Goal: Transaction & Acquisition: Purchase product/service

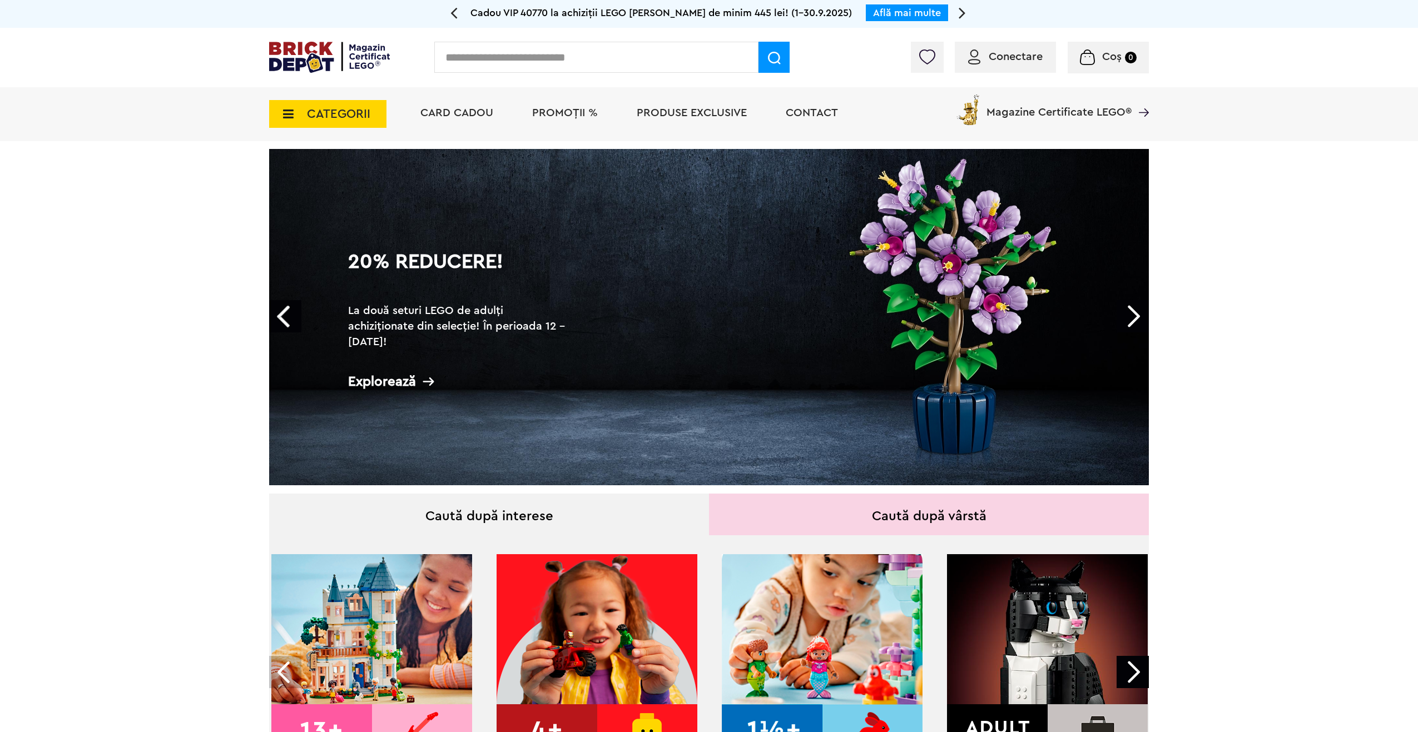
click at [296, 112] on span "CATEGORII" at bounding box center [327, 114] width 117 height 28
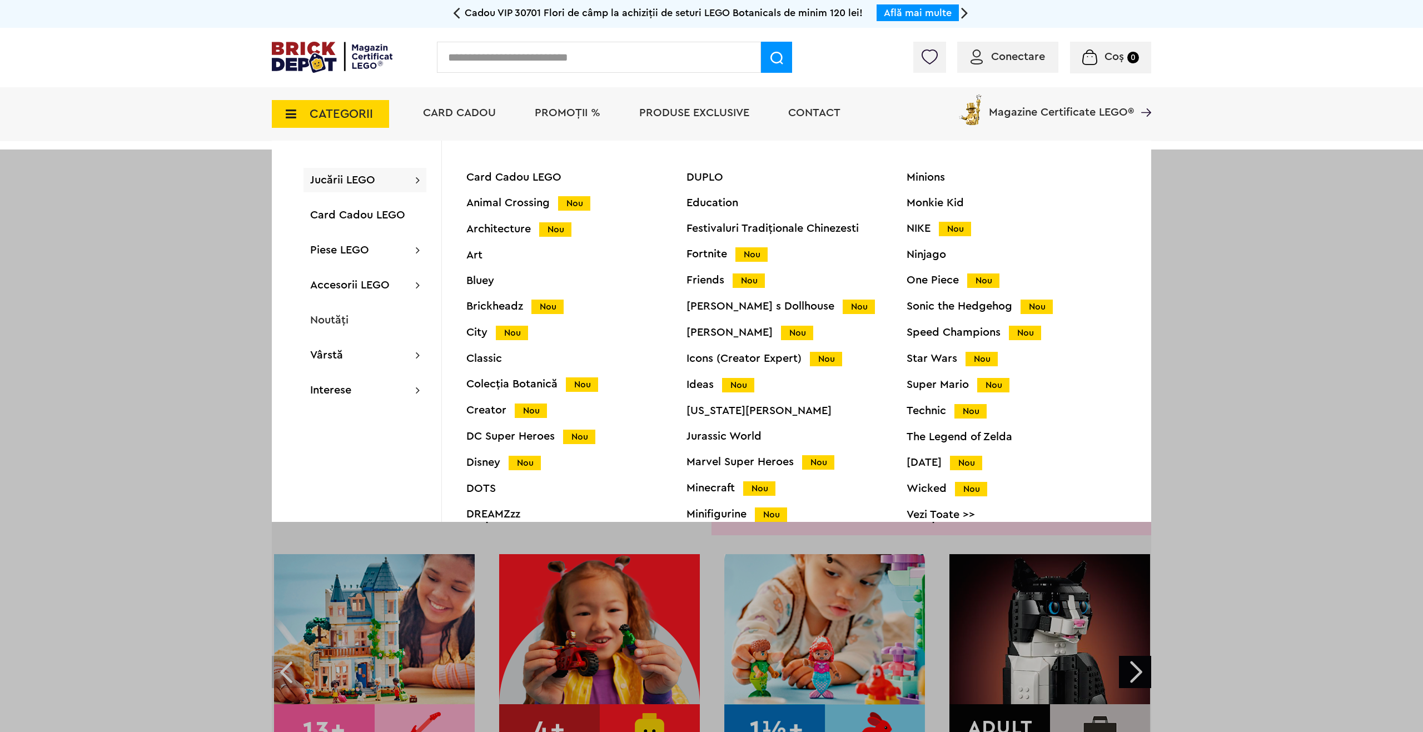
click at [727, 461] on div "Marvel Super Heroes Nou" at bounding box center [797, 462] width 220 height 12
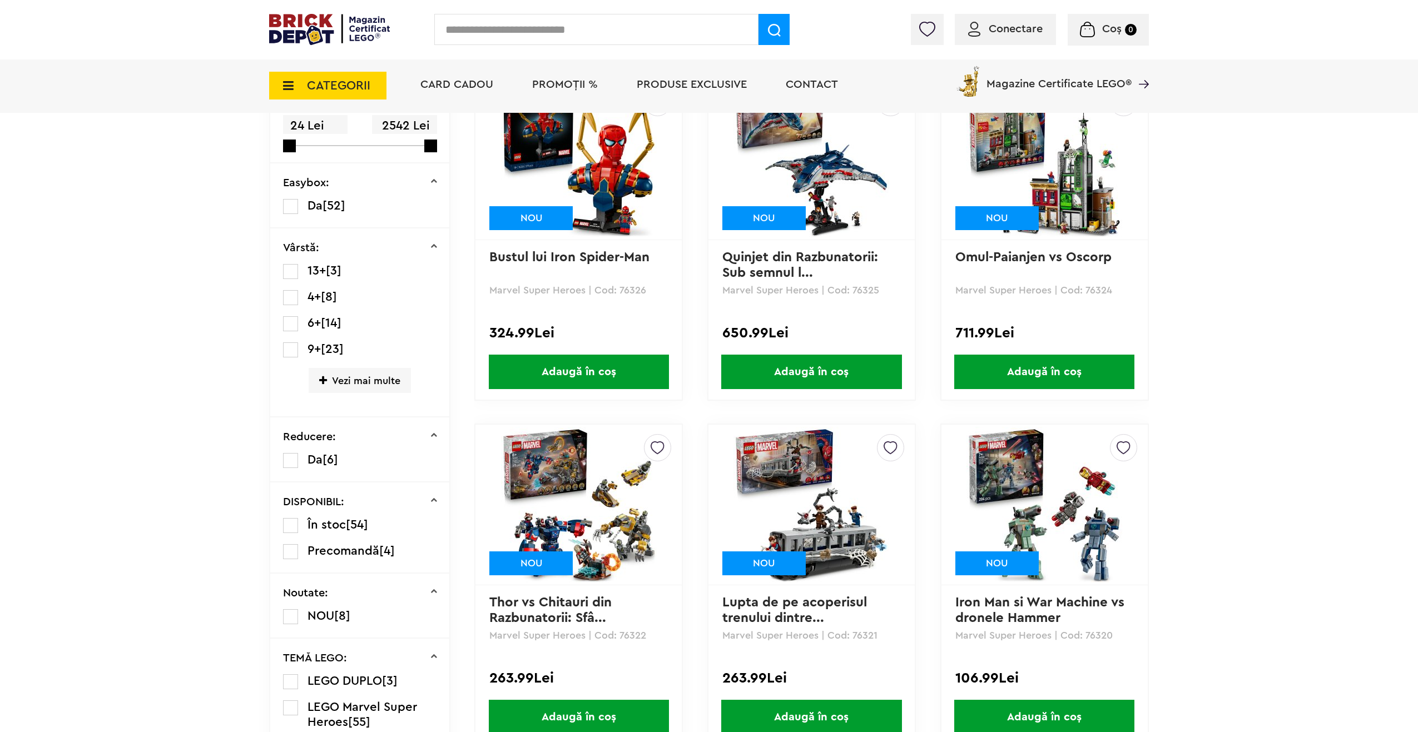
scroll to position [278, 0]
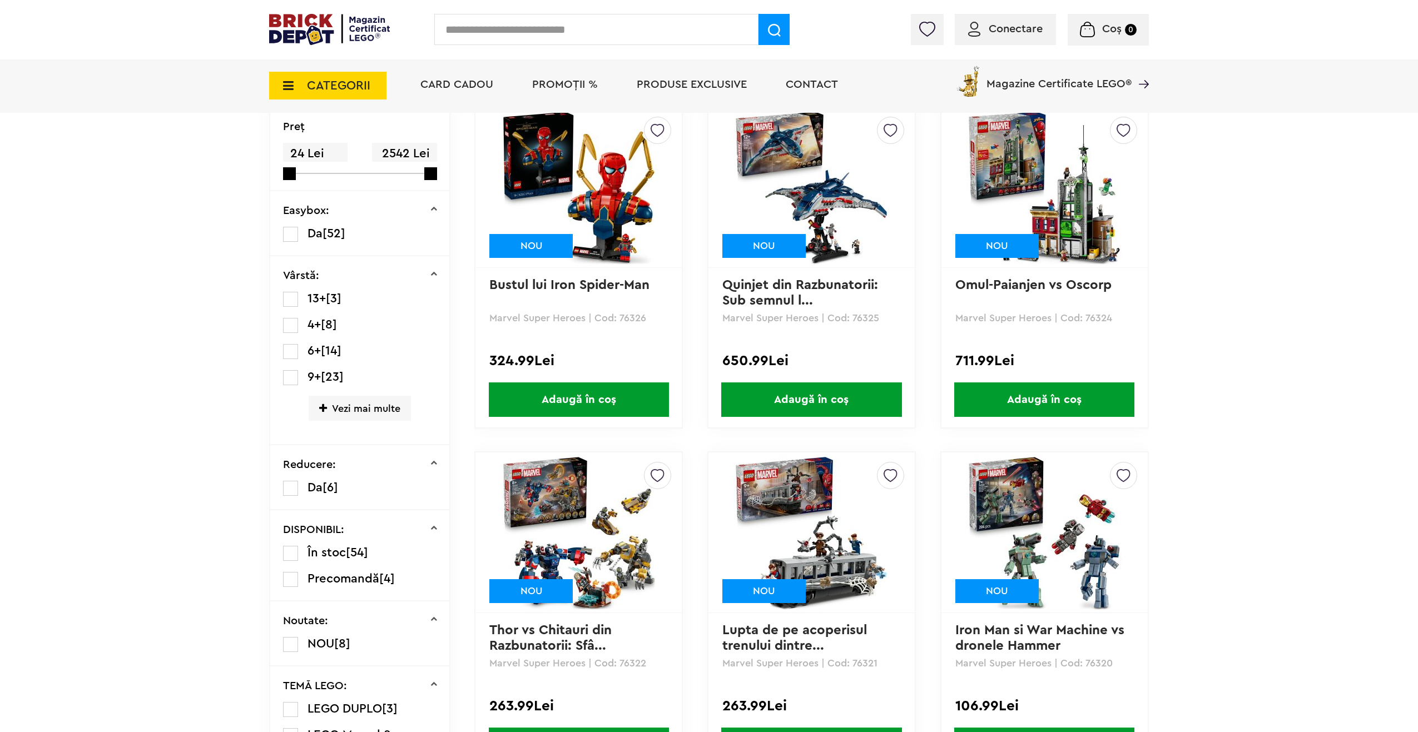
click at [799, 197] on img at bounding box center [811, 188] width 156 height 156
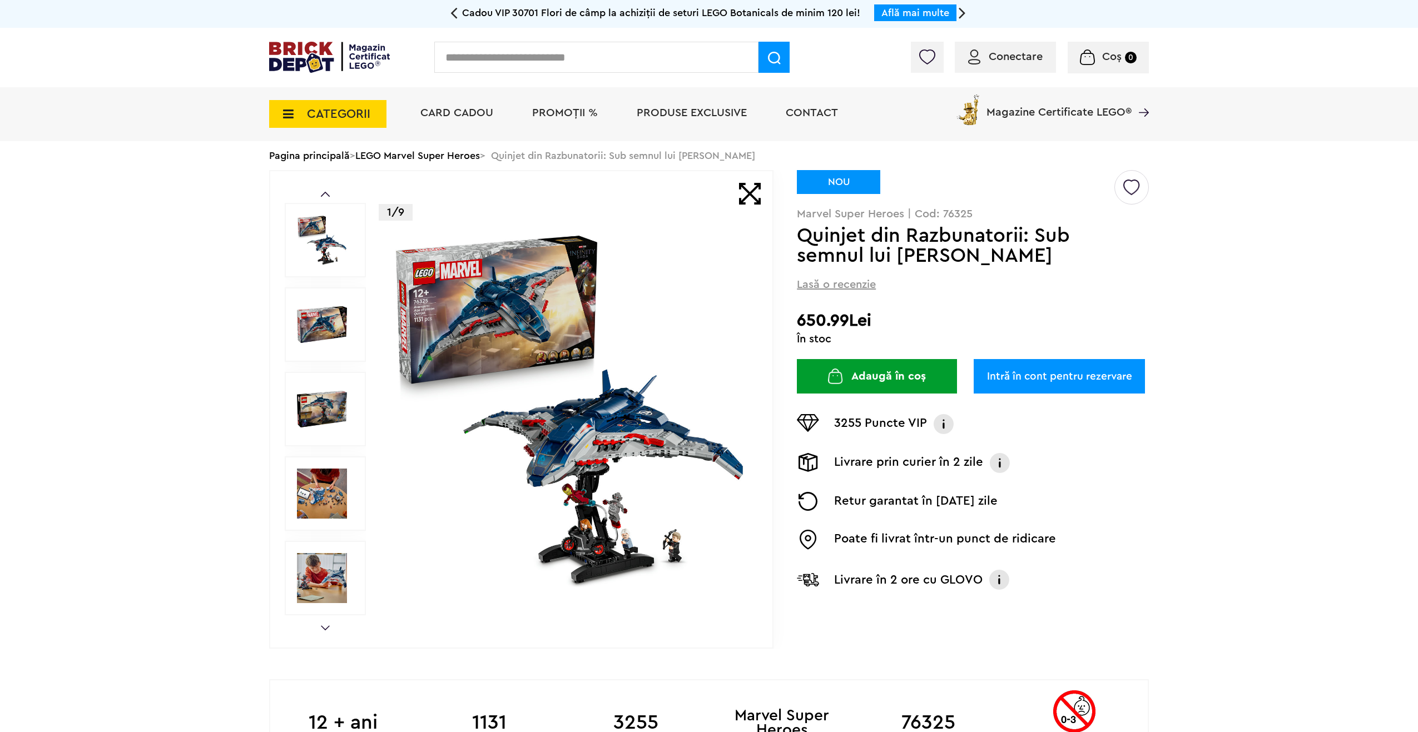
click at [633, 488] on img at bounding box center [569, 409] width 358 height 358
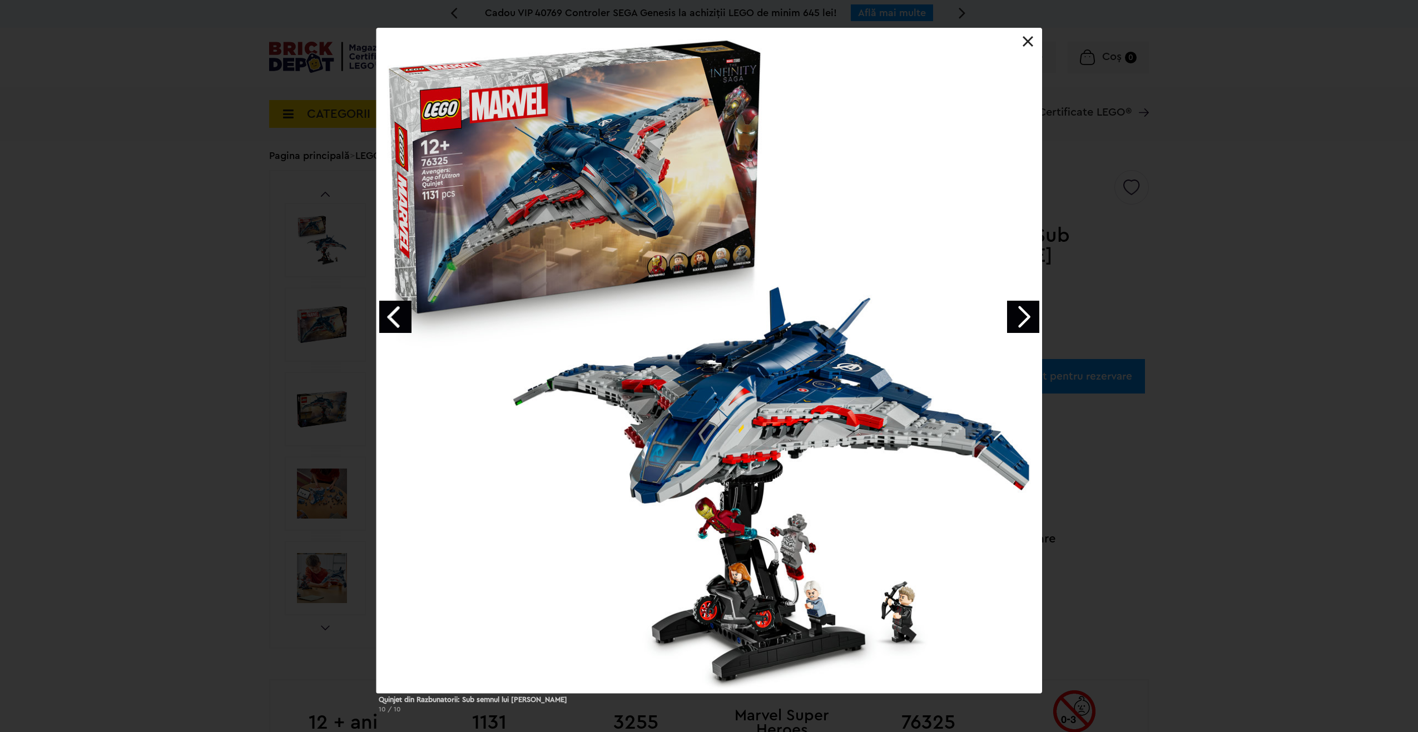
click at [1020, 322] on link "Next image" at bounding box center [1023, 317] width 32 height 32
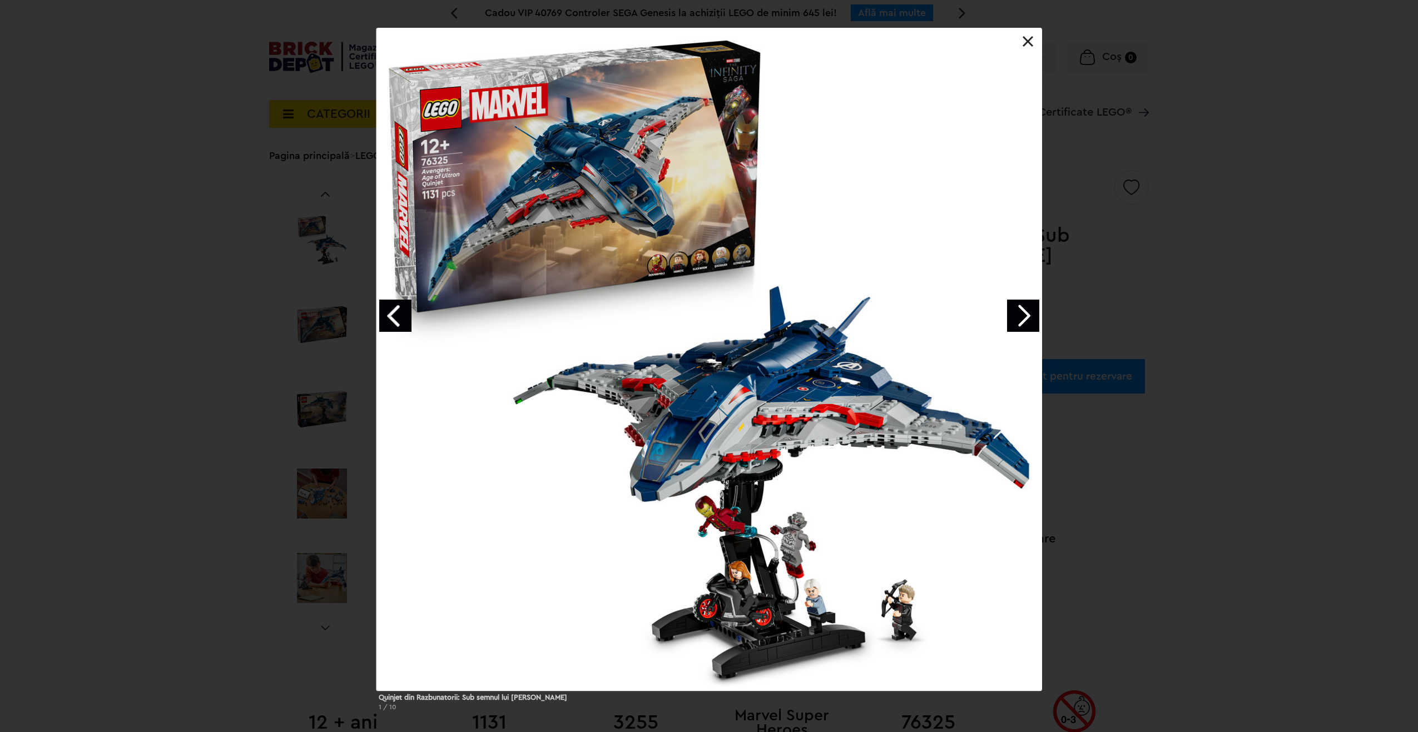
click at [1020, 322] on link "Next image" at bounding box center [1023, 316] width 32 height 32
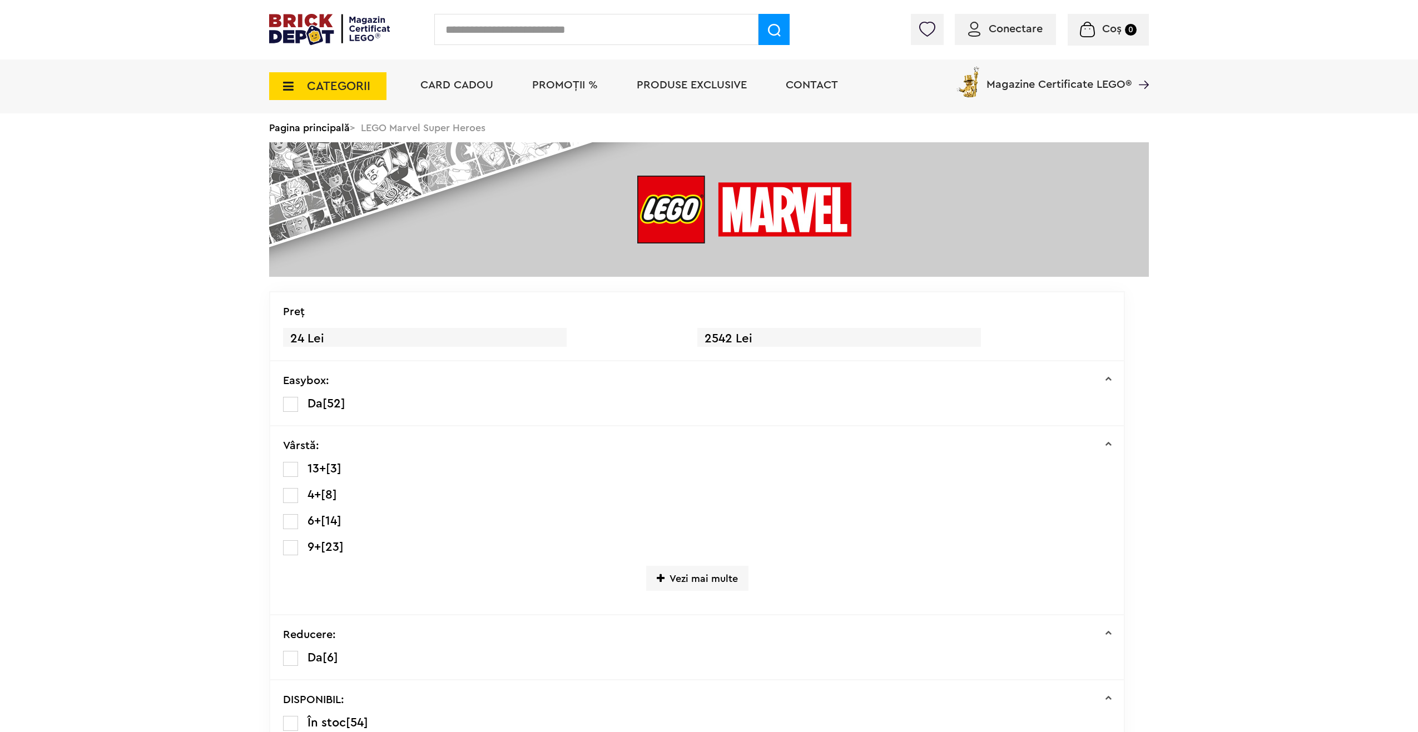
drag, startPoint x: 570, startPoint y: 271, endPoint x: 581, endPoint y: 278, distance: 12.8
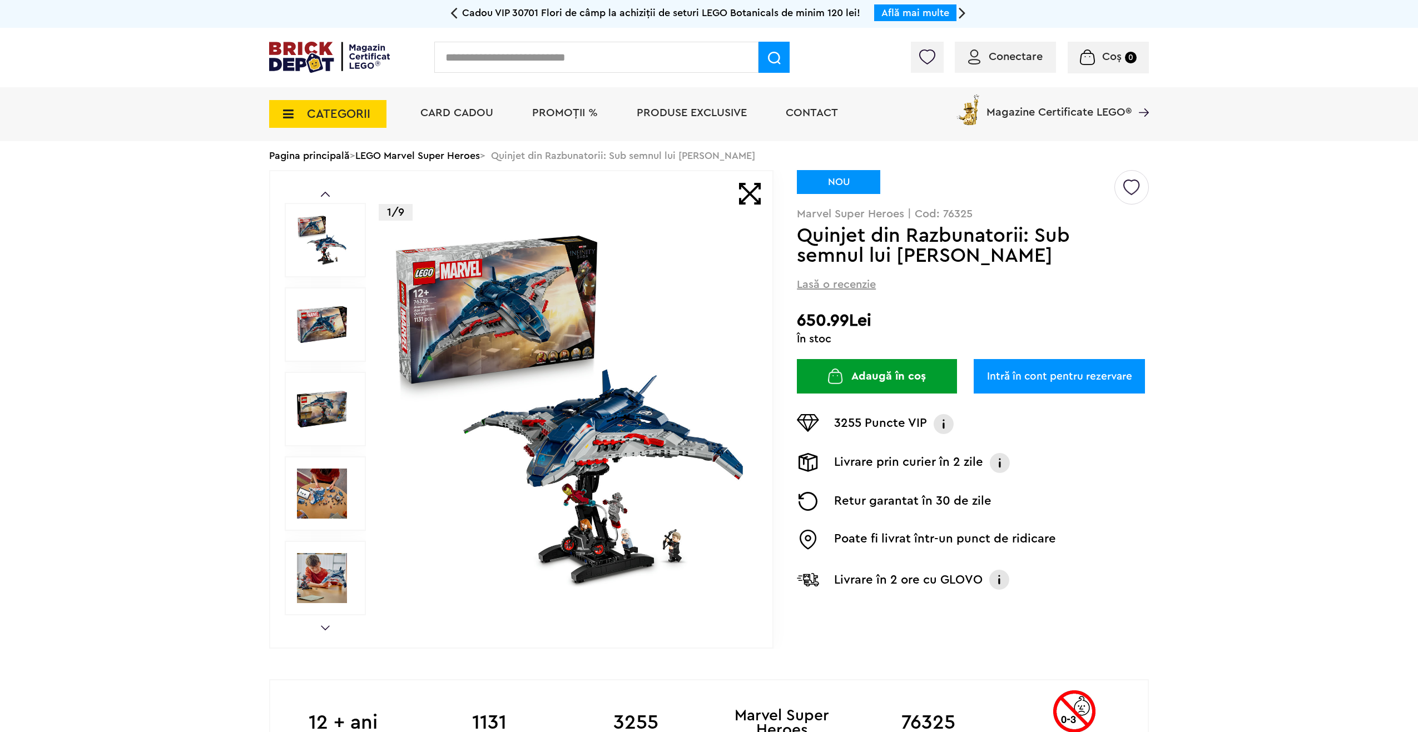
click at [456, 158] on link "LEGO Marvel Super Heroes" at bounding box center [417, 156] width 125 height 10
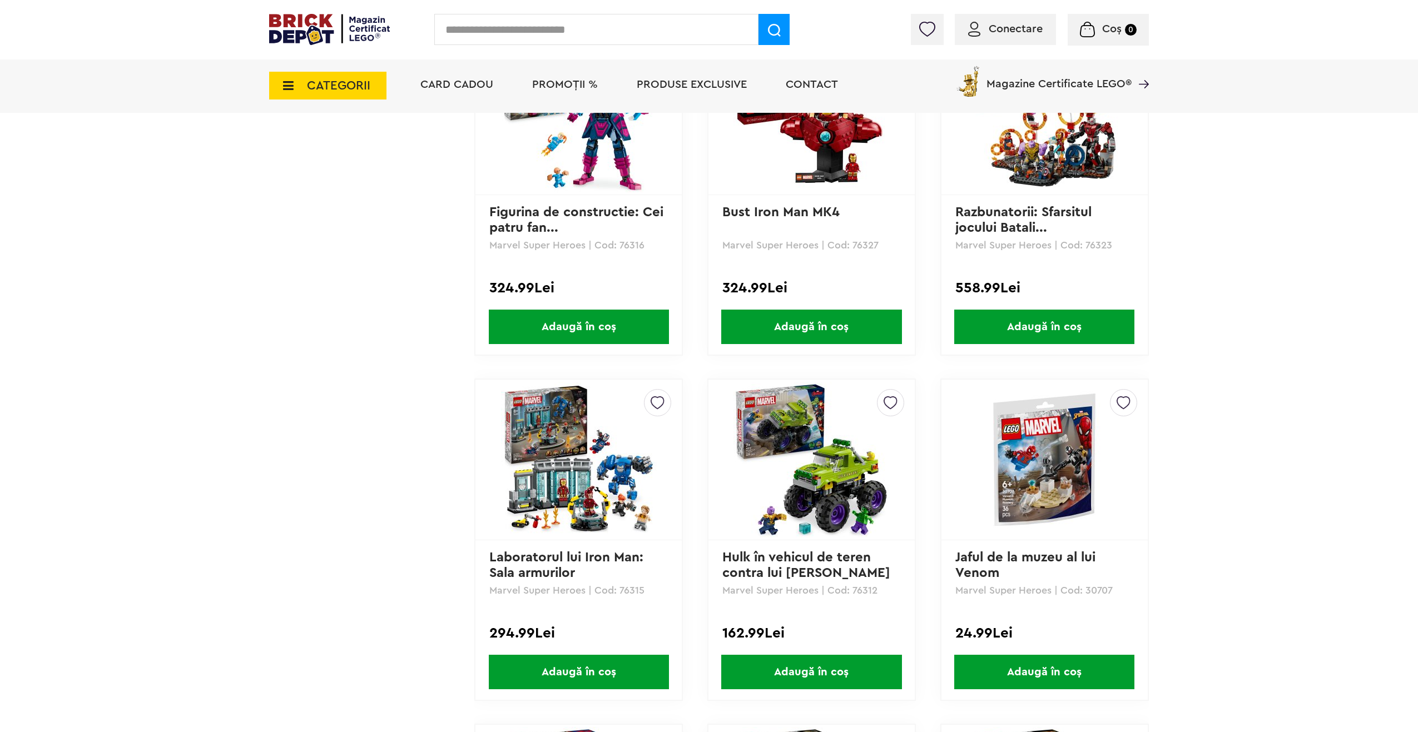
scroll to position [1445, 0]
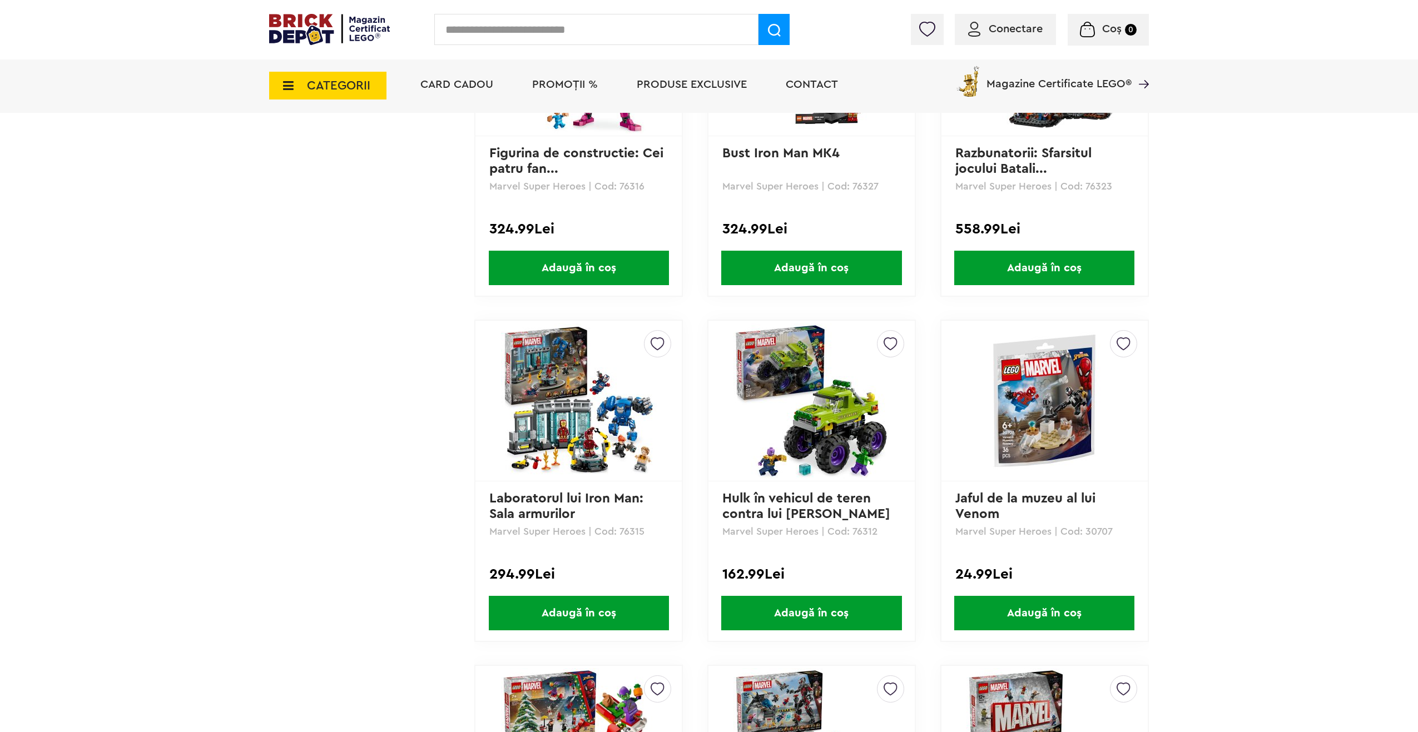
click at [620, 441] on img at bounding box center [579, 401] width 156 height 156
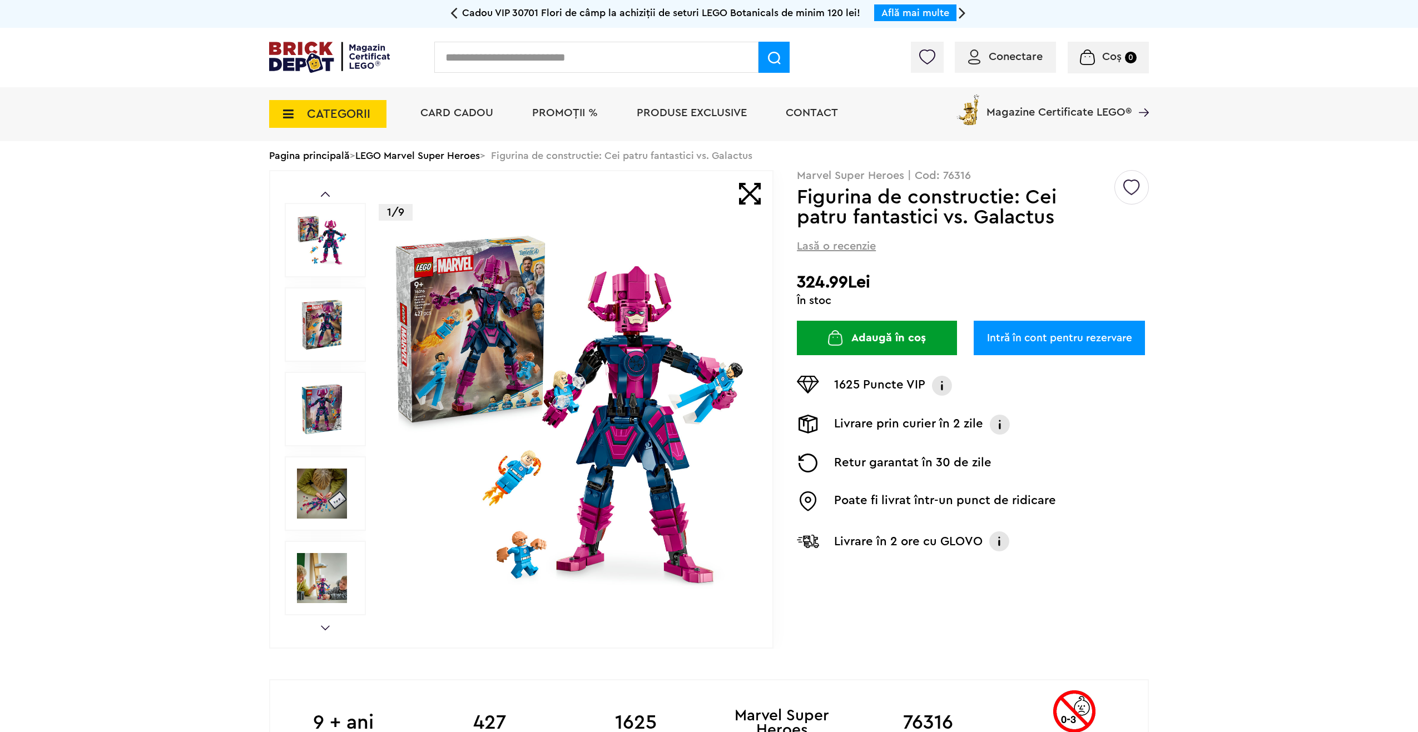
click at [608, 347] on img at bounding box center [569, 409] width 358 height 358
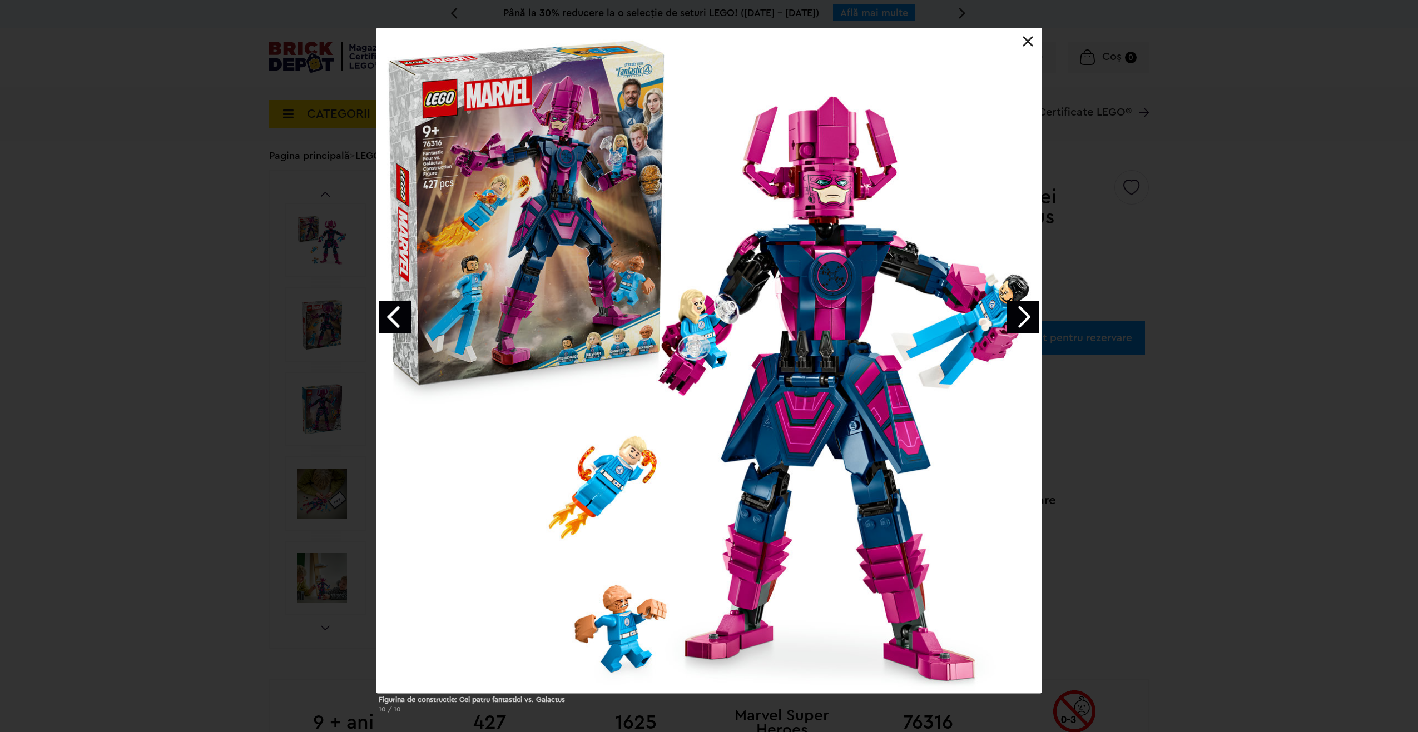
click at [1025, 310] on link "Next image" at bounding box center [1023, 317] width 32 height 32
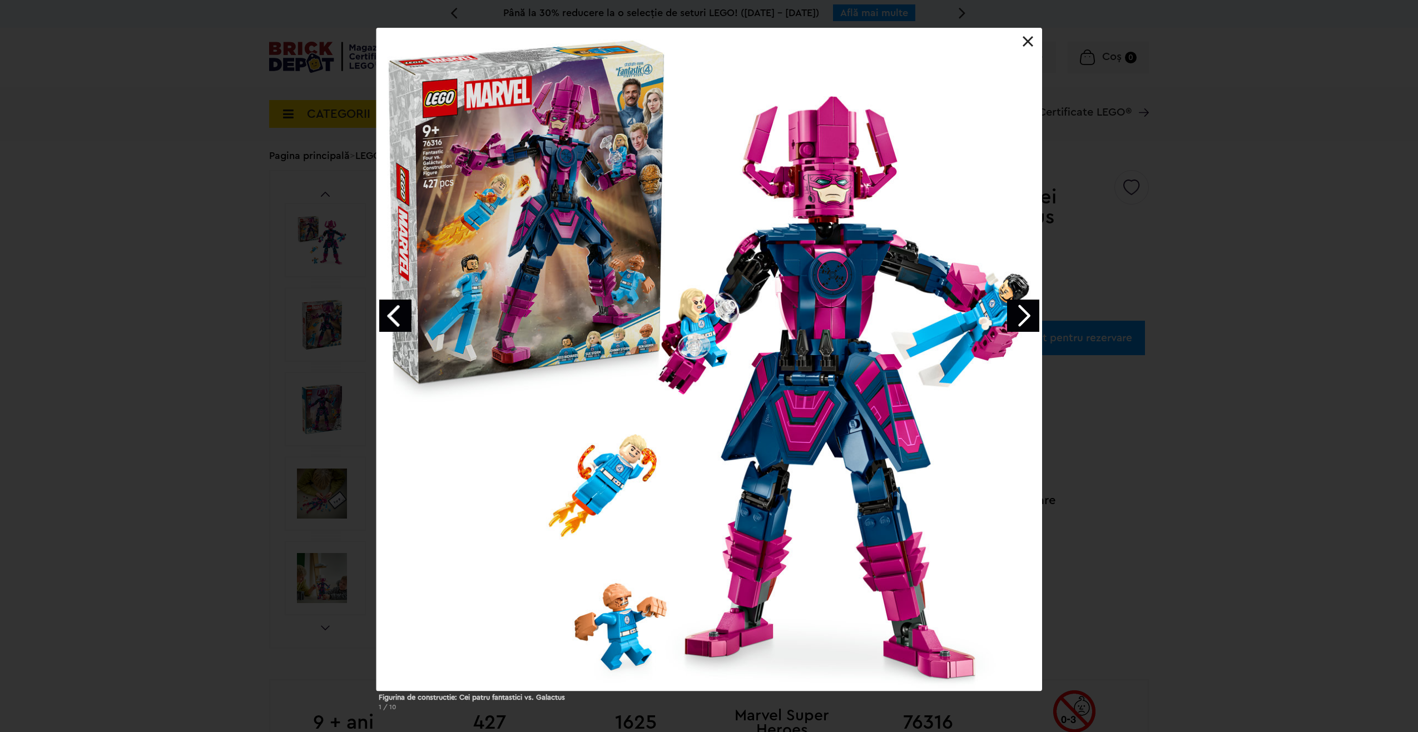
click at [1025, 310] on link "Next image" at bounding box center [1023, 316] width 32 height 32
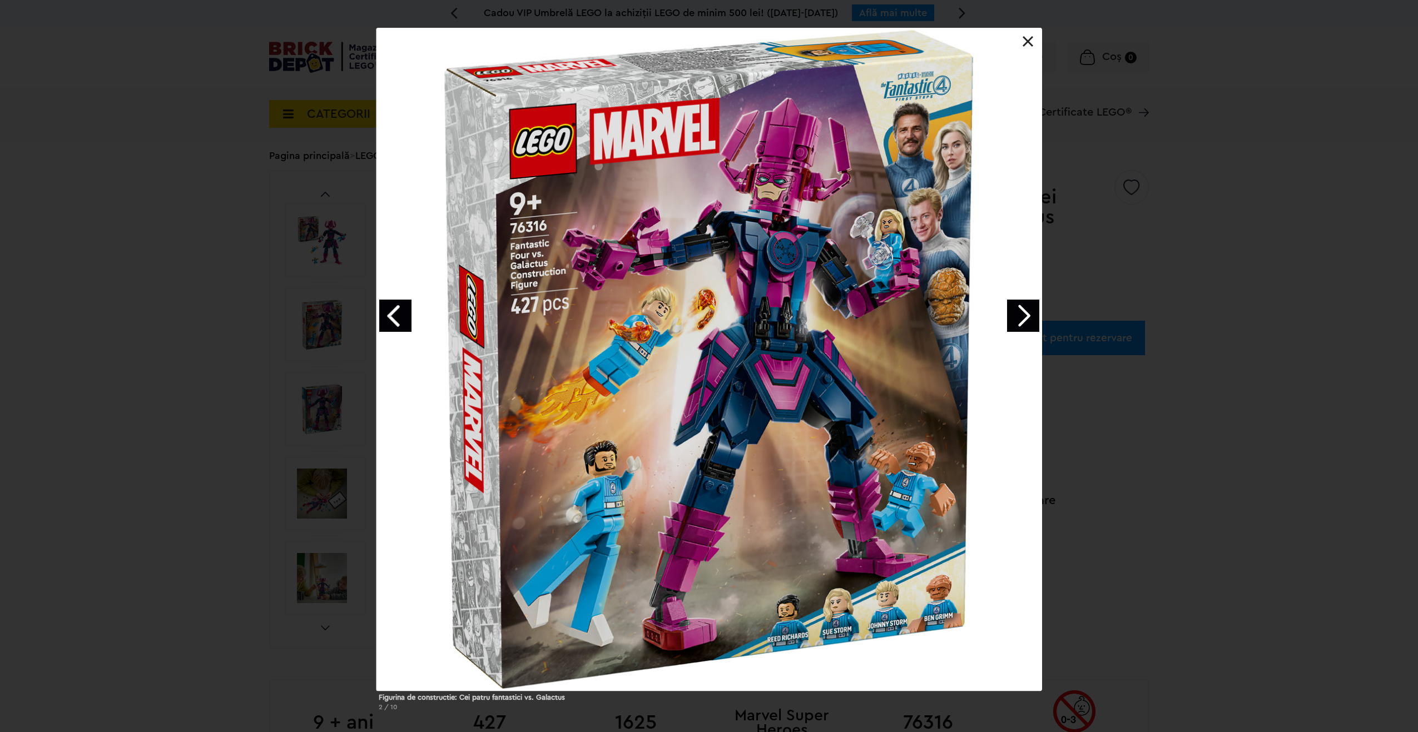
click at [1025, 310] on link "Next image" at bounding box center [1023, 316] width 32 height 32
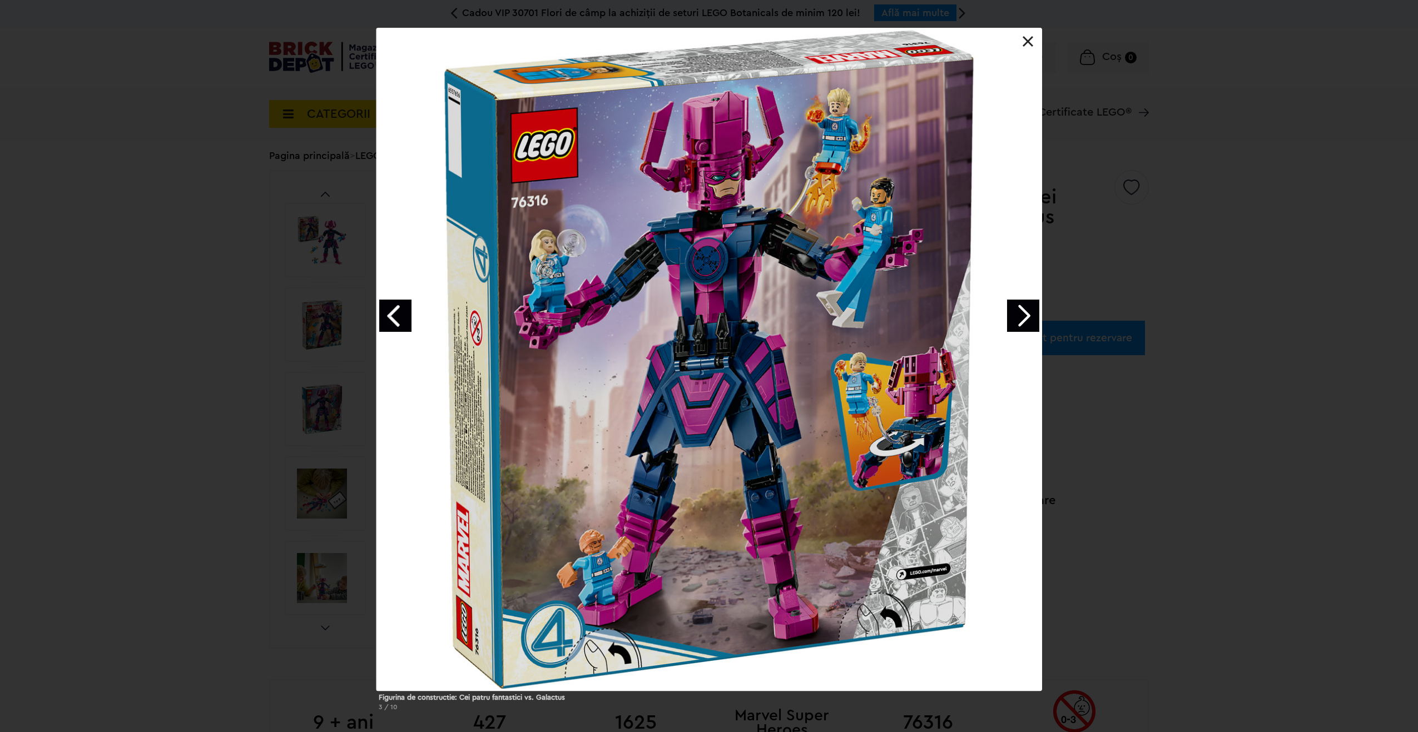
click at [1025, 310] on link "Next image" at bounding box center [1023, 316] width 32 height 32
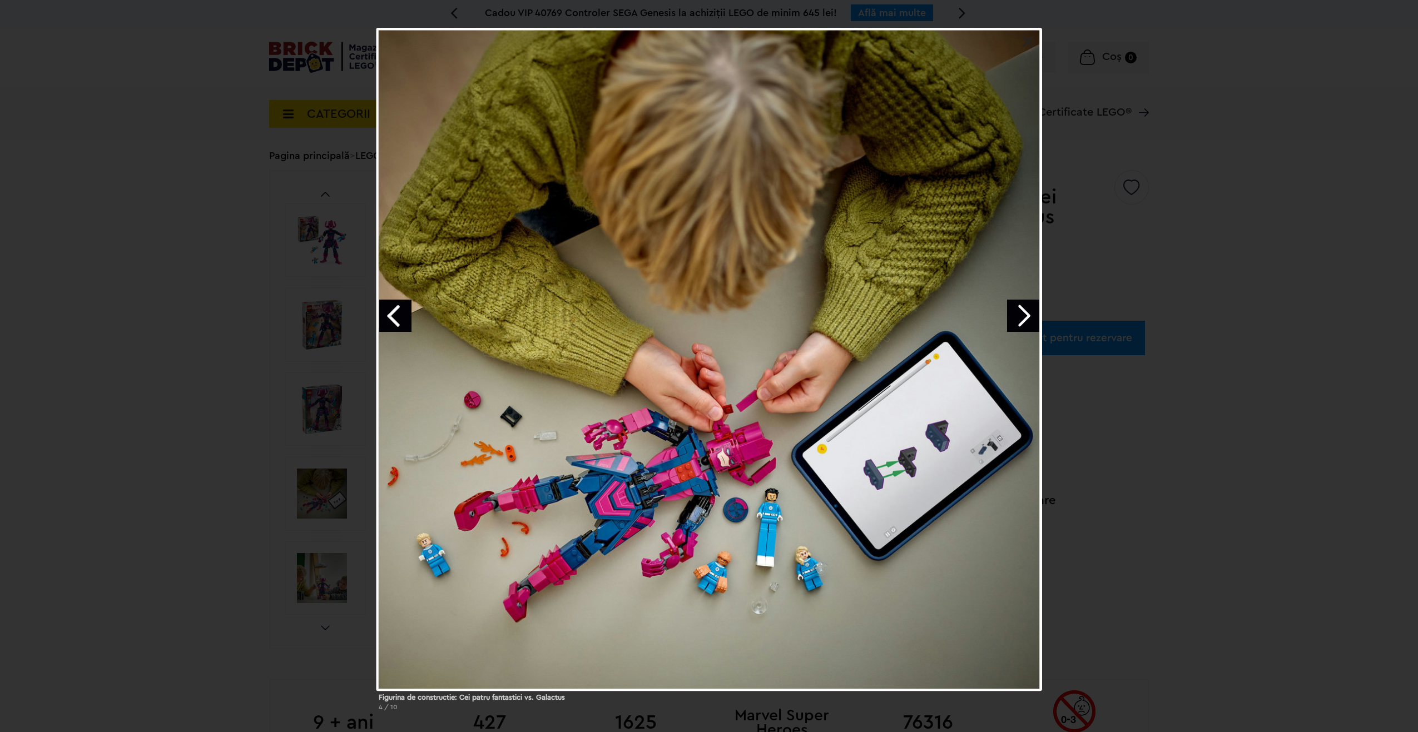
click at [195, 158] on div "Figurina de constructie: Cei patru fantastici vs. Galactus 4 / 10" at bounding box center [709, 374] width 1418 height 692
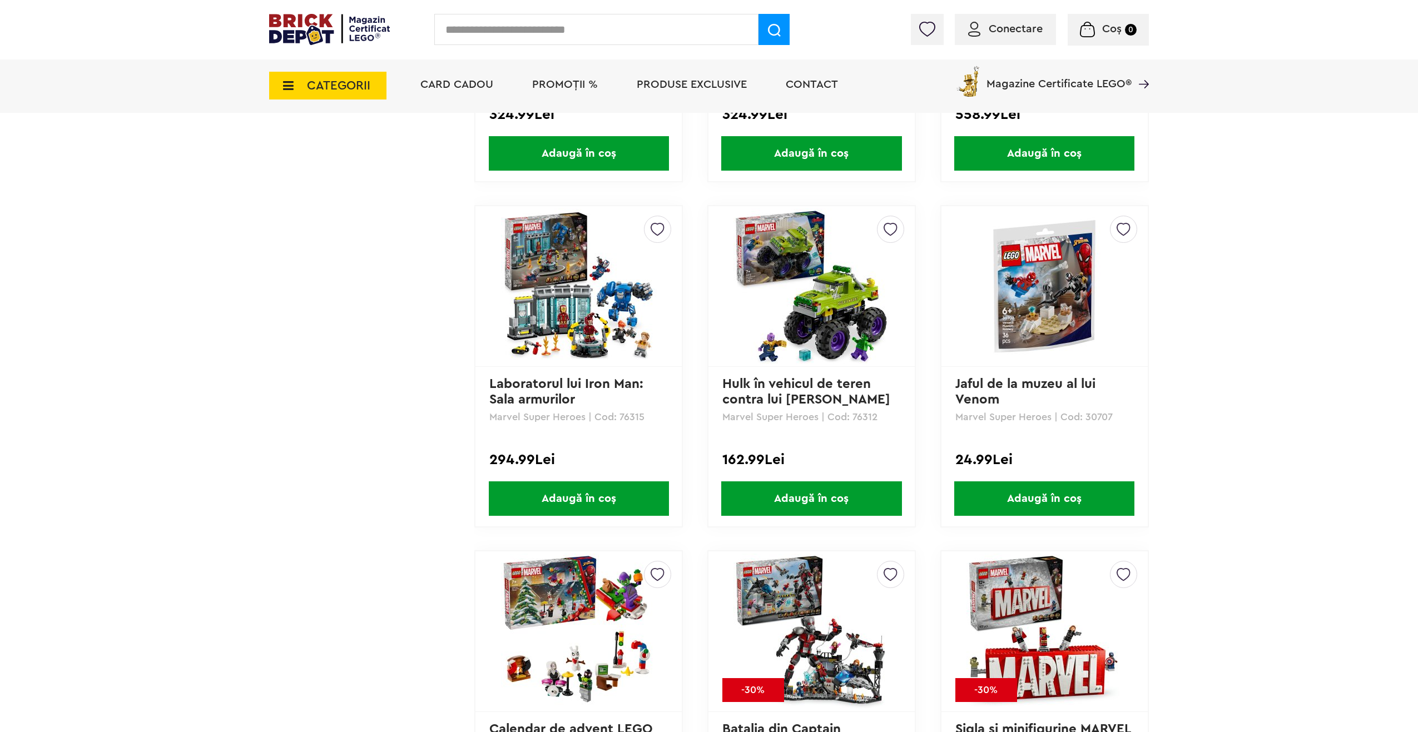
scroll to position [1501, 0]
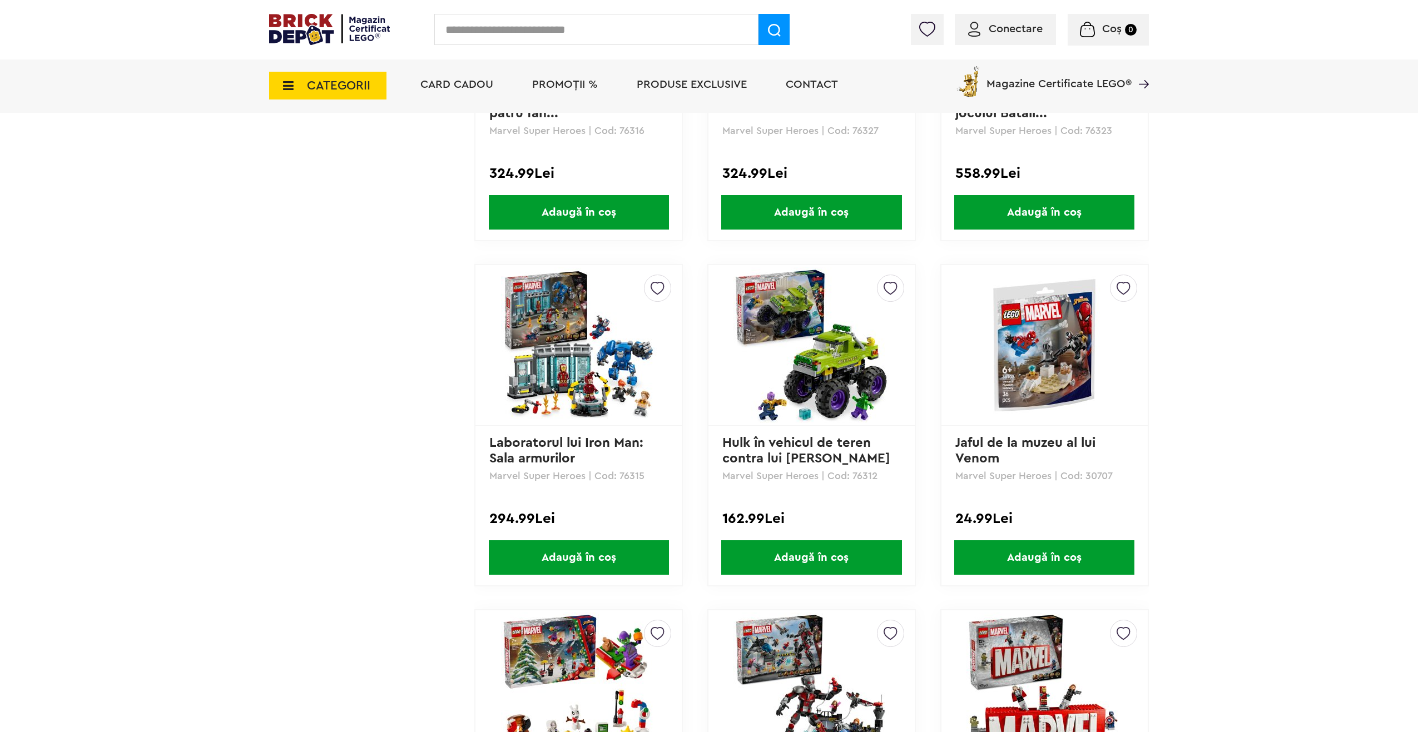
click at [593, 370] on img at bounding box center [579, 345] width 156 height 156
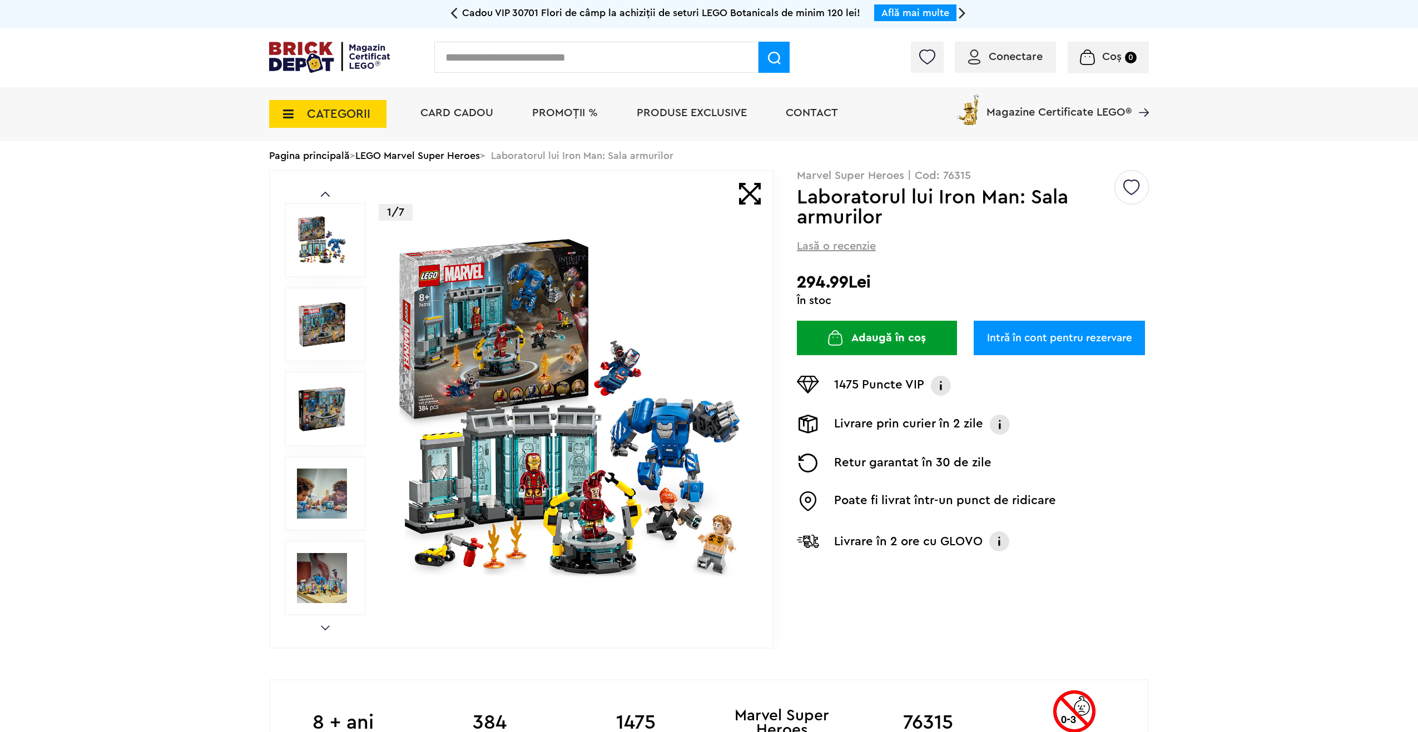
click at [324, 627] on link "Next" at bounding box center [325, 627] width 9 height 5
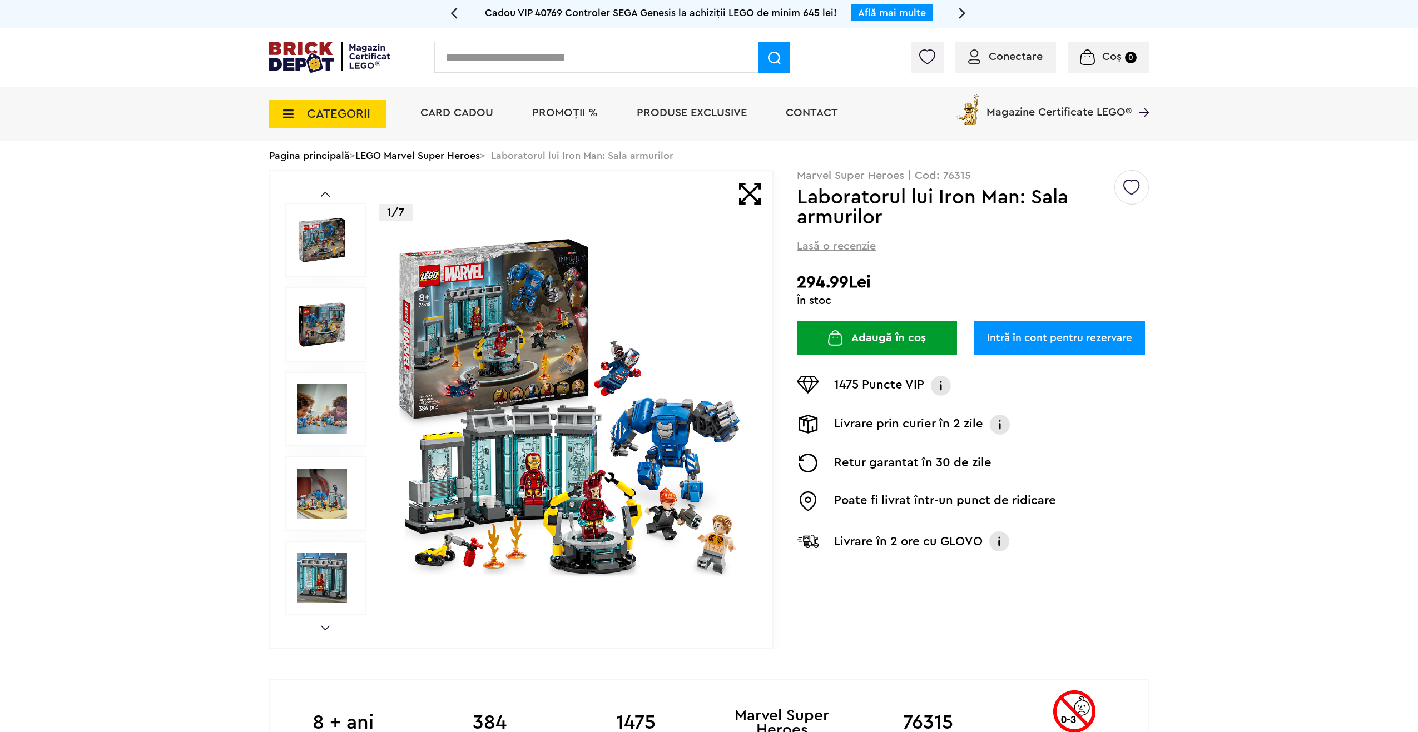
click at [324, 627] on link "Next" at bounding box center [325, 627] width 9 height 5
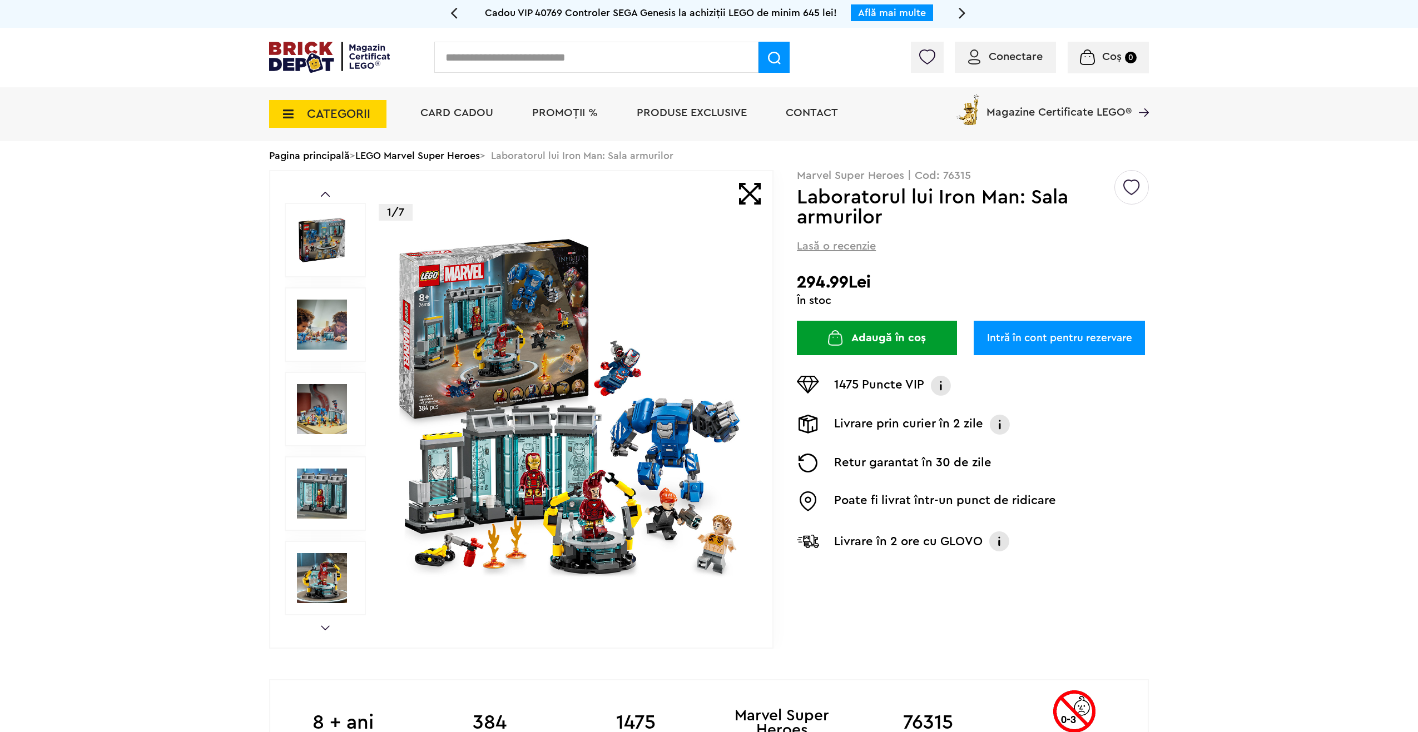
click at [322, 575] on img at bounding box center [322, 578] width 50 height 50
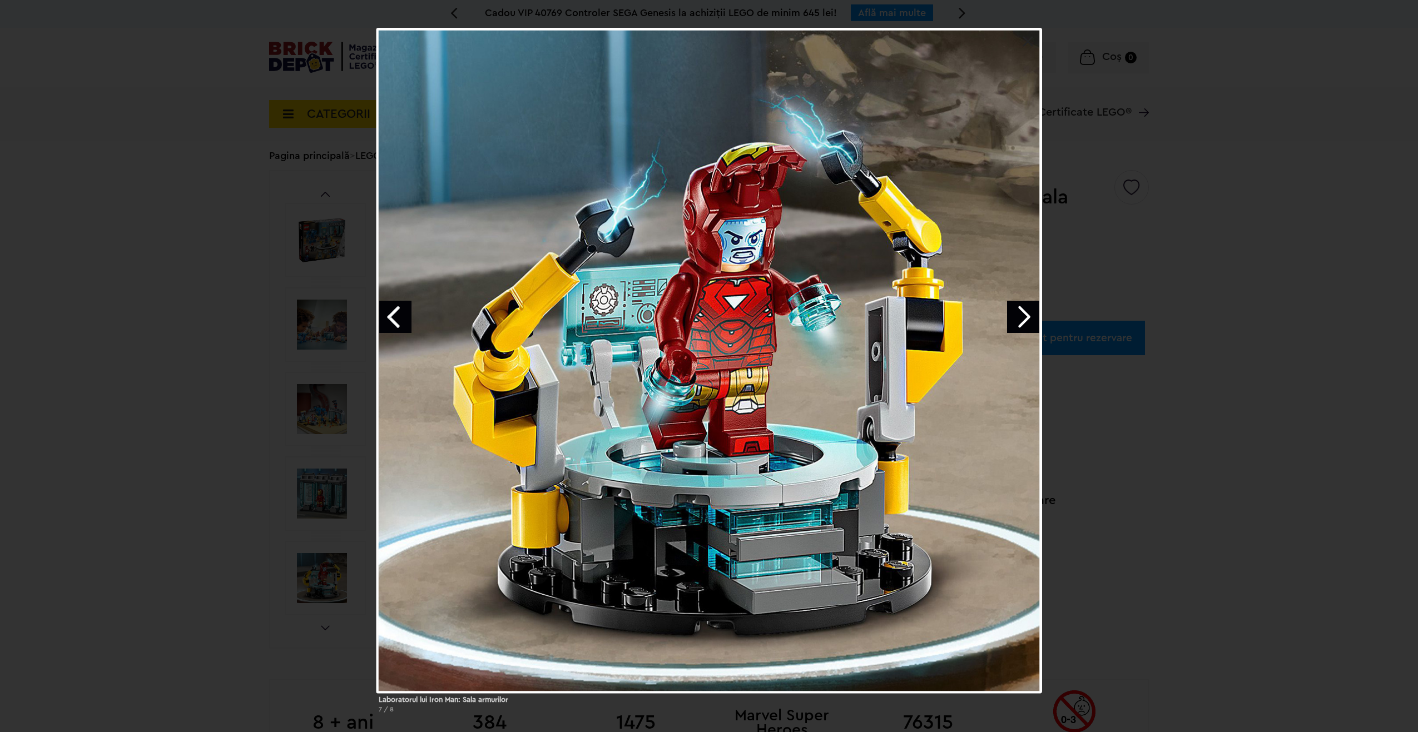
click at [1020, 309] on link "Next image" at bounding box center [1023, 317] width 32 height 32
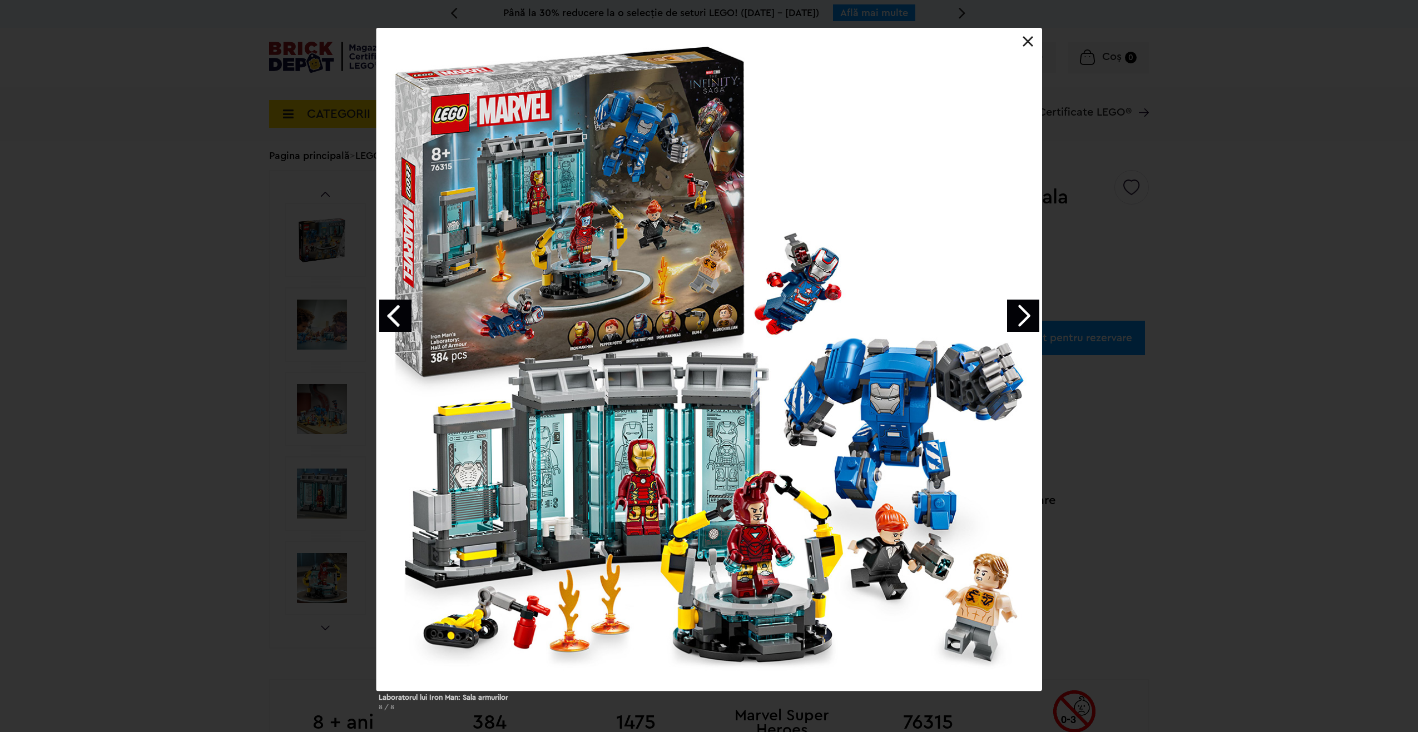
click at [1027, 41] on link at bounding box center [1027, 41] width 11 height 11
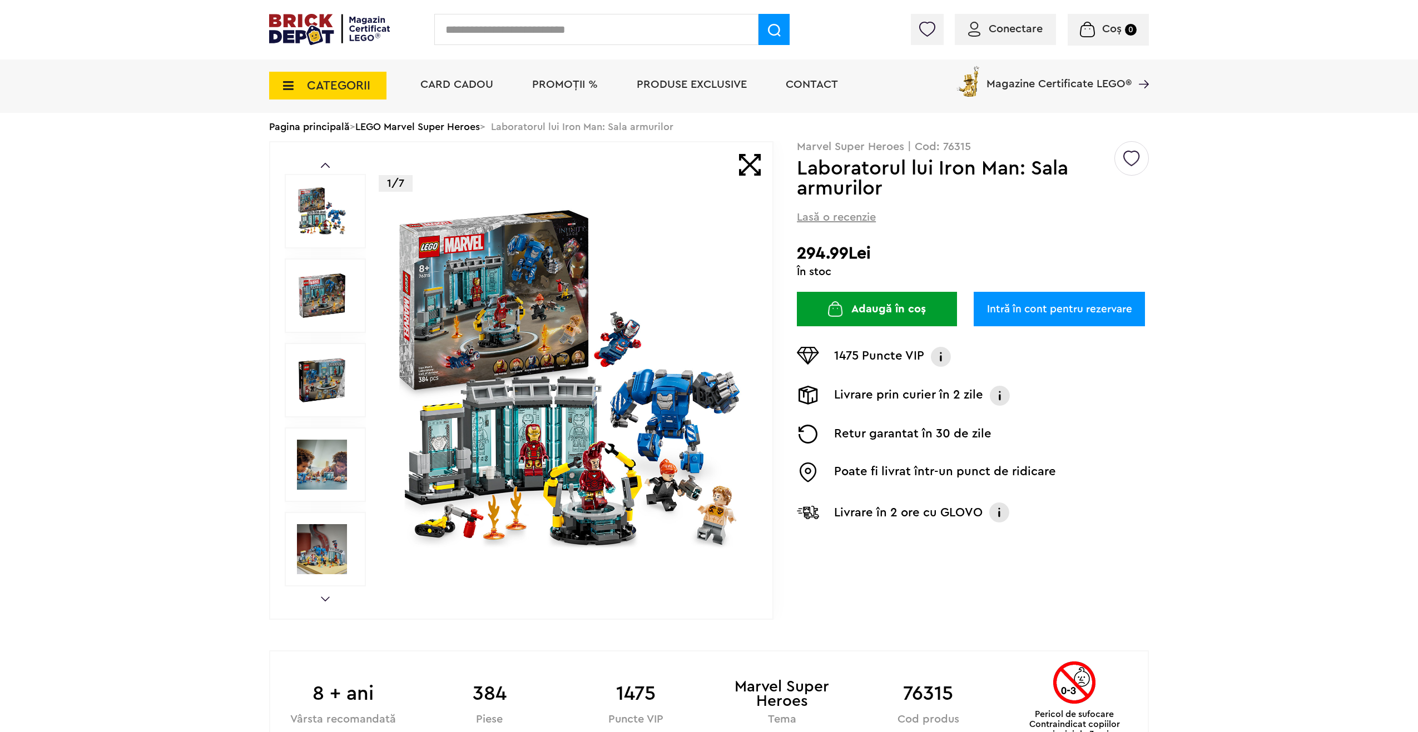
scroll to position [56, 0]
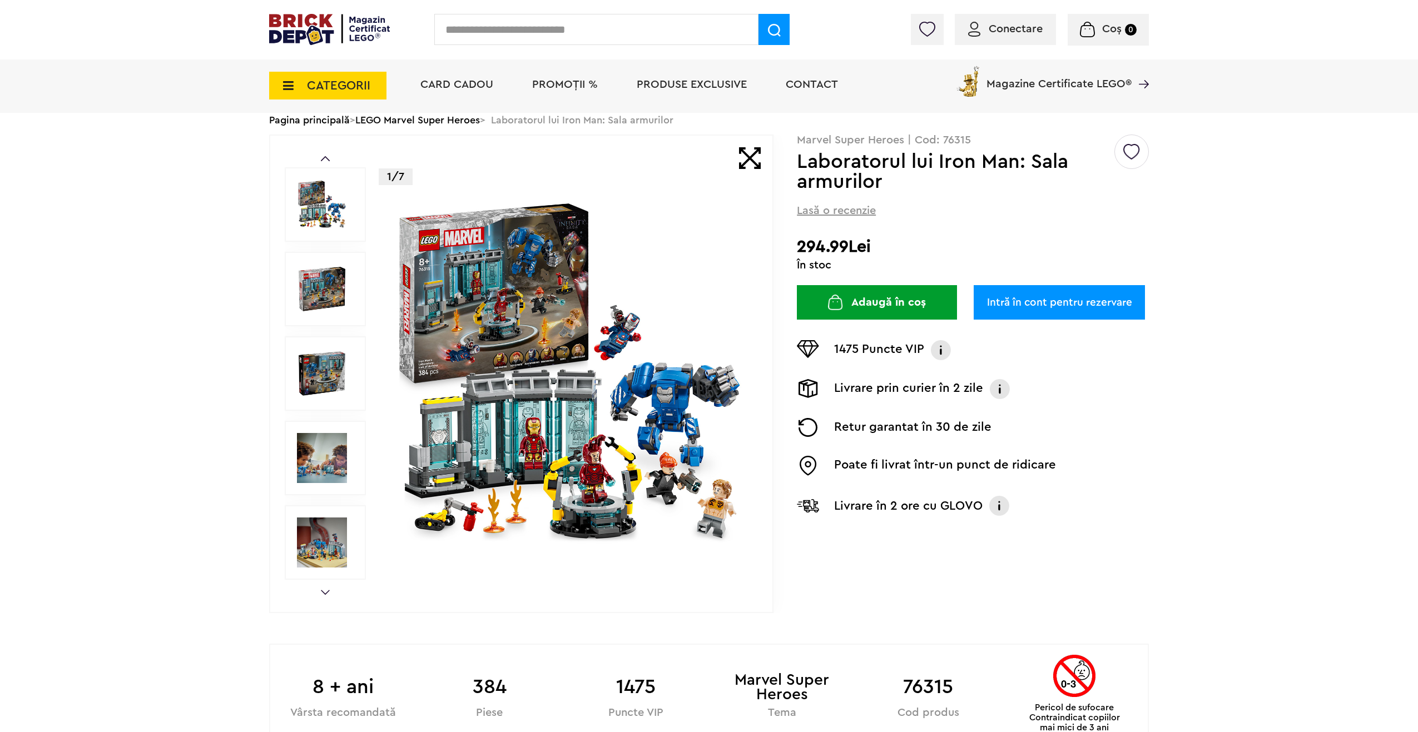
click at [403, 123] on link "LEGO Marvel Super Heroes" at bounding box center [417, 120] width 125 height 10
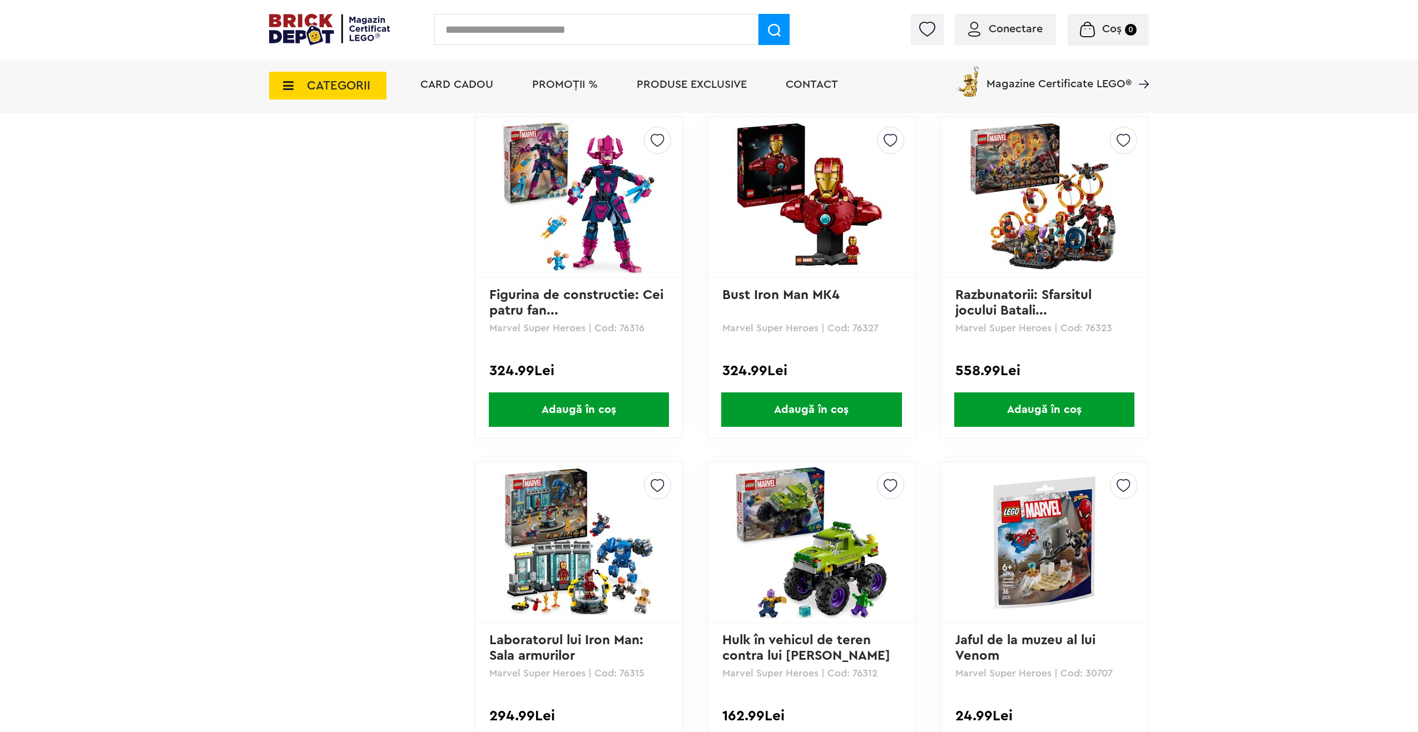
scroll to position [1445, 0]
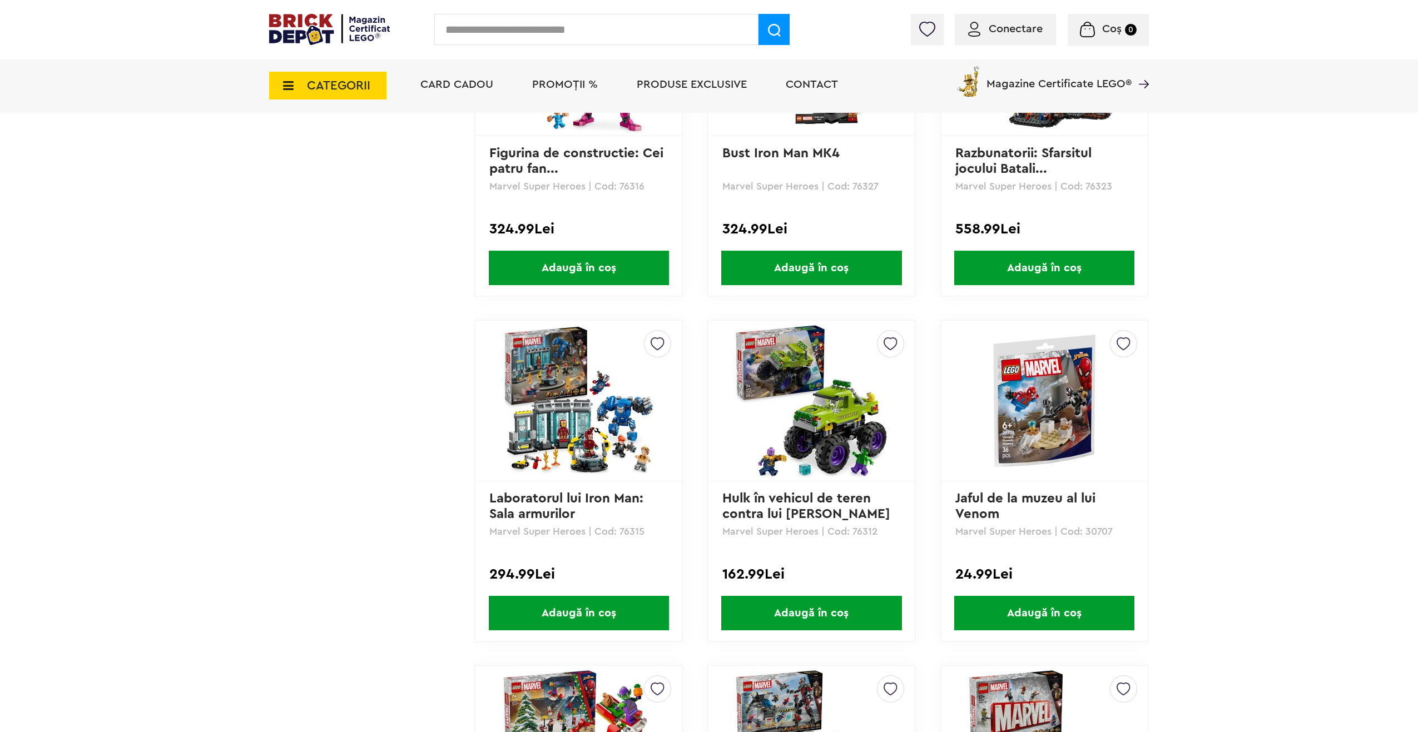
drag, startPoint x: 1046, startPoint y: 324, endPoint x: 212, endPoint y: 355, distance: 834.5
click at [212, 355] on div "Cadou VIP 40770 la achiziții LEGO Harry Potter de minim 445 lei! (1-30.9.2025) …" at bounding box center [709, 531] width 1418 height 3952
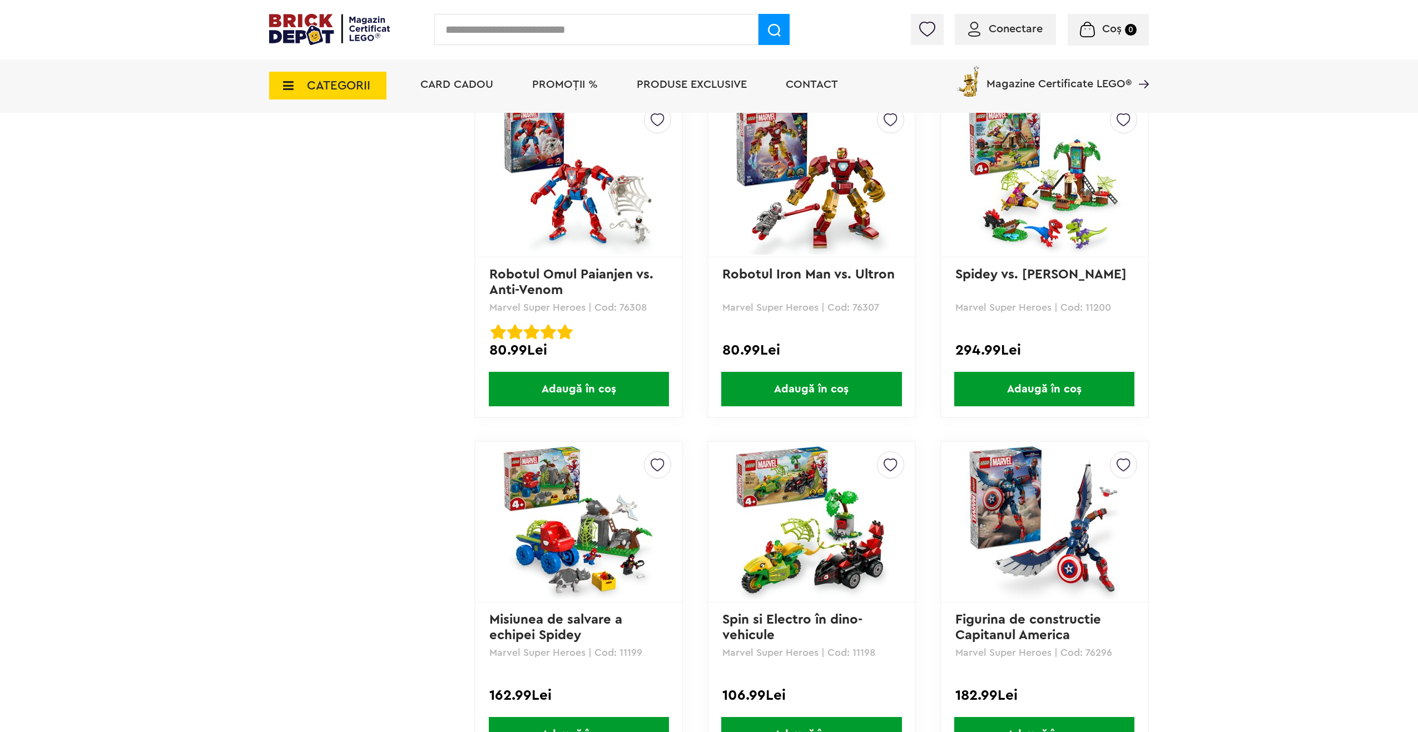
scroll to position [2724, 0]
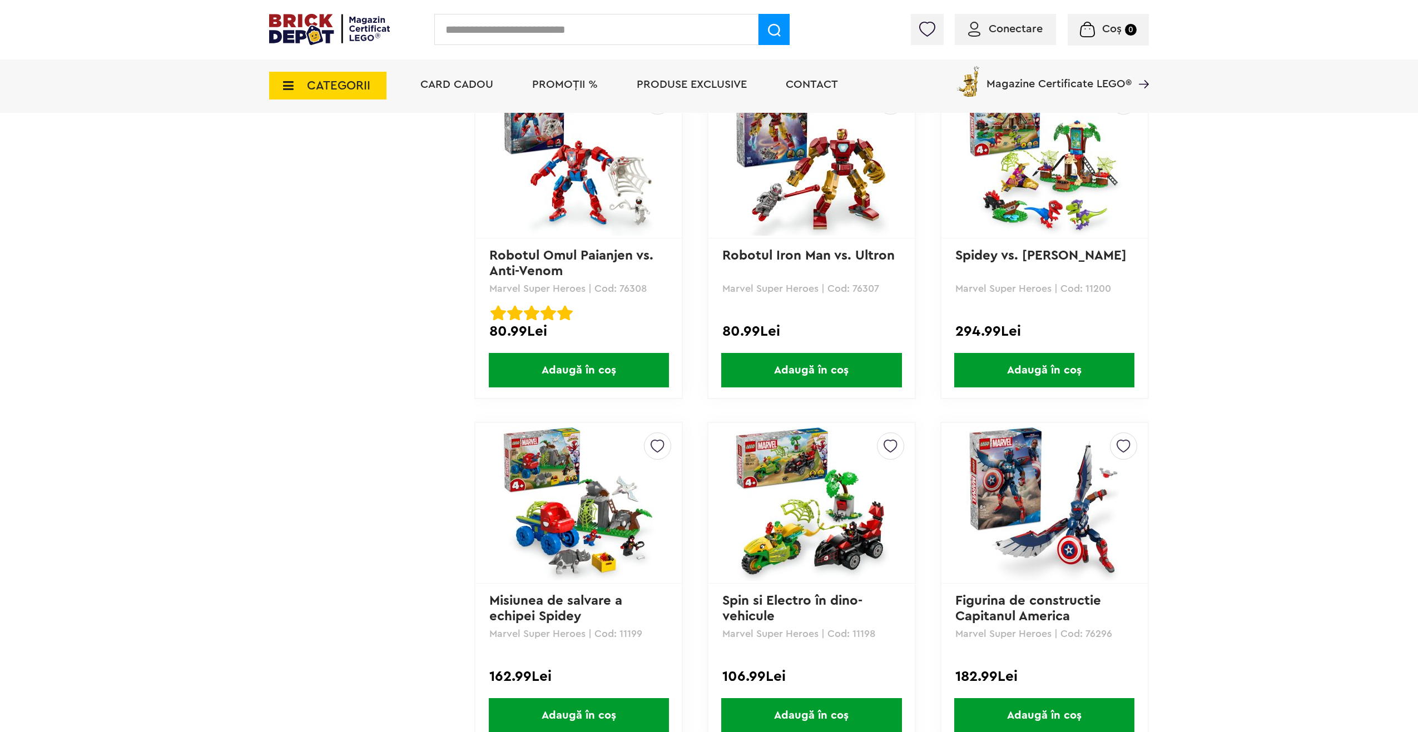
click at [829, 367] on span "Adaugă în coș" at bounding box center [811, 370] width 180 height 34
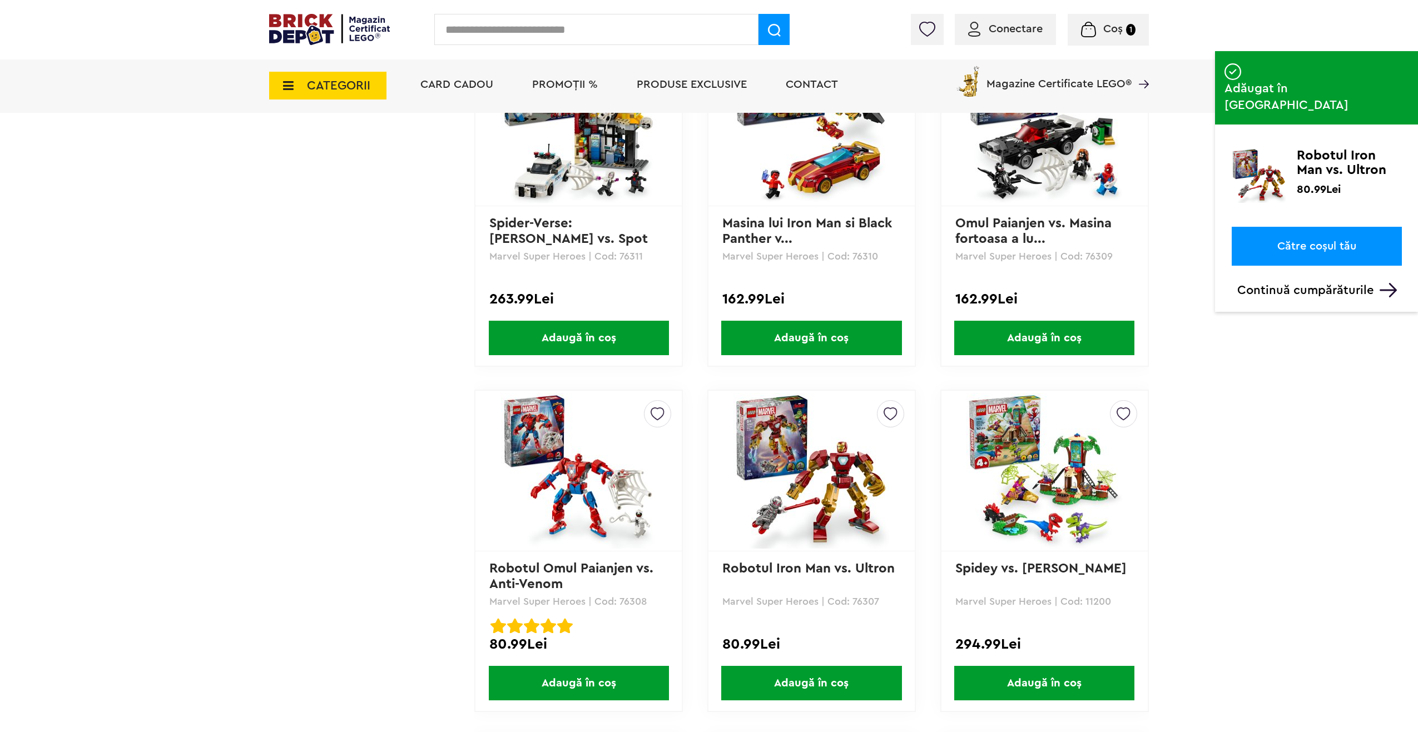
scroll to position [2279, 0]
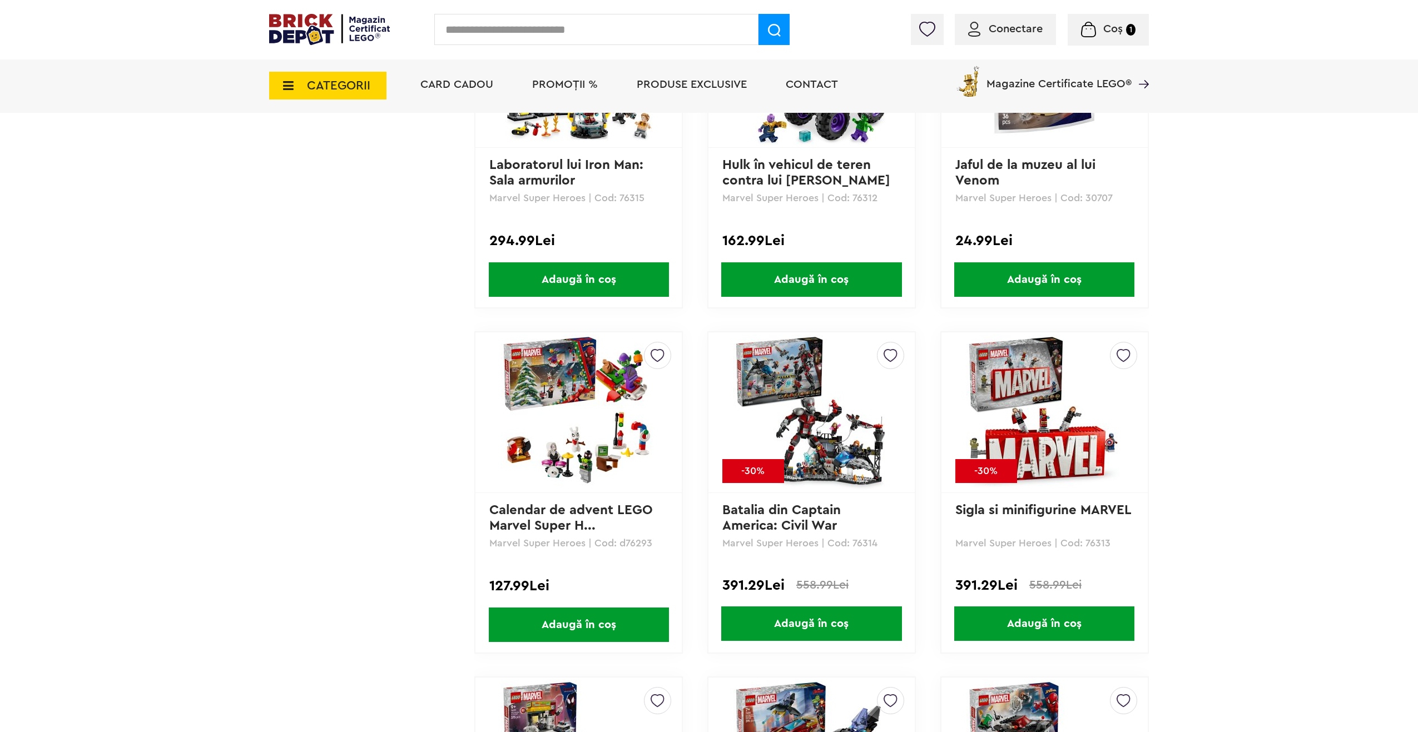
click at [866, 624] on span "Adaugă în coș" at bounding box center [811, 624] width 180 height 34
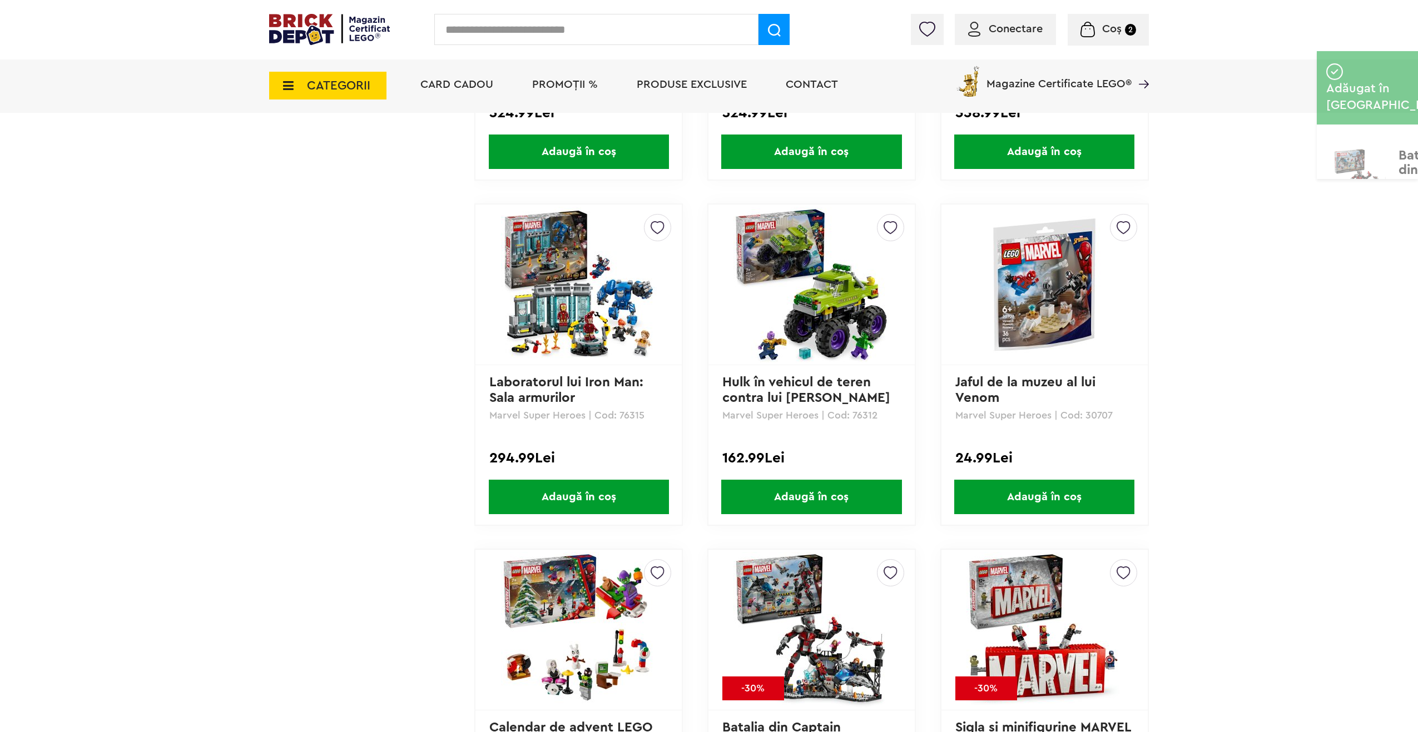
scroll to position [1501, 0]
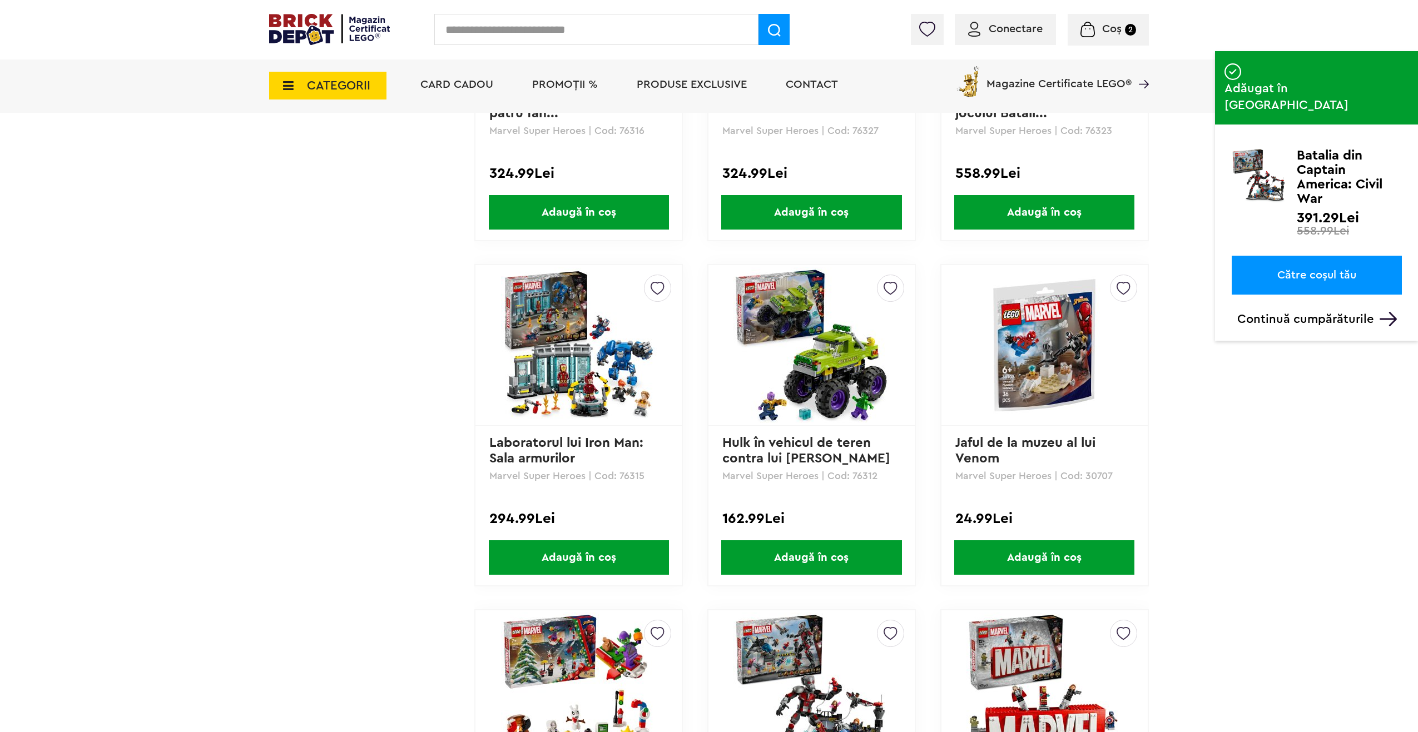
click at [628, 564] on span "Adaugă în coș" at bounding box center [579, 557] width 180 height 34
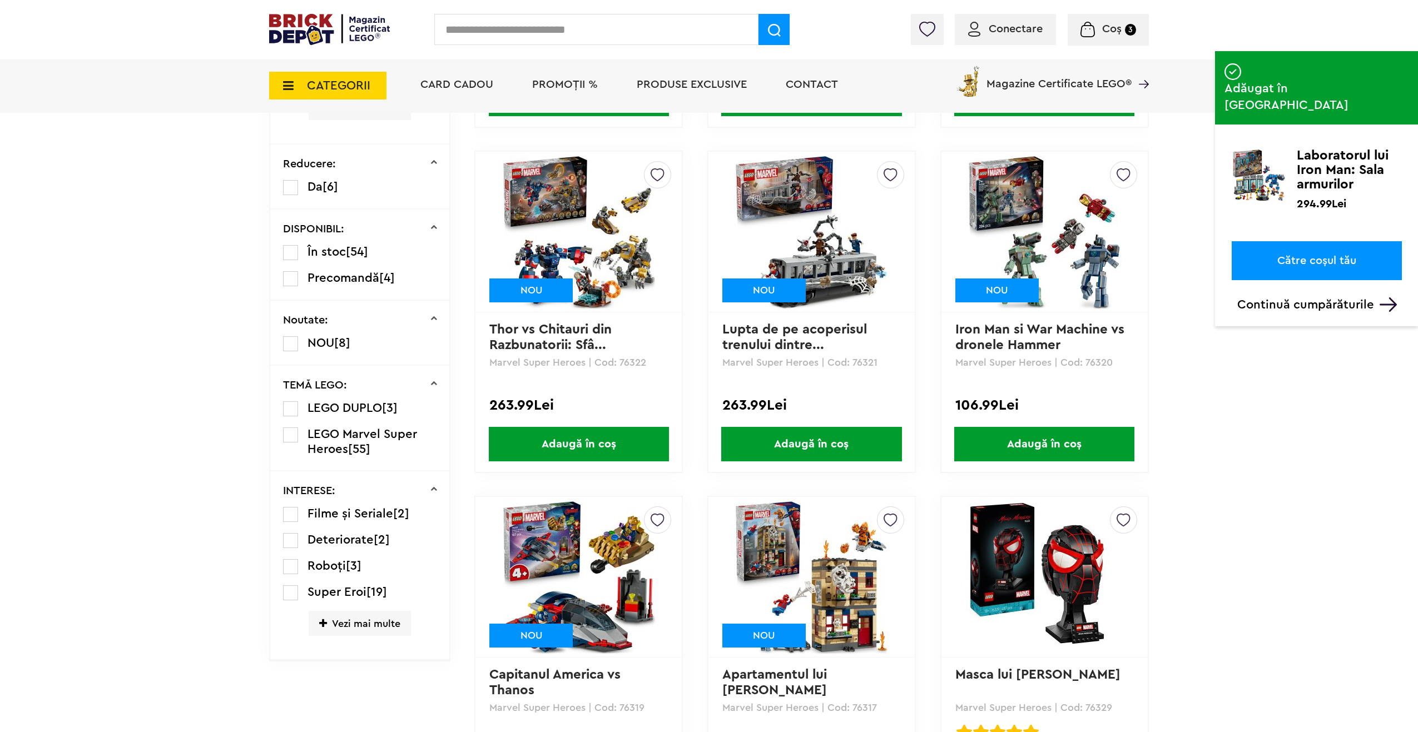
scroll to position [556, 0]
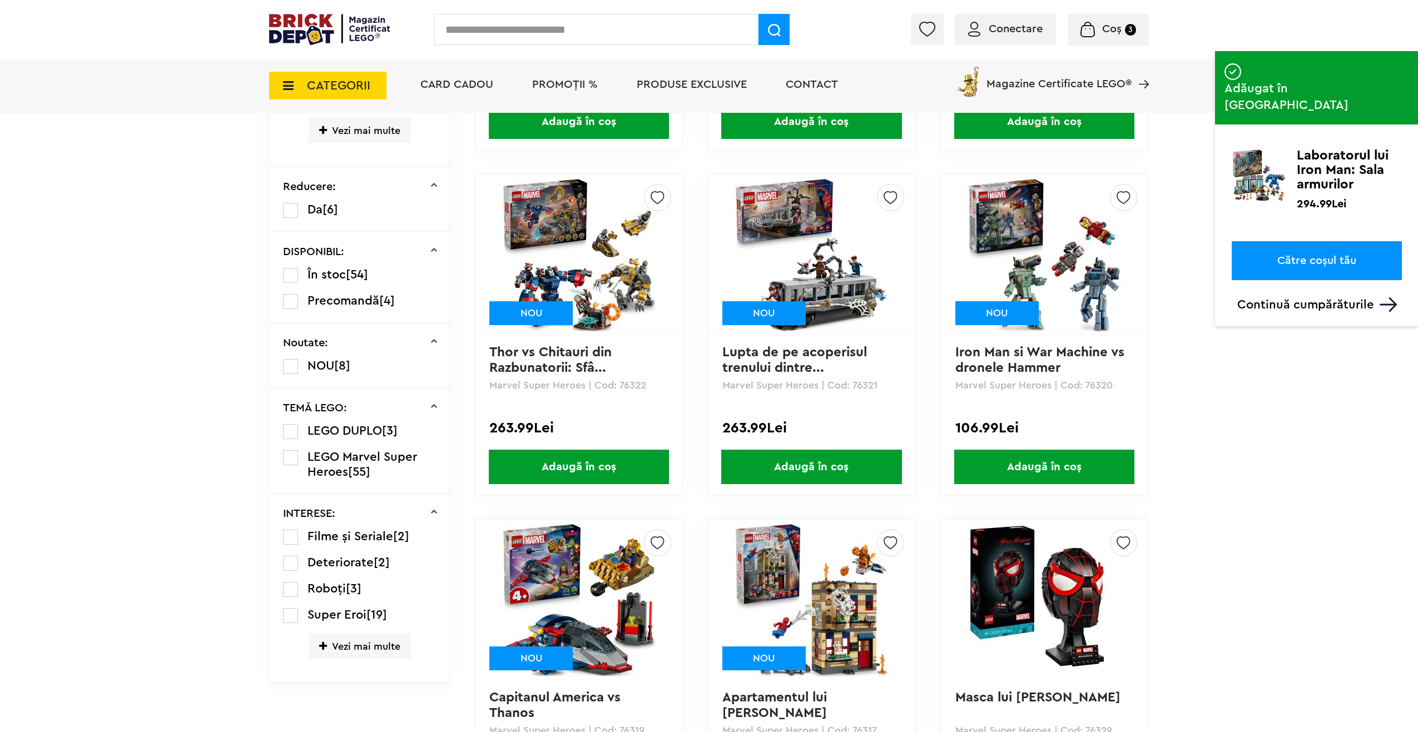
click at [1021, 471] on span "Adaugă în coș" at bounding box center [1044, 467] width 180 height 34
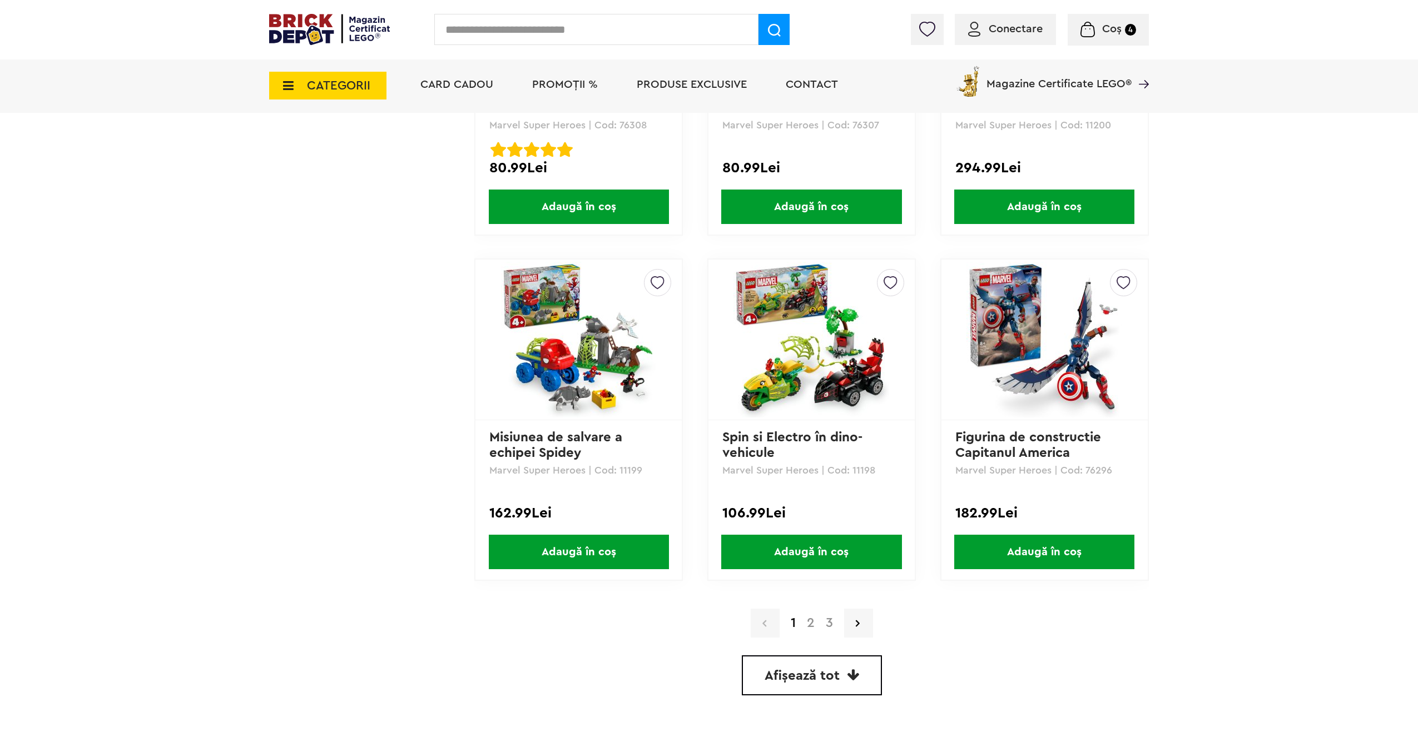
scroll to position [2891, 0]
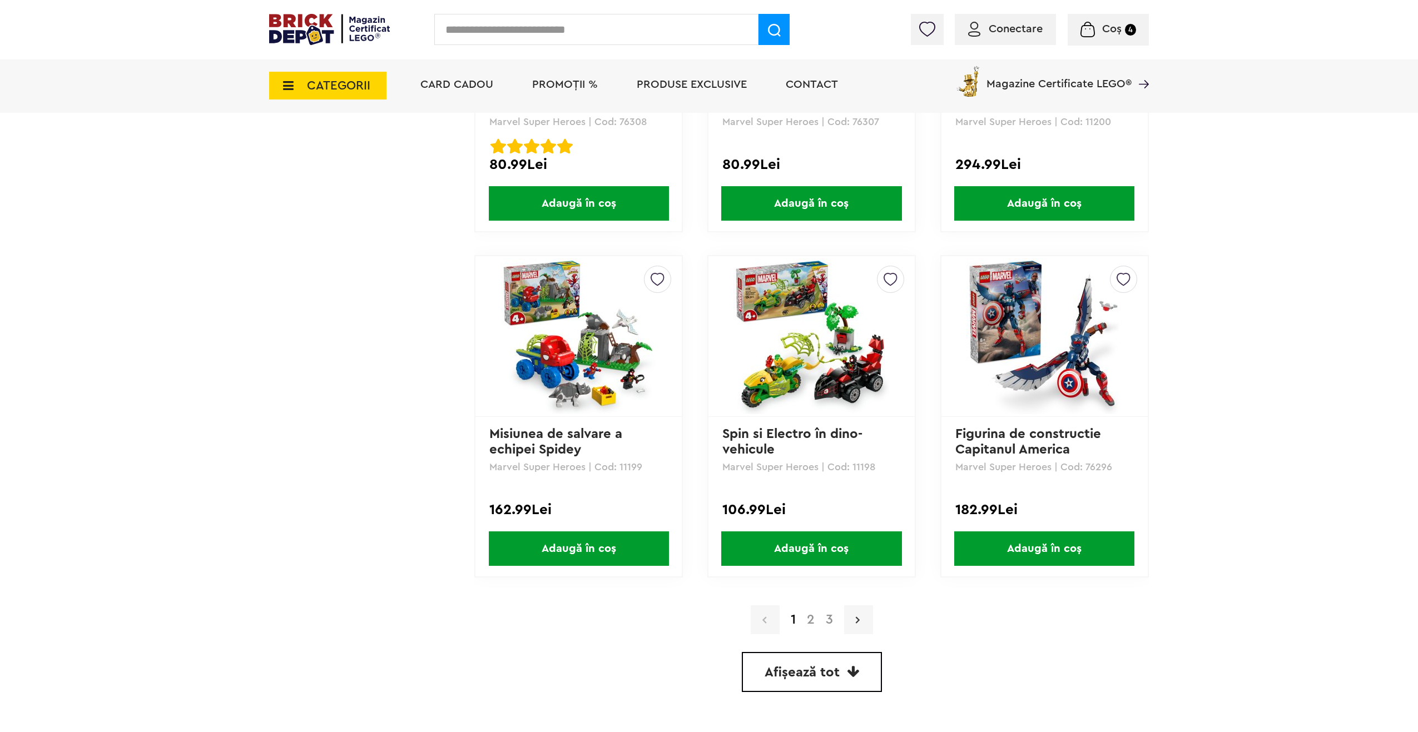
click at [860, 619] on link at bounding box center [858, 619] width 29 height 29
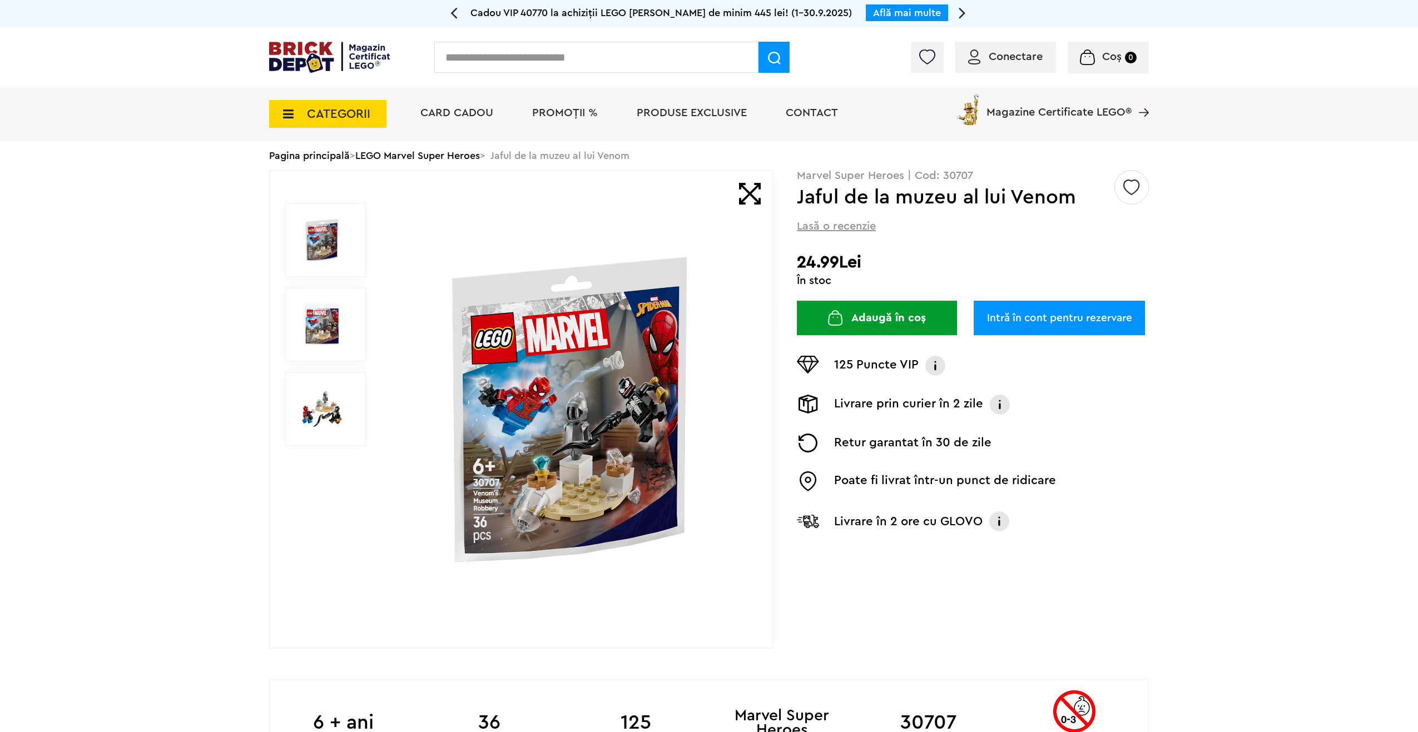
click at [332, 415] on img at bounding box center [322, 409] width 50 height 50
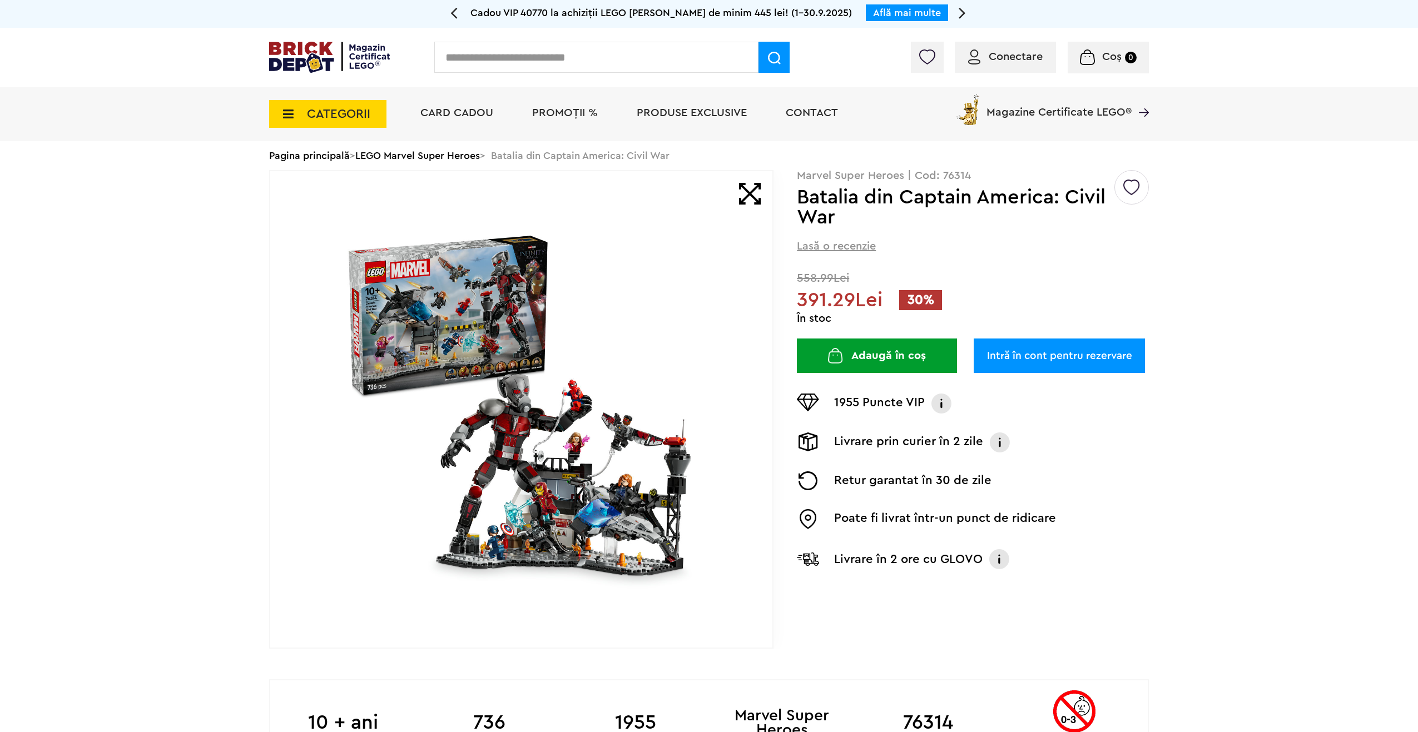
click at [584, 474] on img at bounding box center [521, 409] width 358 height 358
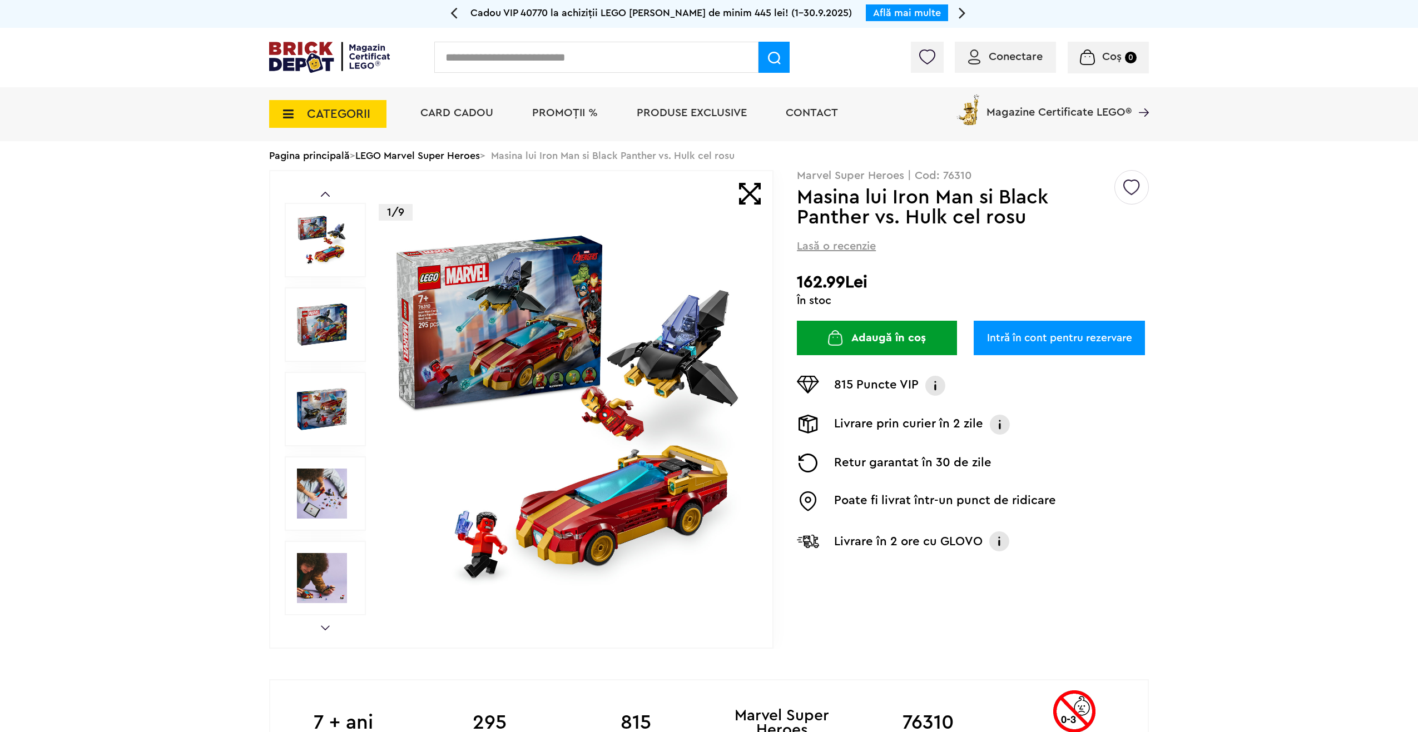
click at [317, 317] on img at bounding box center [322, 325] width 50 height 50
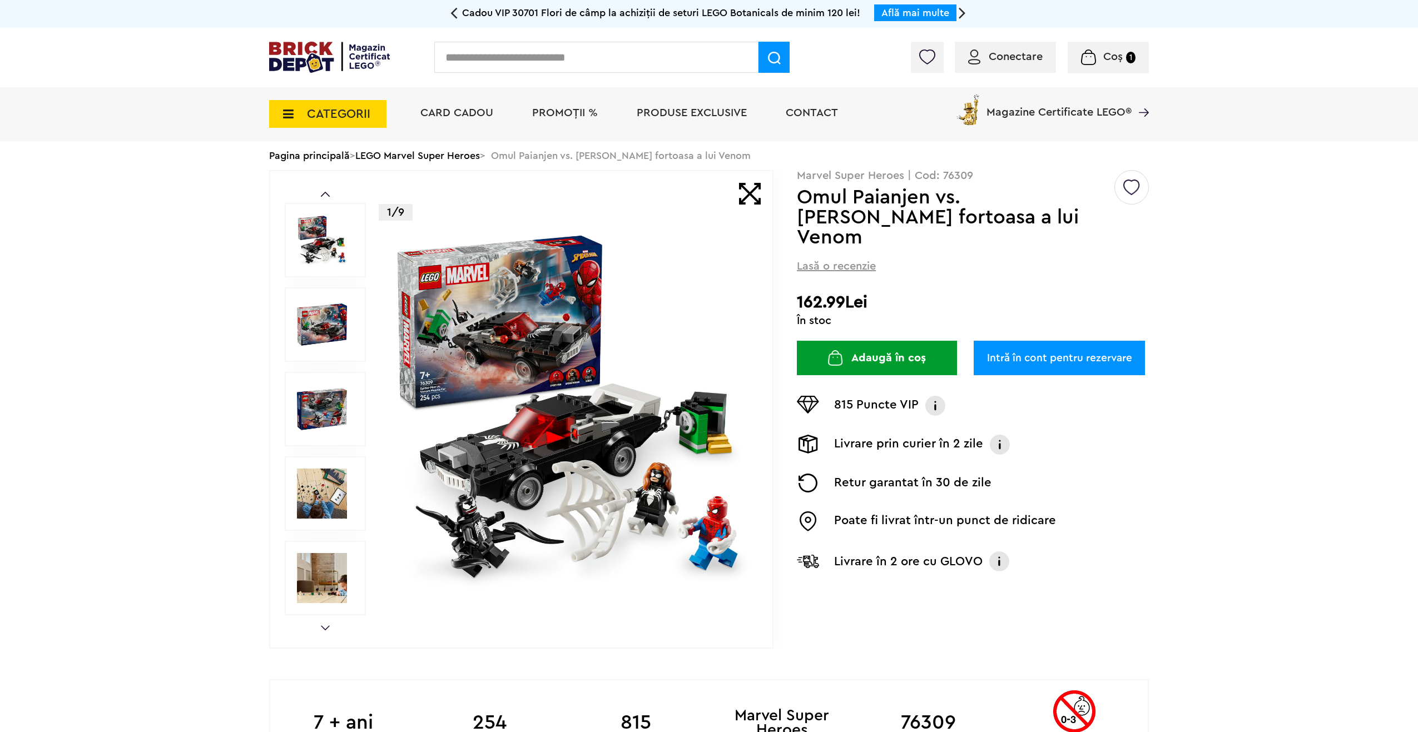
click at [430, 285] on img at bounding box center [569, 409] width 358 height 358
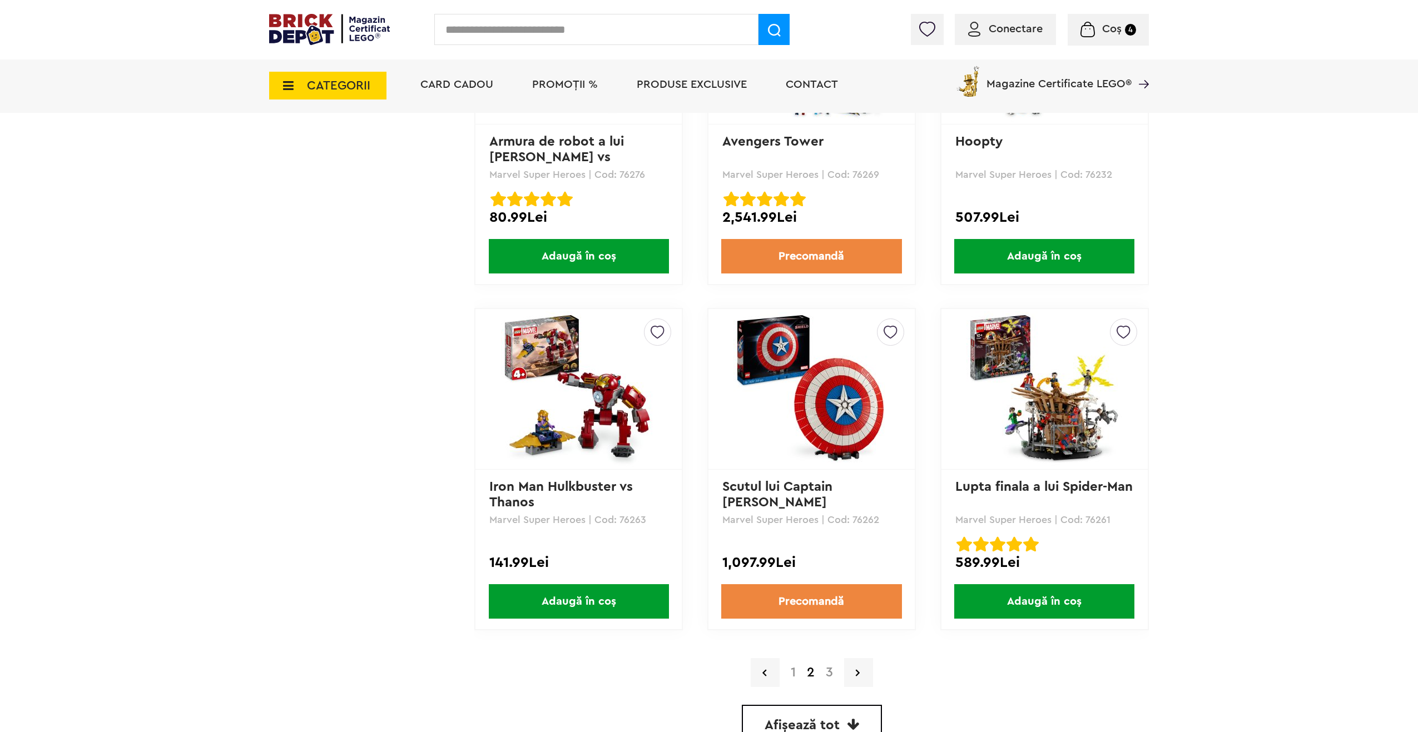
scroll to position [2891, 0]
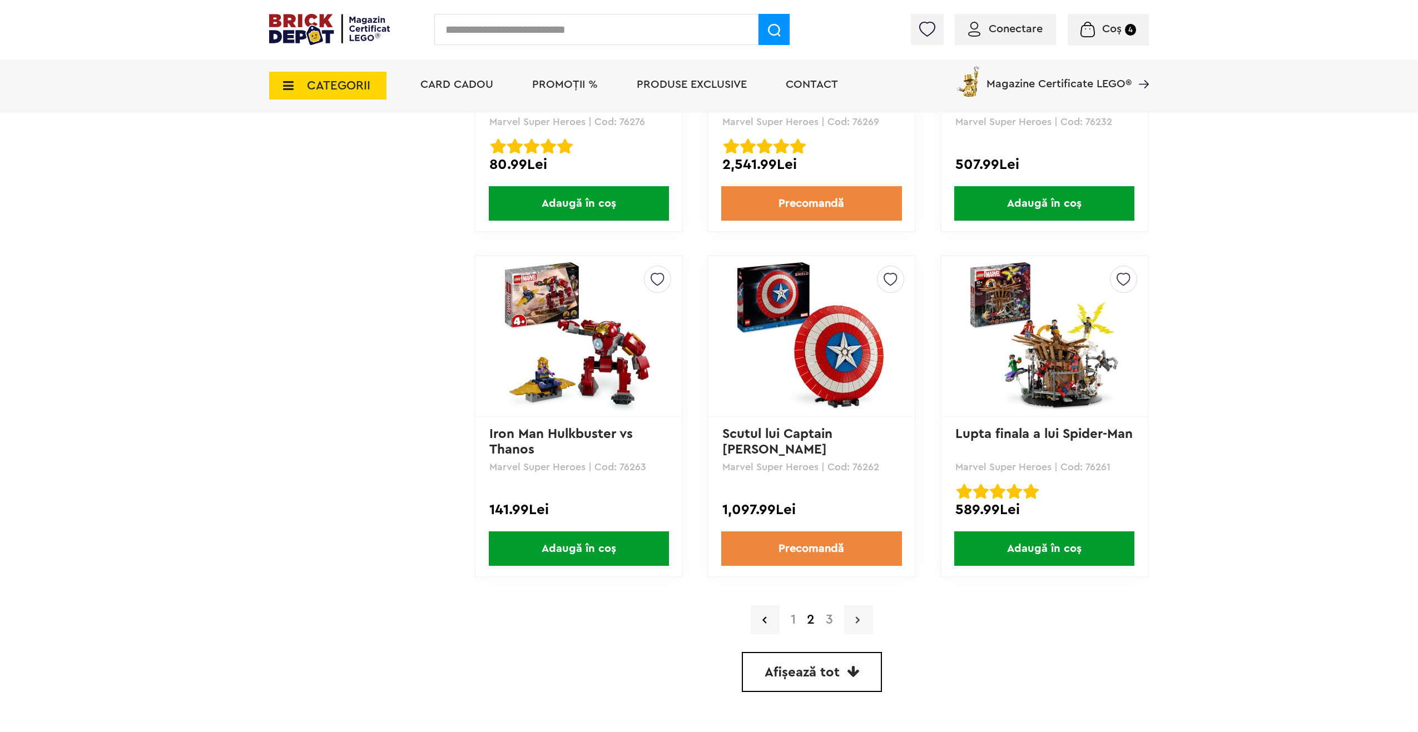
click at [866, 622] on link at bounding box center [858, 619] width 29 height 29
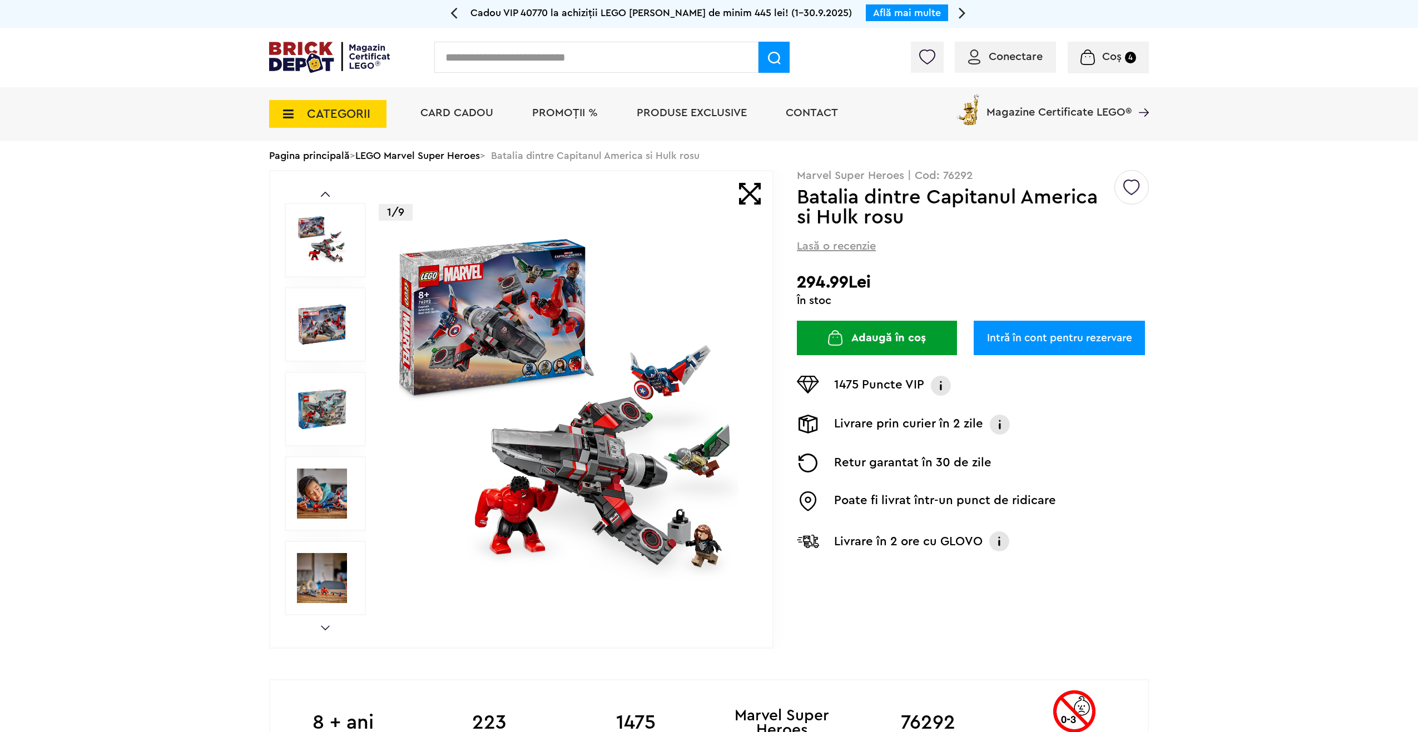
click at [519, 376] on img at bounding box center [569, 409] width 358 height 358
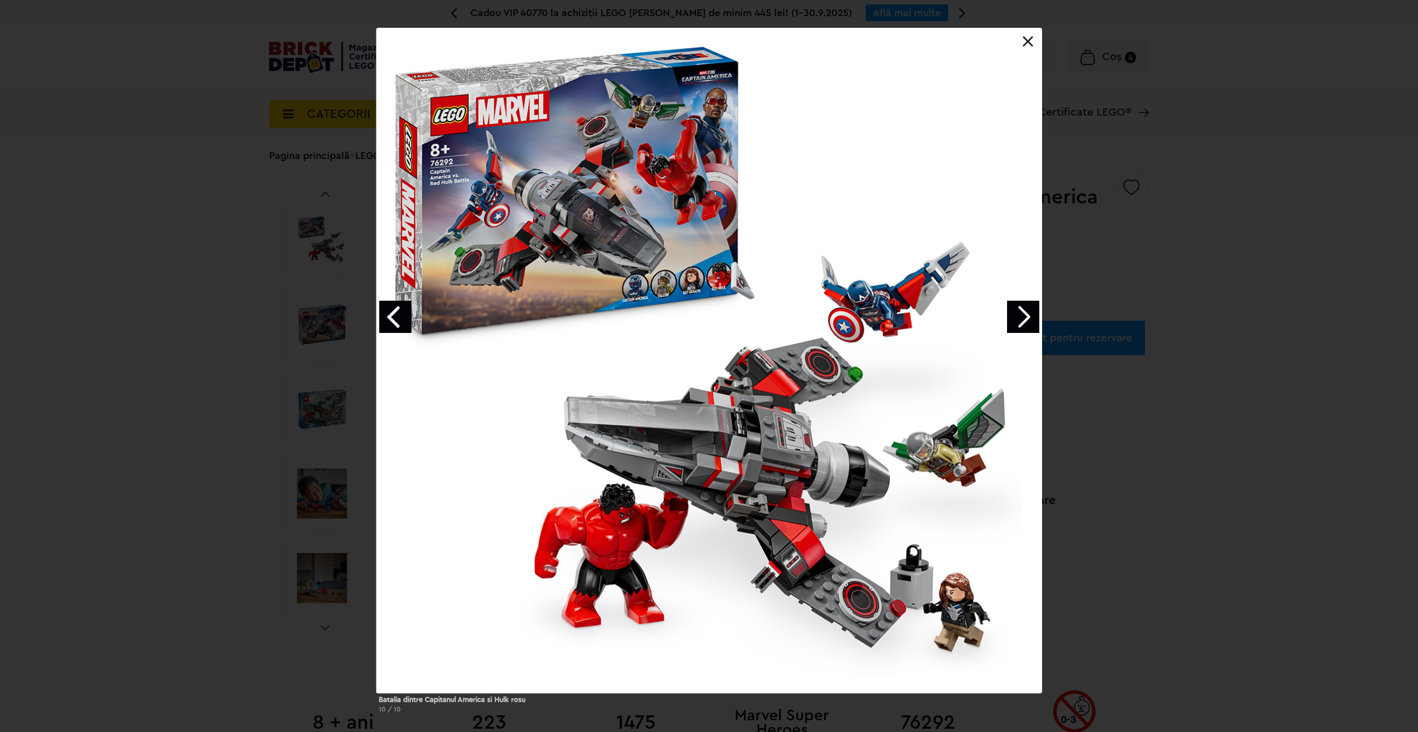
click at [1032, 313] on link "Next image" at bounding box center [1023, 317] width 32 height 32
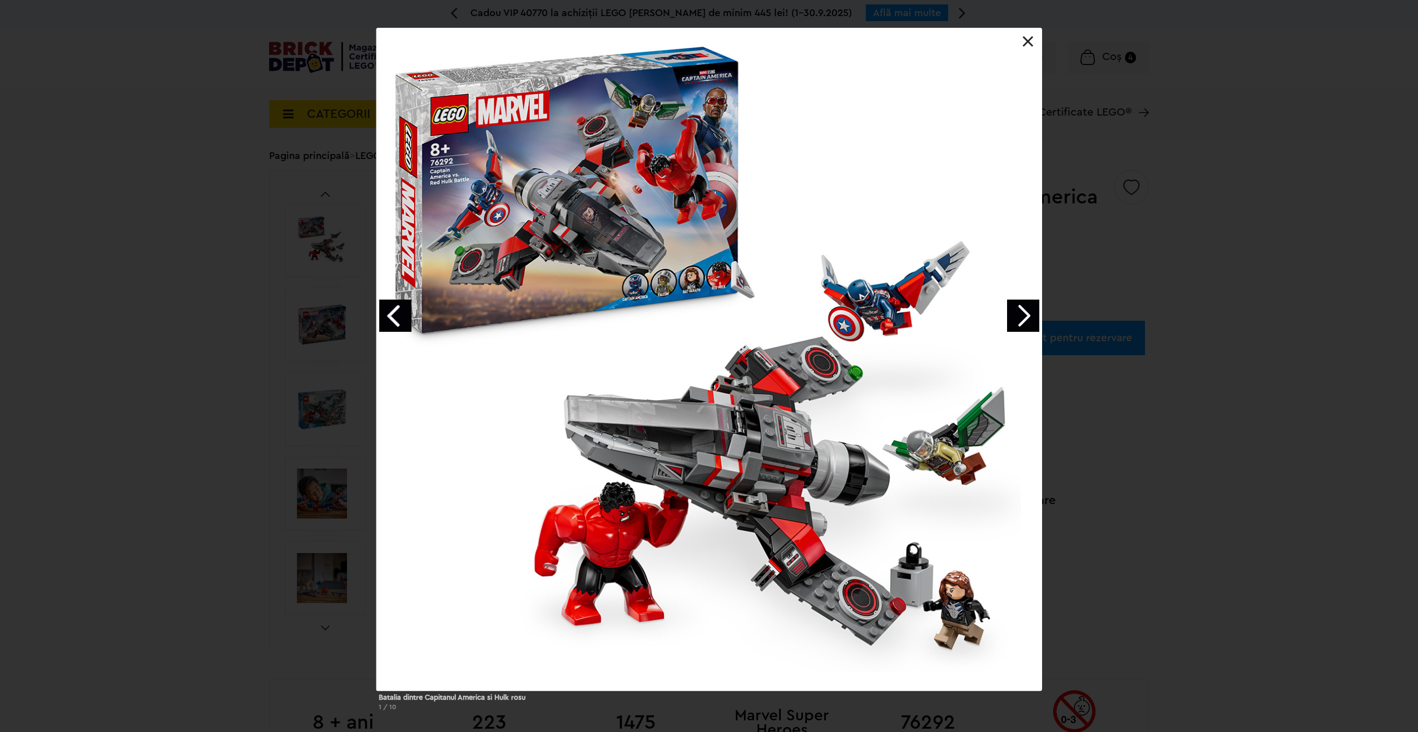
click at [1030, 314] on link "Next image" at bounding box center [1023, 316] width 32 height 32
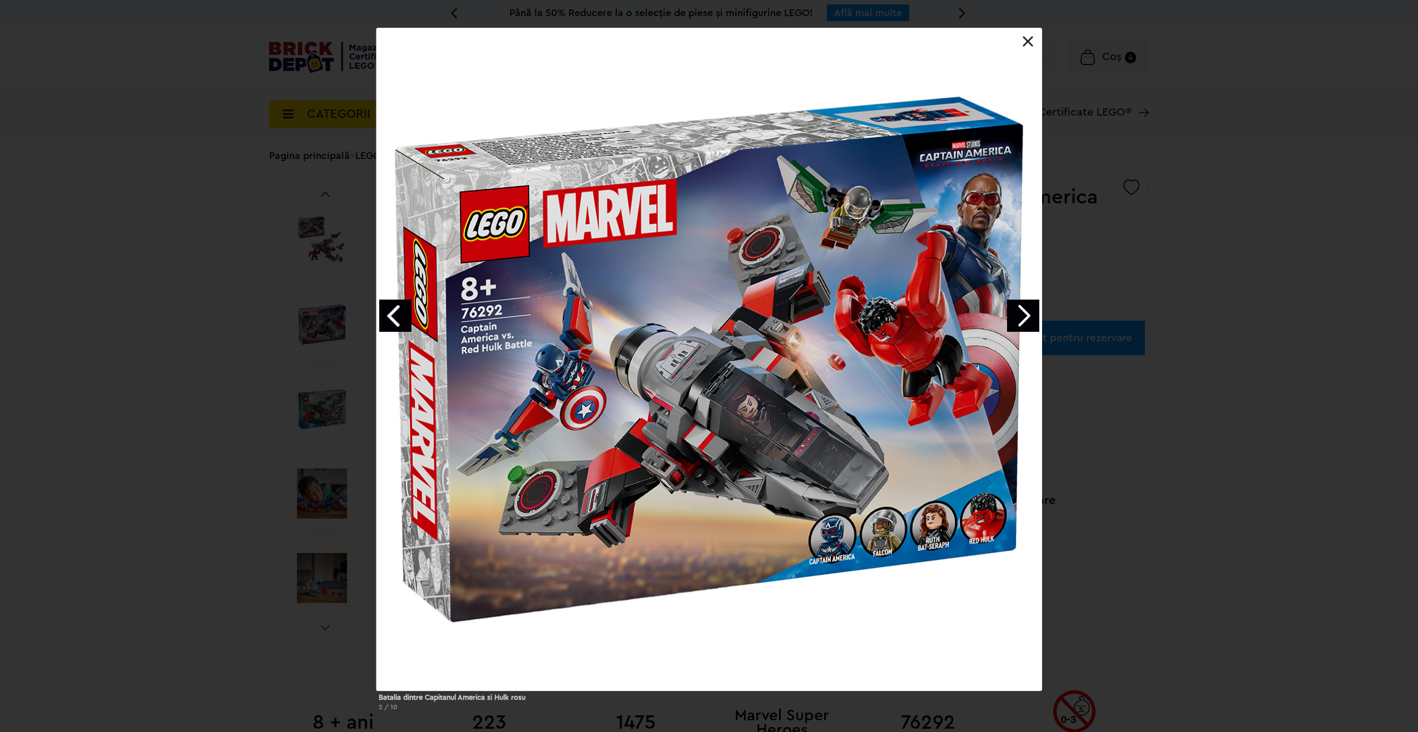
click at [1011, 316] on link "Next image" at bounding box center [1023, 316] width 32 height 32
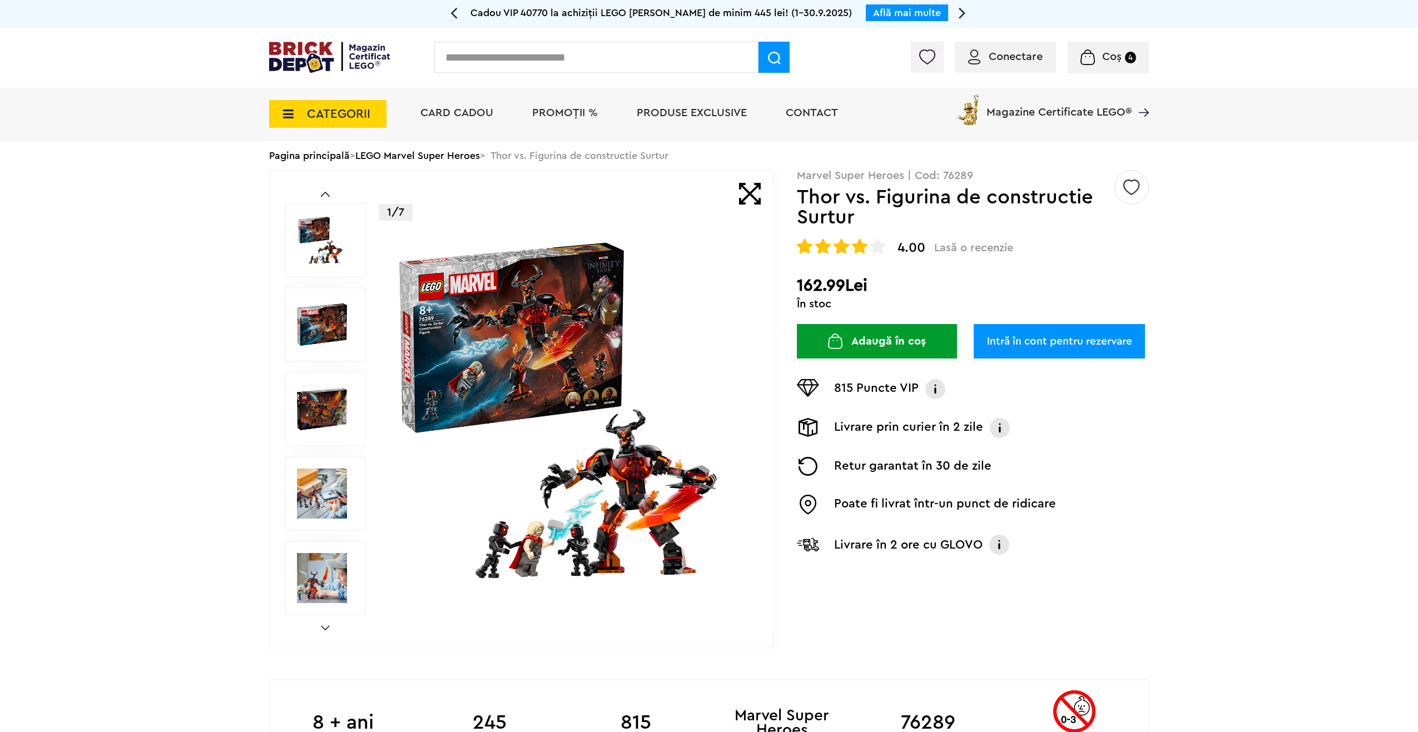
click at [600, 446] on img at bounding box center [569, 409] width 358 height 358
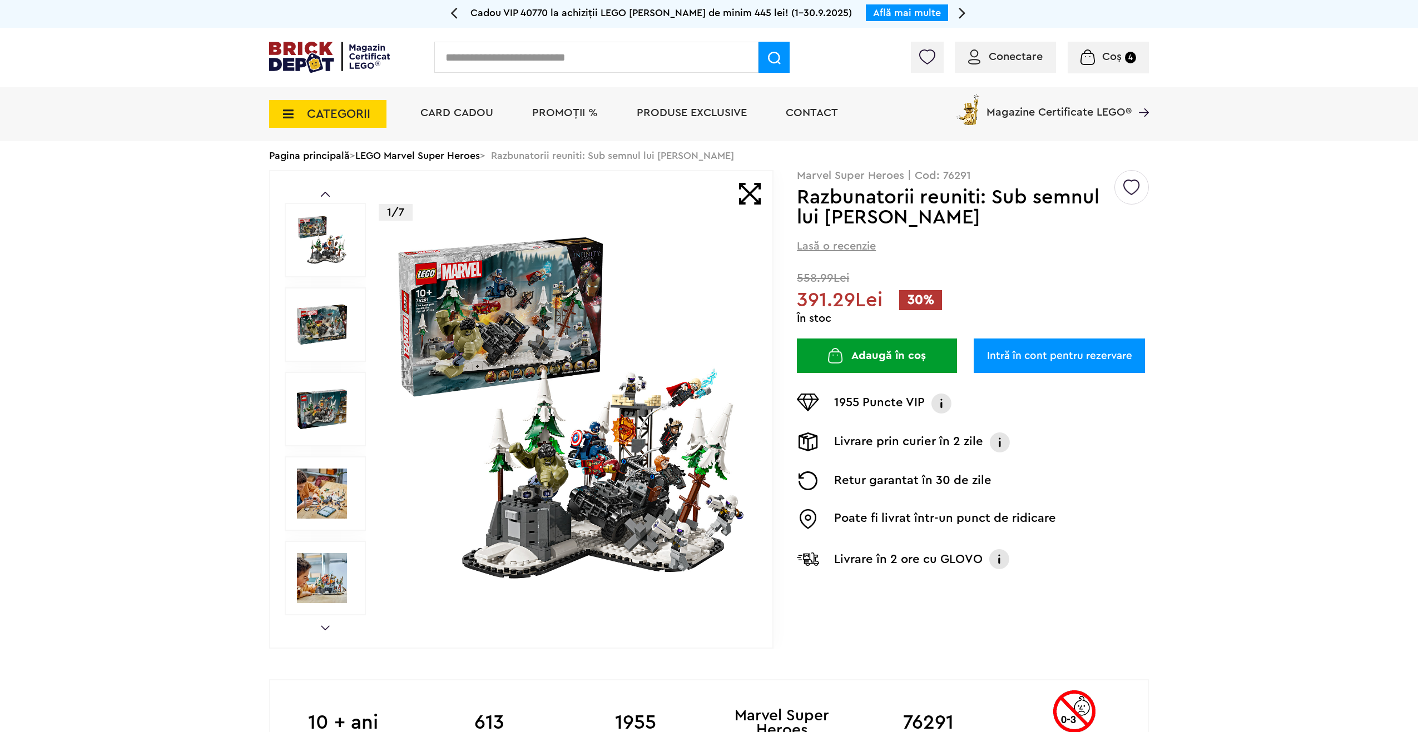
click at [703, 438] on img at bounding box center [569, 409] width 358 height 358
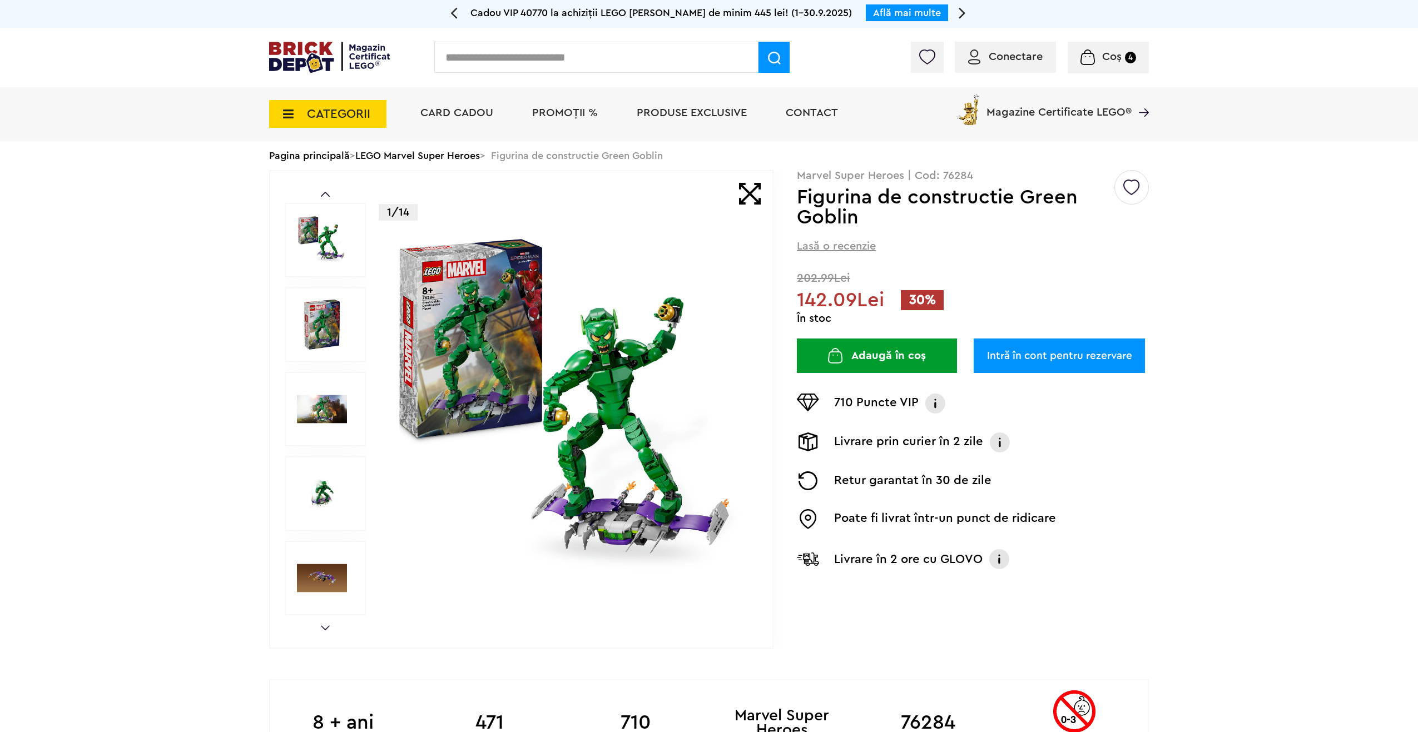
click at [326, 491] on img at bounding box center [322, 494] width 50 height 50
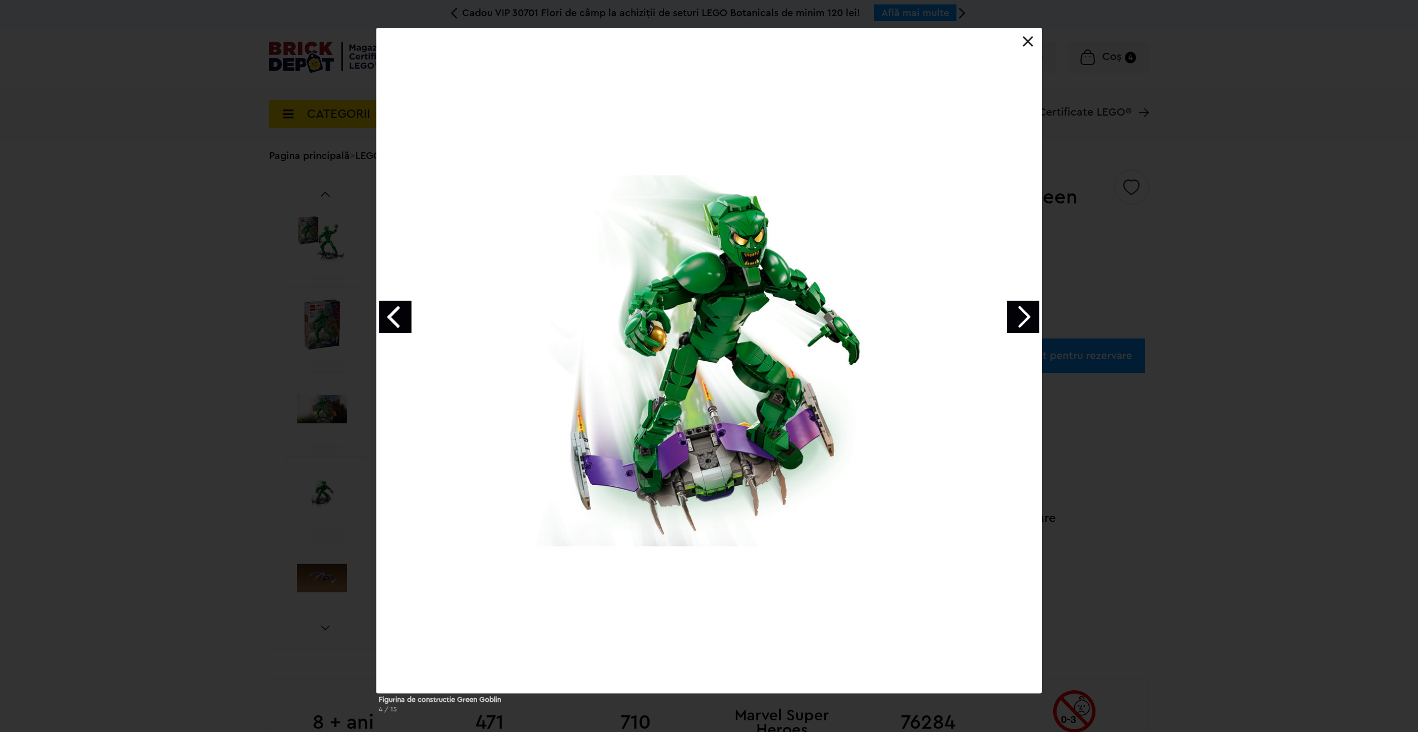
click at [992, 306] on div at bounding box center [708, 360] width 665 height 665
click at [1020, 312] on link "Next image" at bounding box center [1023, 317] width 32 height 32
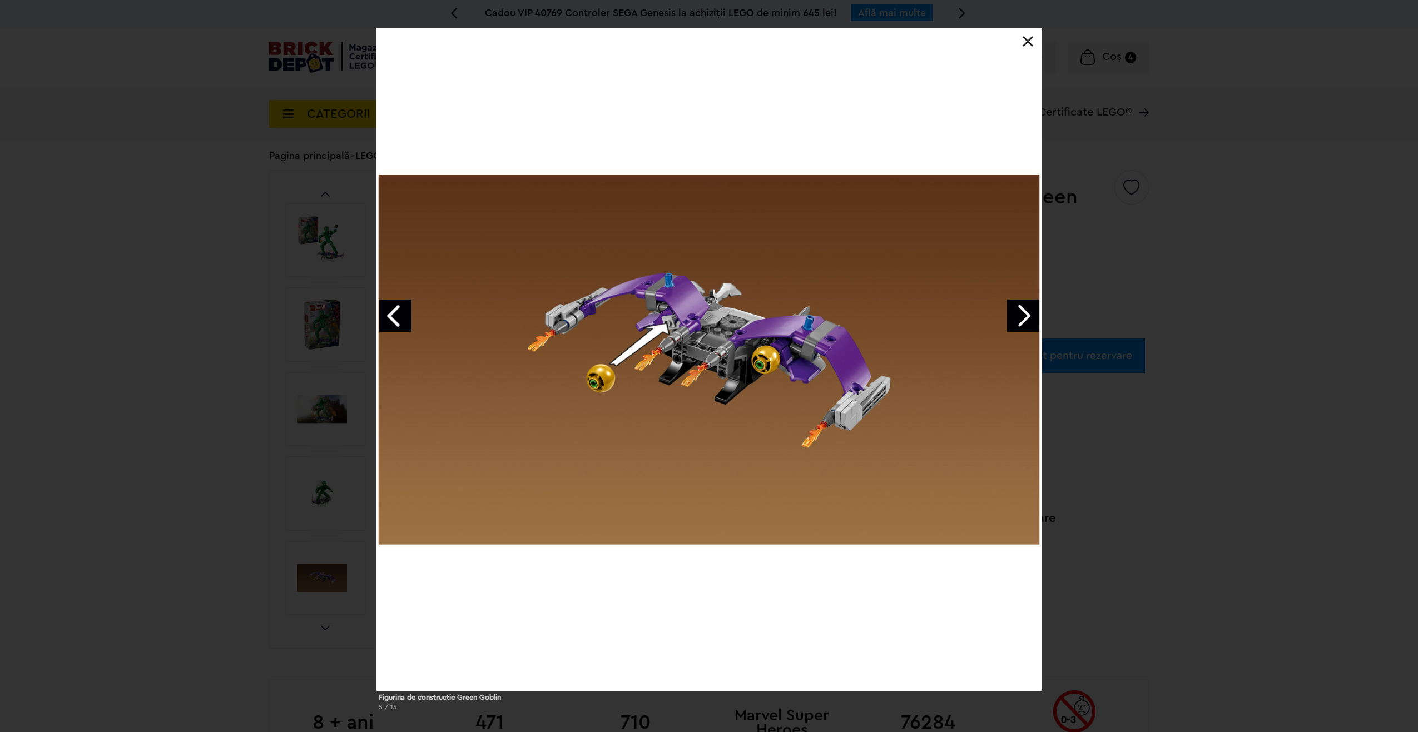
click at [1020, 312] on link "Next image" at bounding box center [1023, 316] width 32 height 32
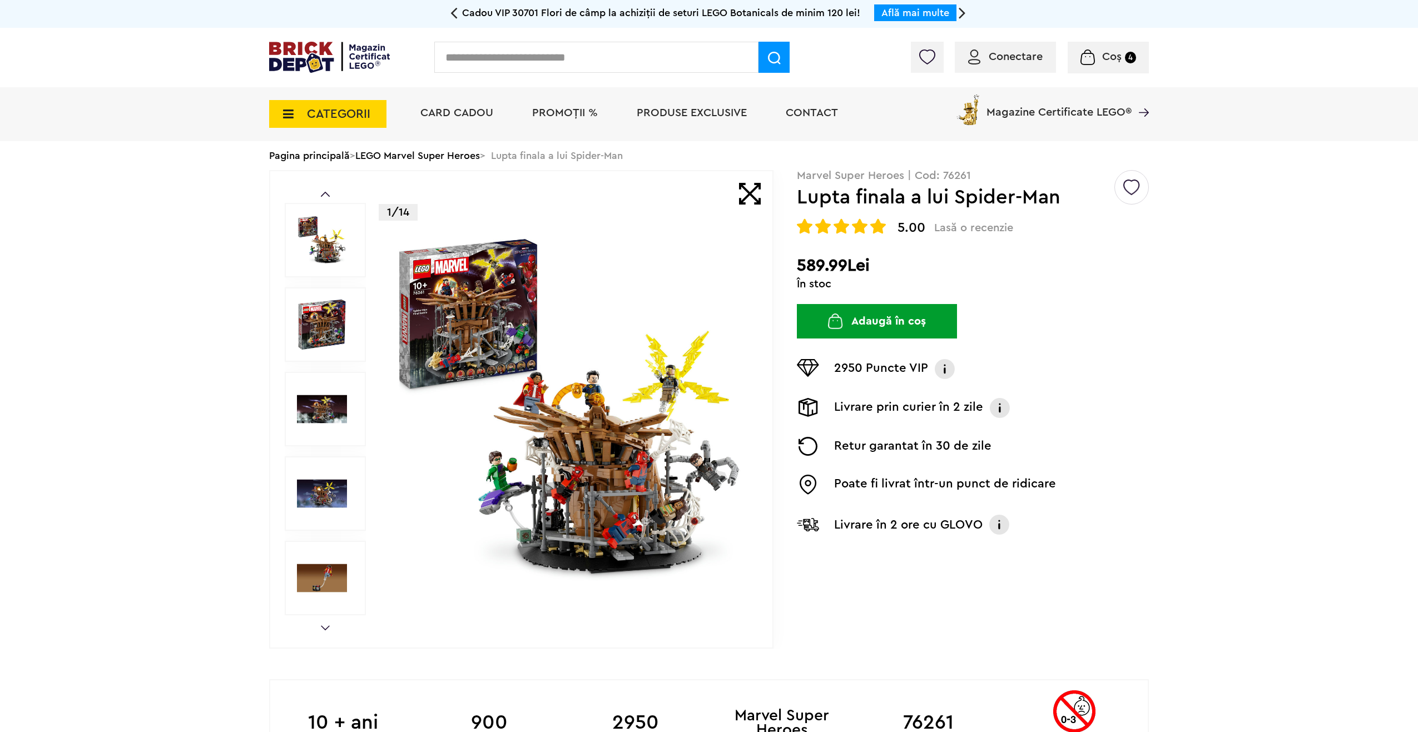
click at [540, 450] on img at bounding box center [569, 409] width 358 height 358
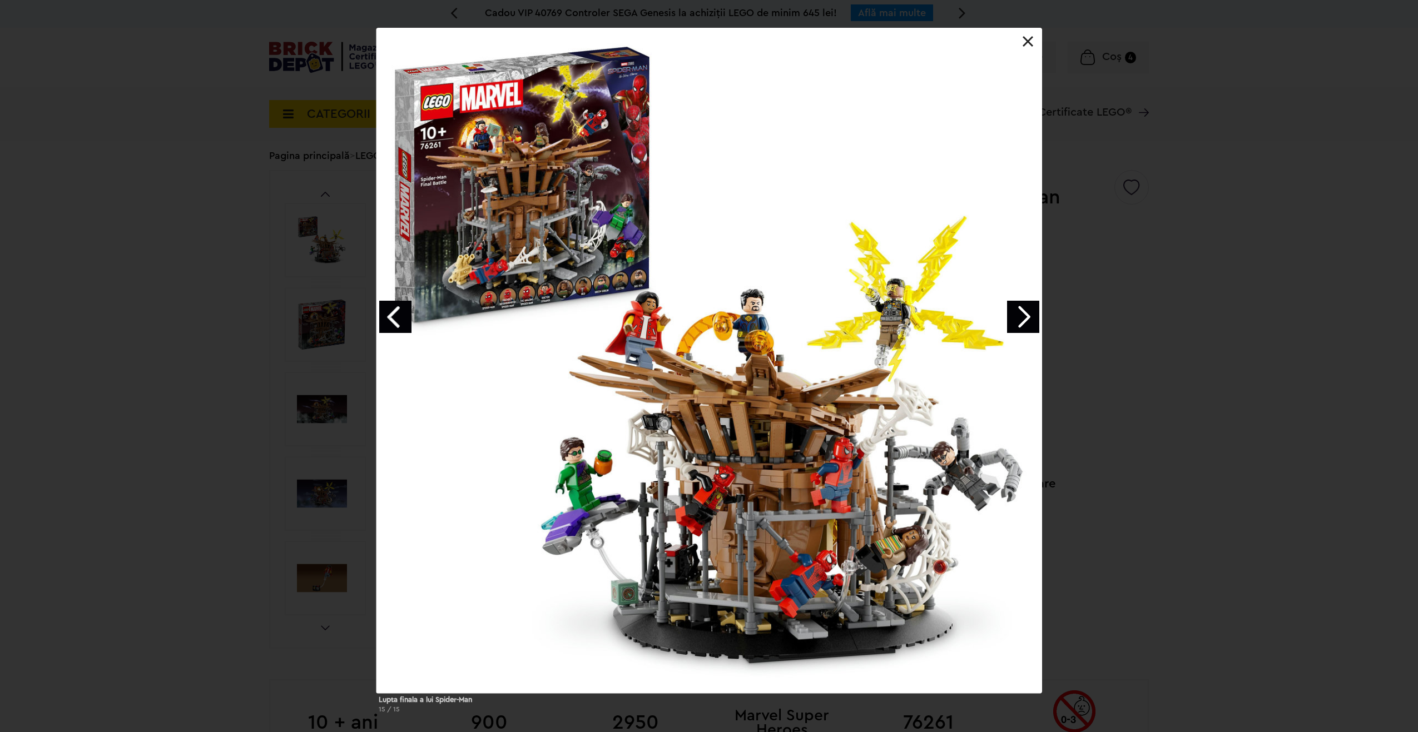
click at [1002, 319] on div at bounding box center [708, 360] width 665 height 665
click at [1021, 314] on link "Next image" at bounding box center [1023, 317] width 32 height 32
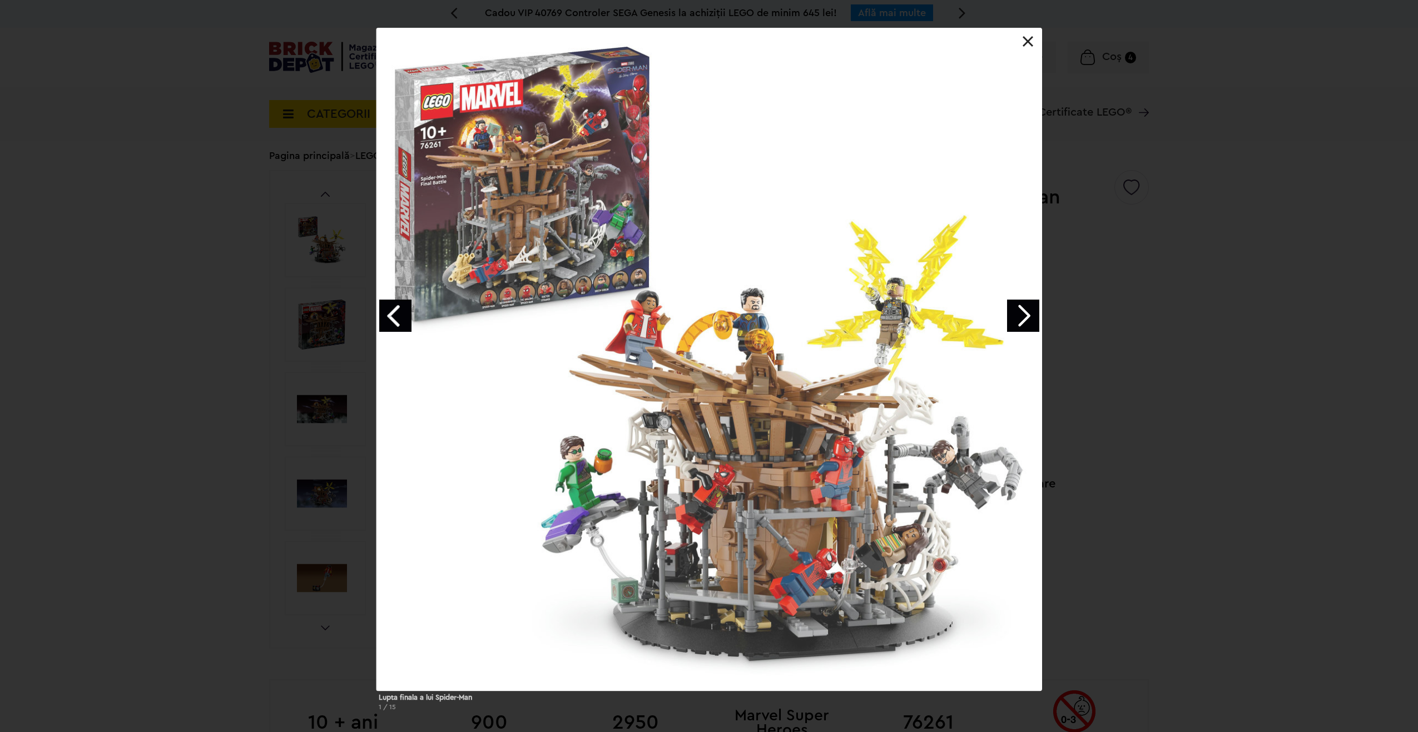
click at [1021, 314] on link "Next image" at bounding box center [1023, 316] width 32 height 32
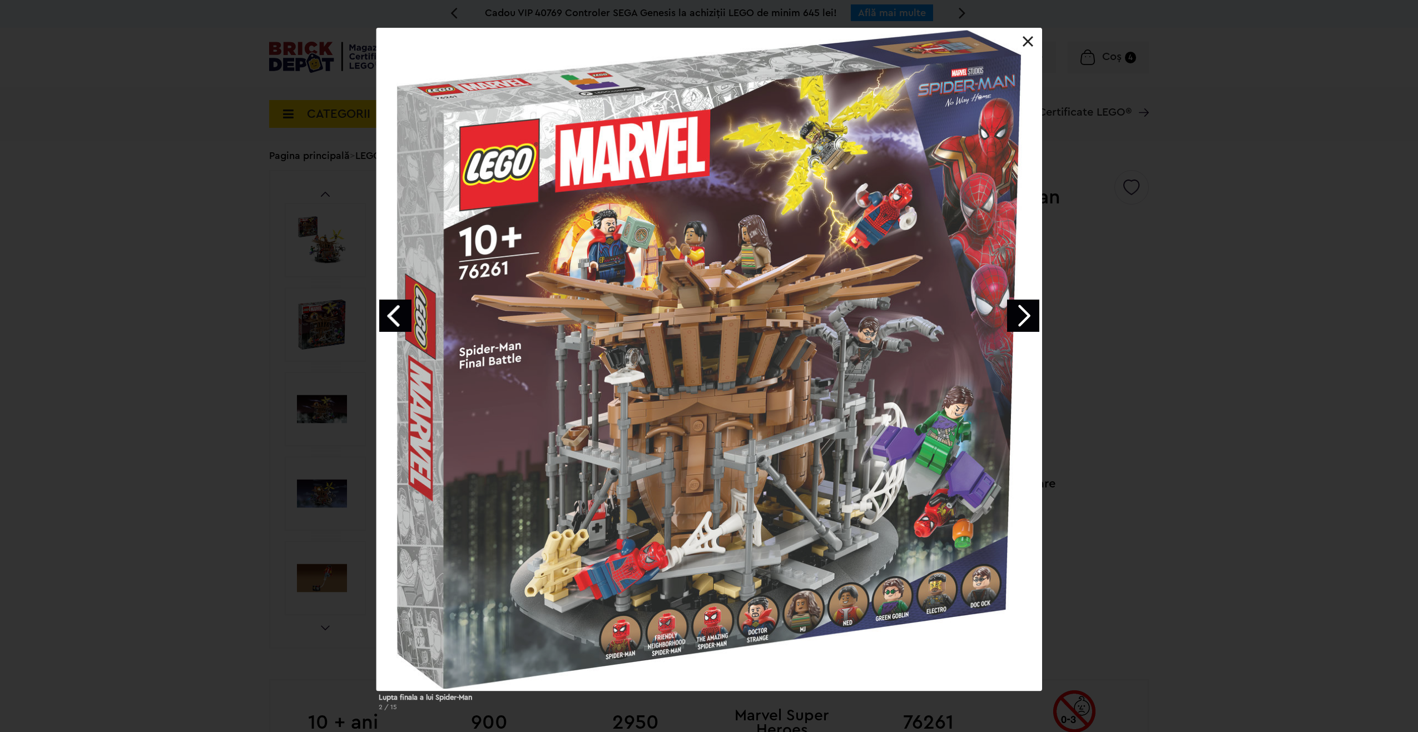
click at [133, 391] on div "Lupta finala a lui Spider-Man 2 / 15" at bounding box center [709, 374] width 1418 height 692
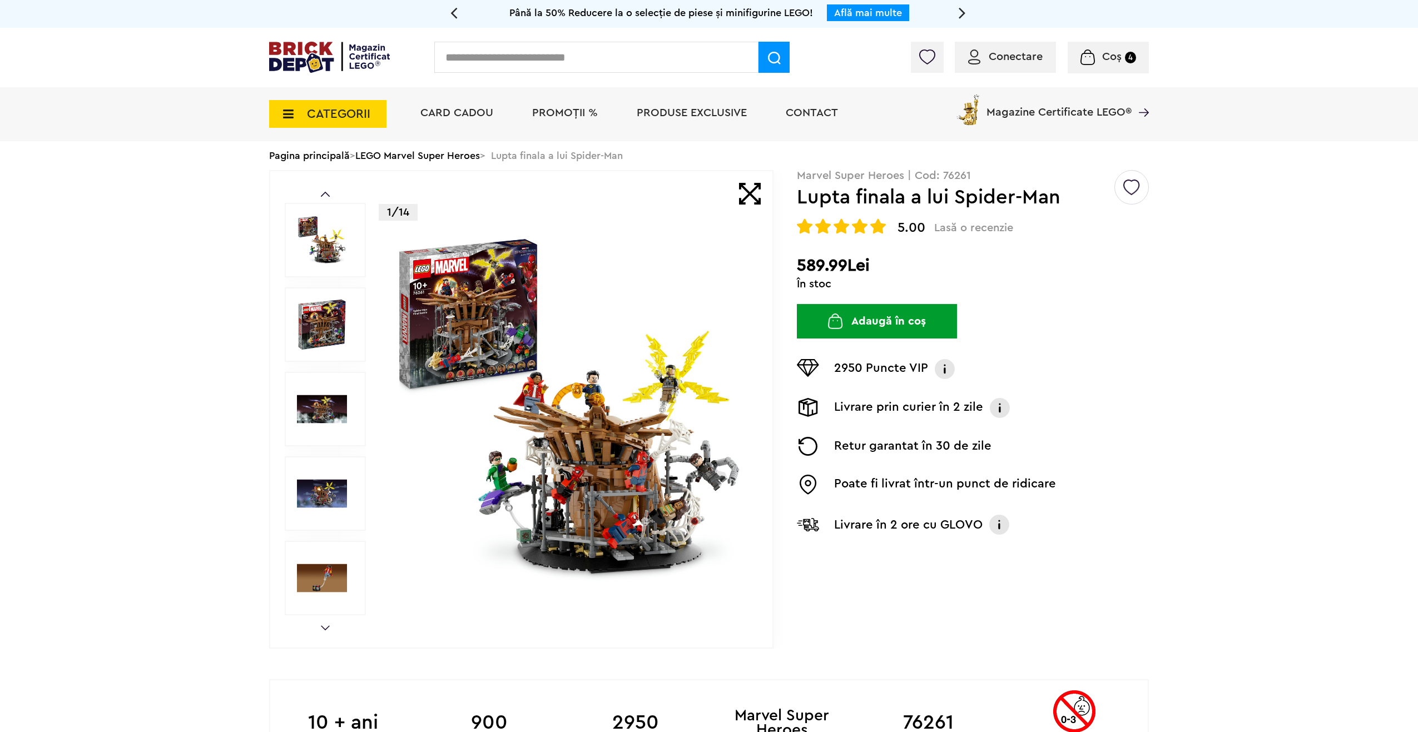
click at [326, 627] on link "Next" at bounding box center [325, 627] width 9 height 5
click at [324, 630] on link "Next" at bounding box center [325, 627] width 9 height 5
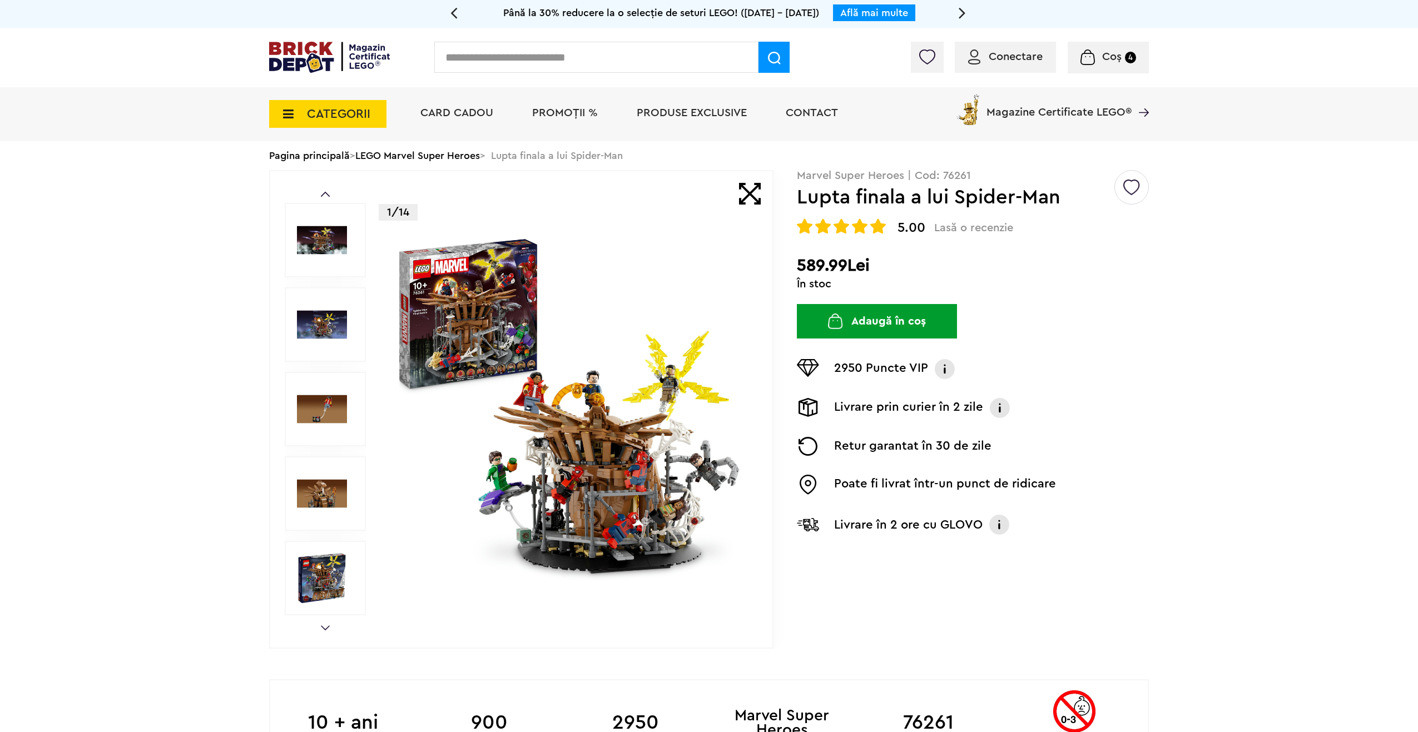
click at [324, 630] on link "Next" at bounding box center [325, 627] width 9 height 5
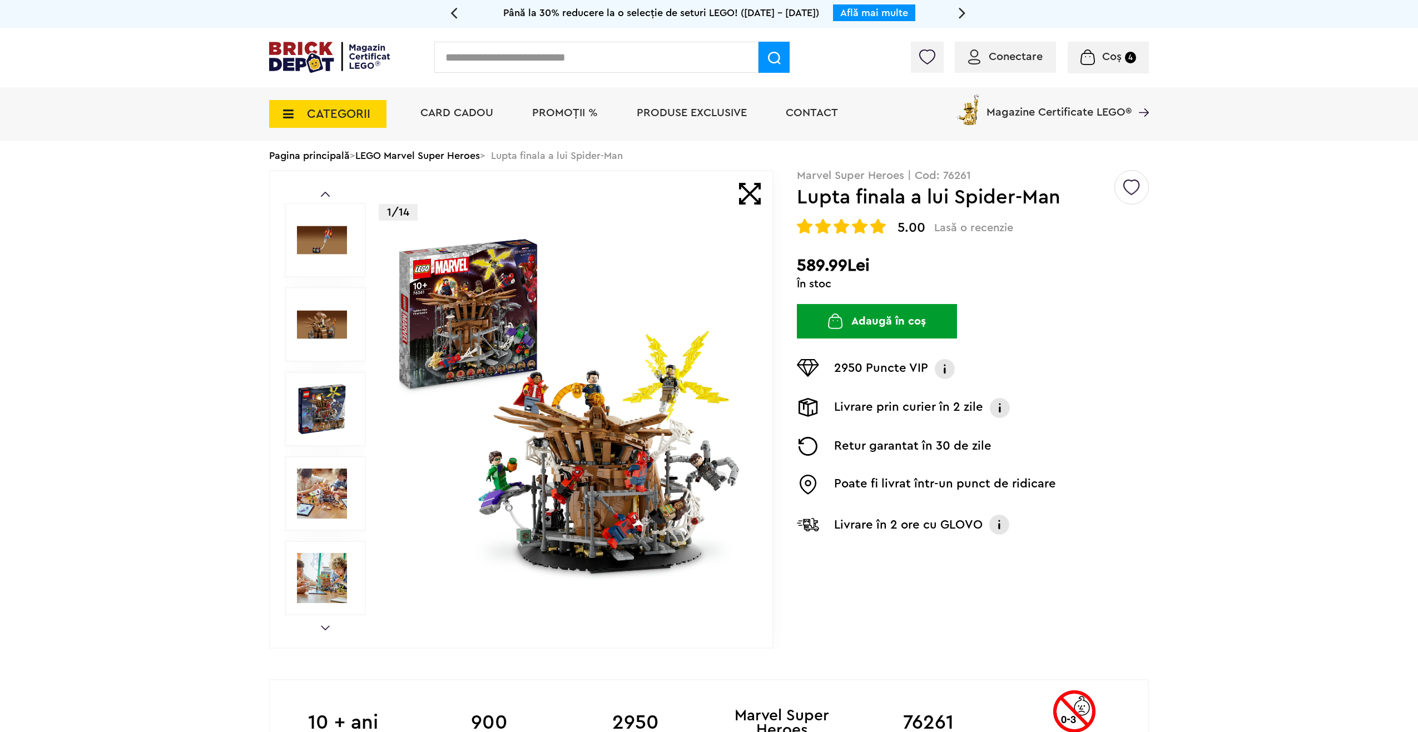
click at [324, 630] on link "Next" at bounding box center [325, 627] width 9 height 5
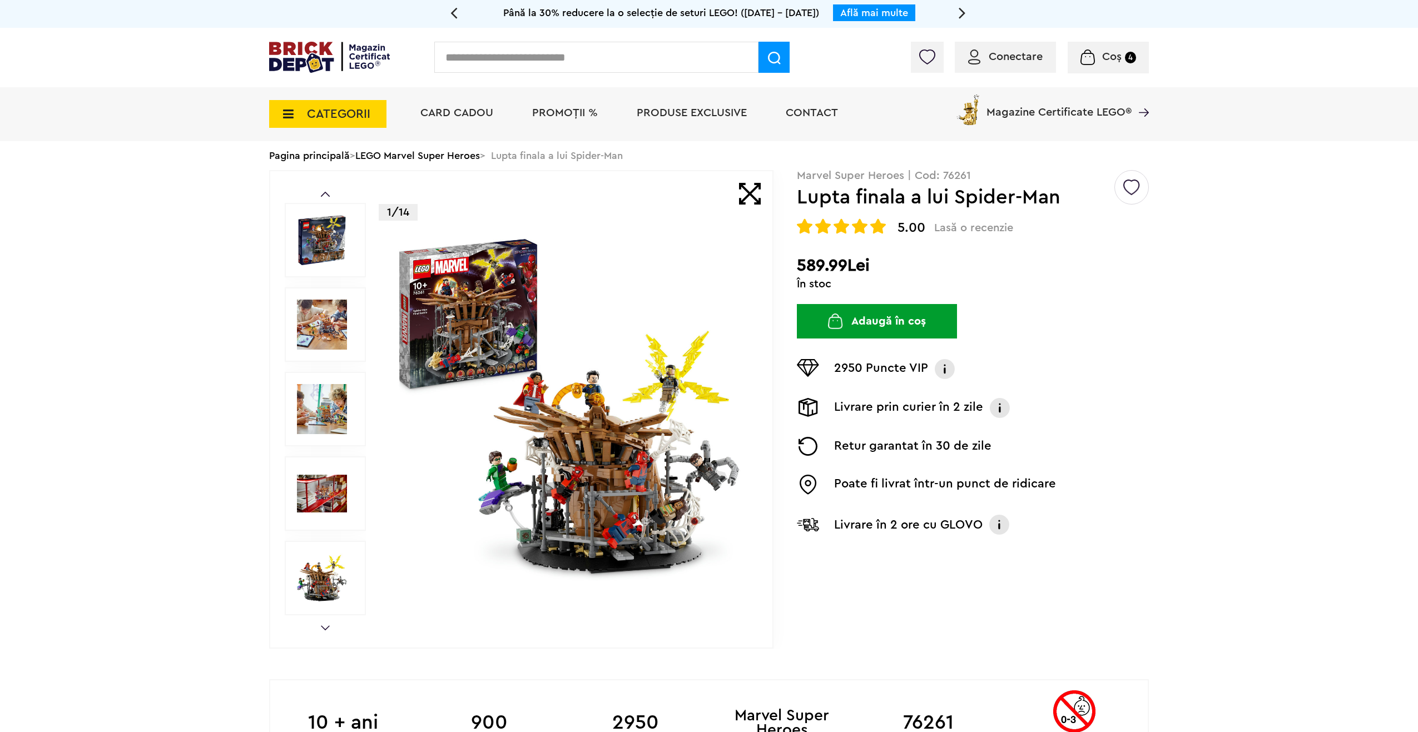
click at [324, 630] on link "Next" at bounding box center [325, 627] width 9 height 5
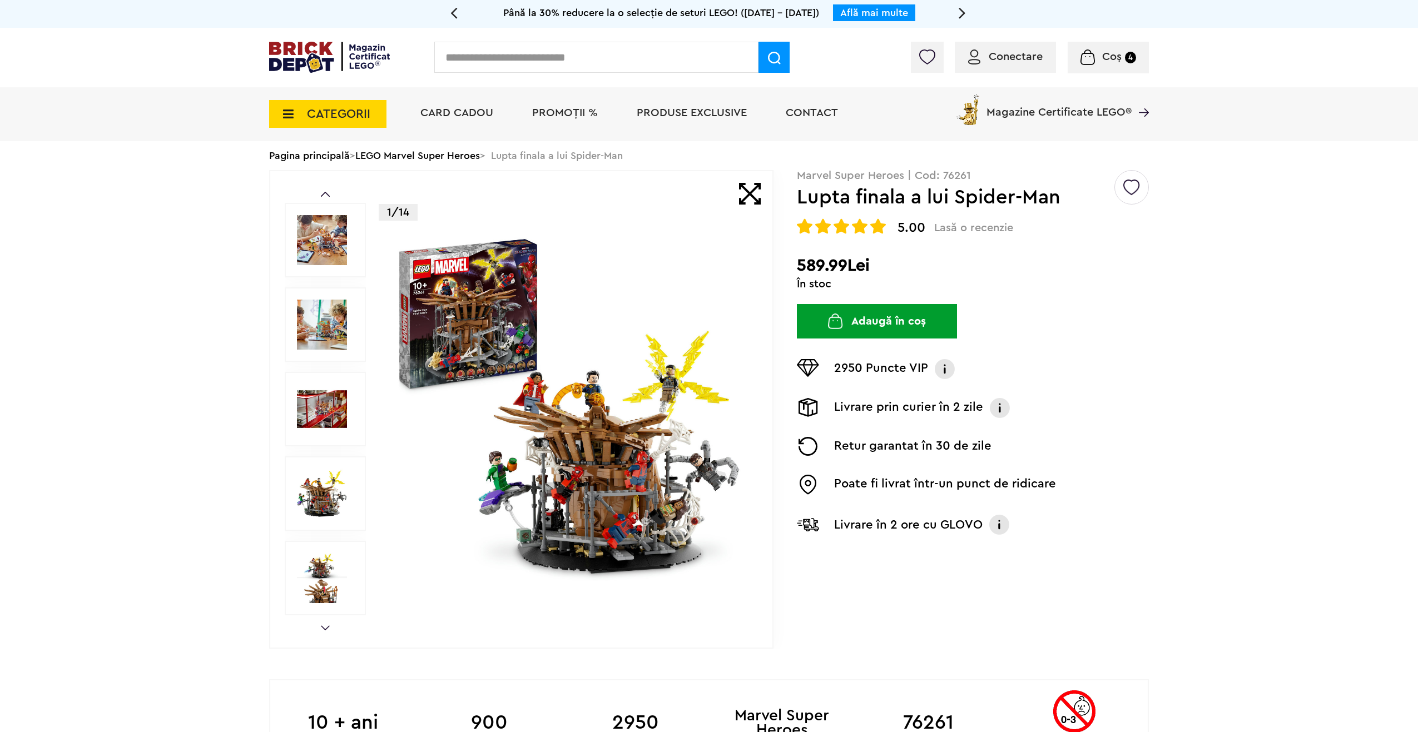
click at [324, 630] on link "Next" at bounding box center [325, 627] width 9 height 5
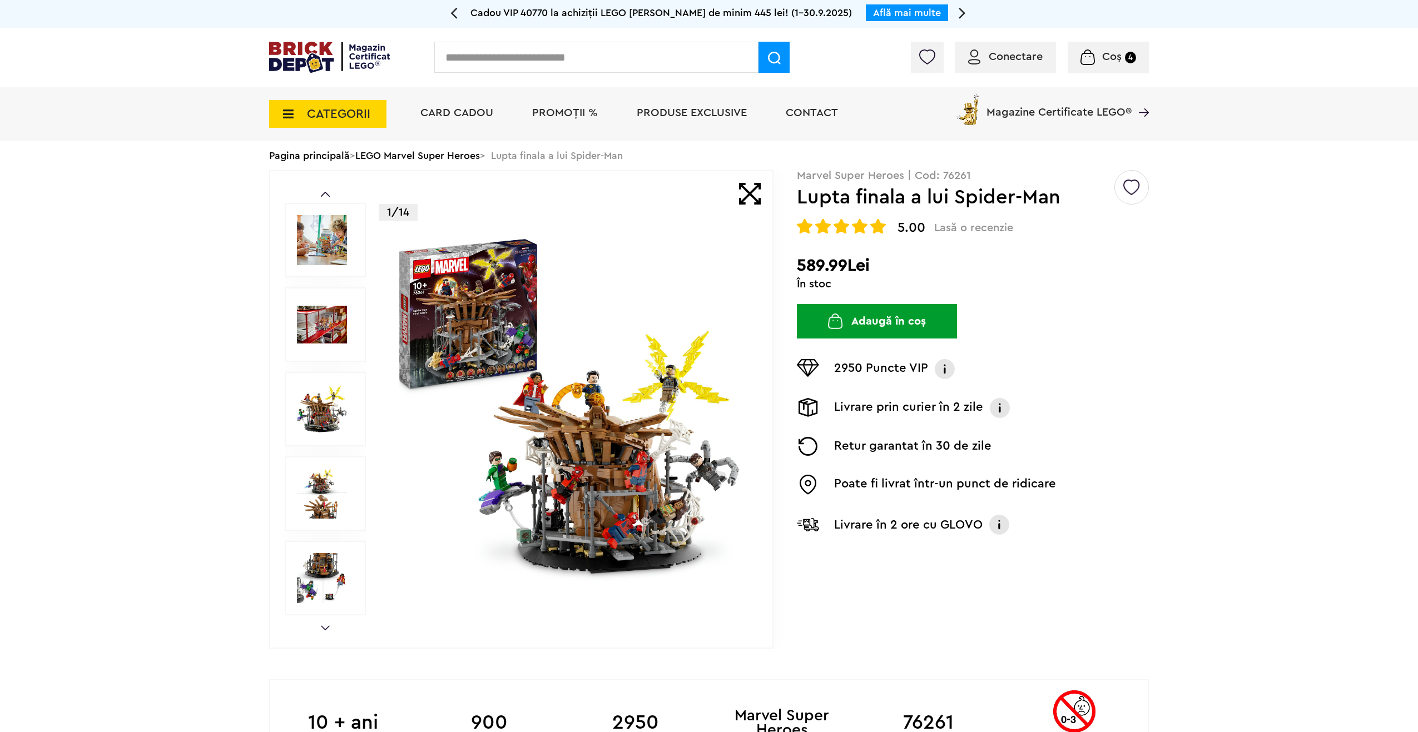
click at [324, 630] on link "Next" at bounding box center [325, 627] width 9 height 5
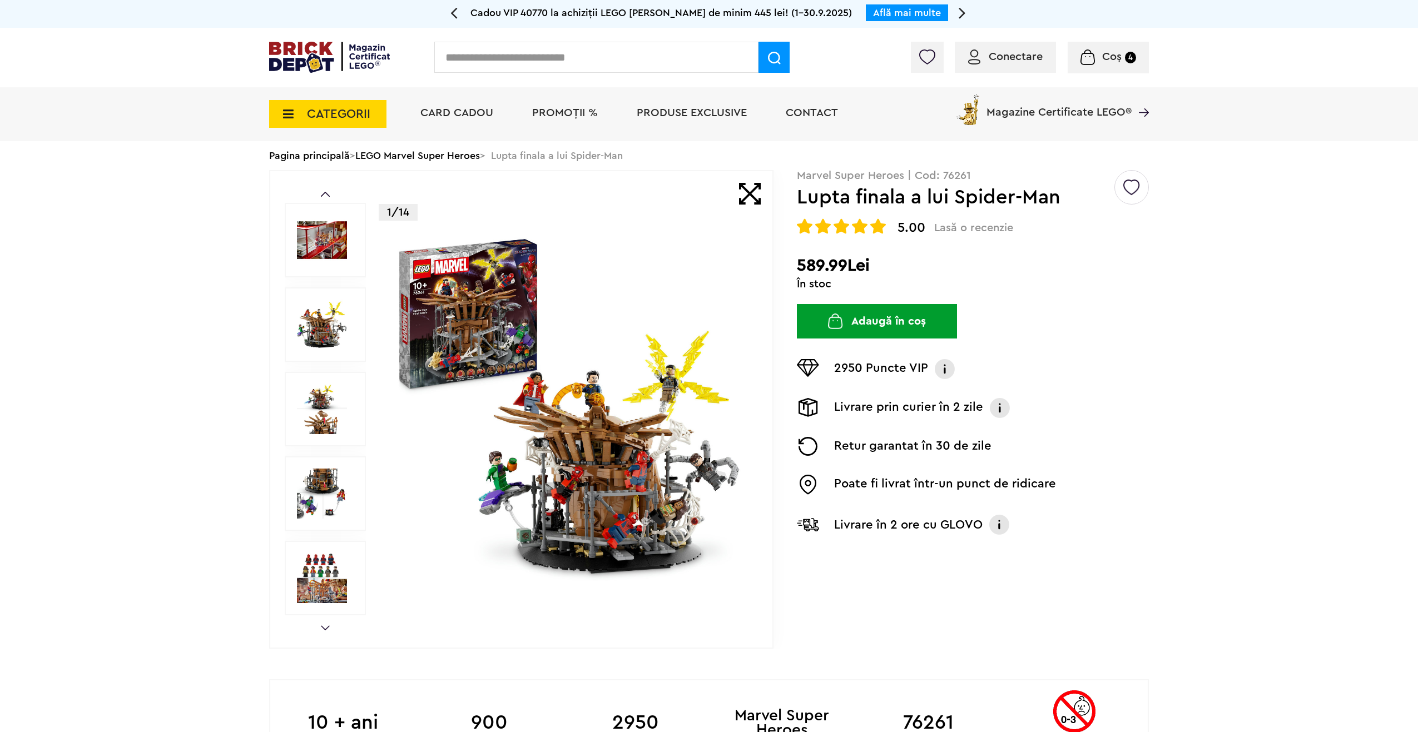
click at [324, 630] on link "Next" at bounding box center [325, 627] width 9 height 5
click at [312, 584] on img at bounding box center [322, 578] width 50 height 50
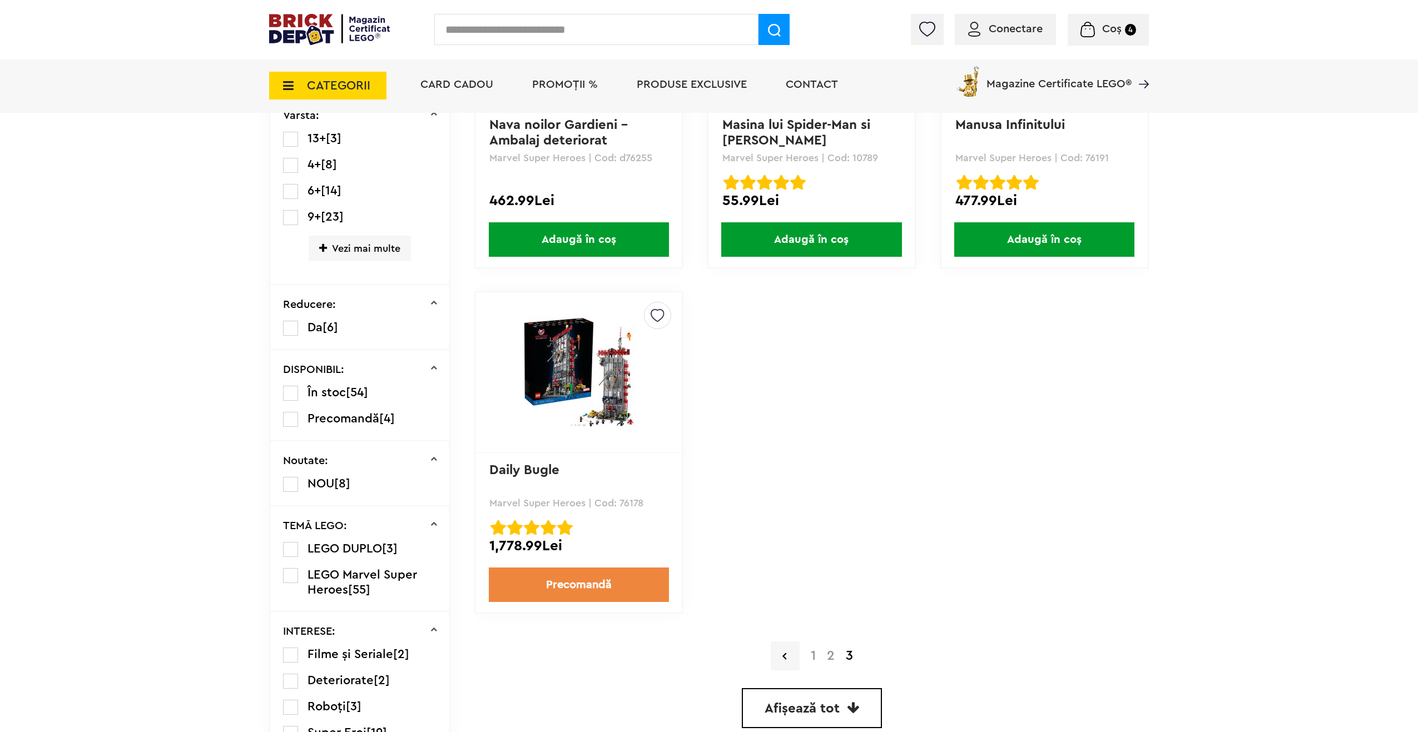
scroll to position [445, 0]
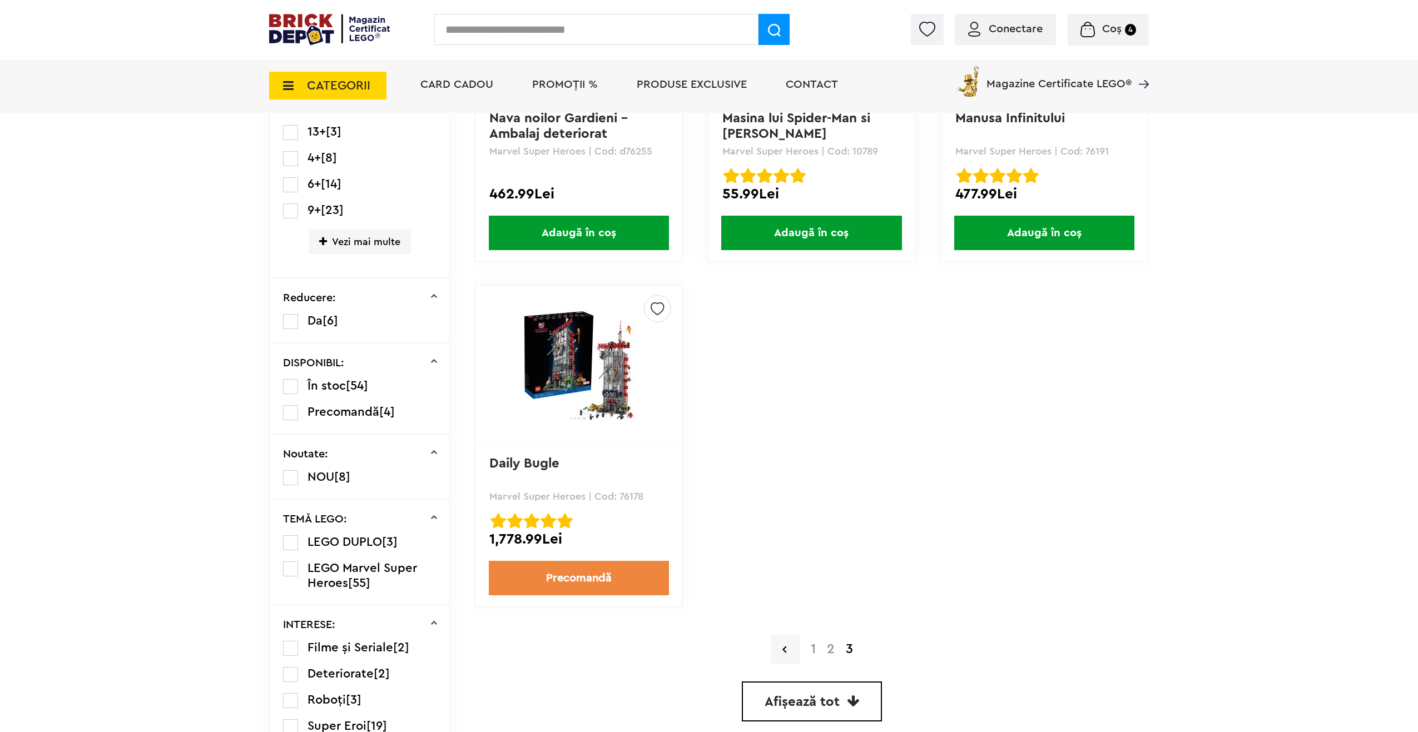
click at [1106, 26] on span "Coș" at bounding box center [1111, 28] width 19 height 11
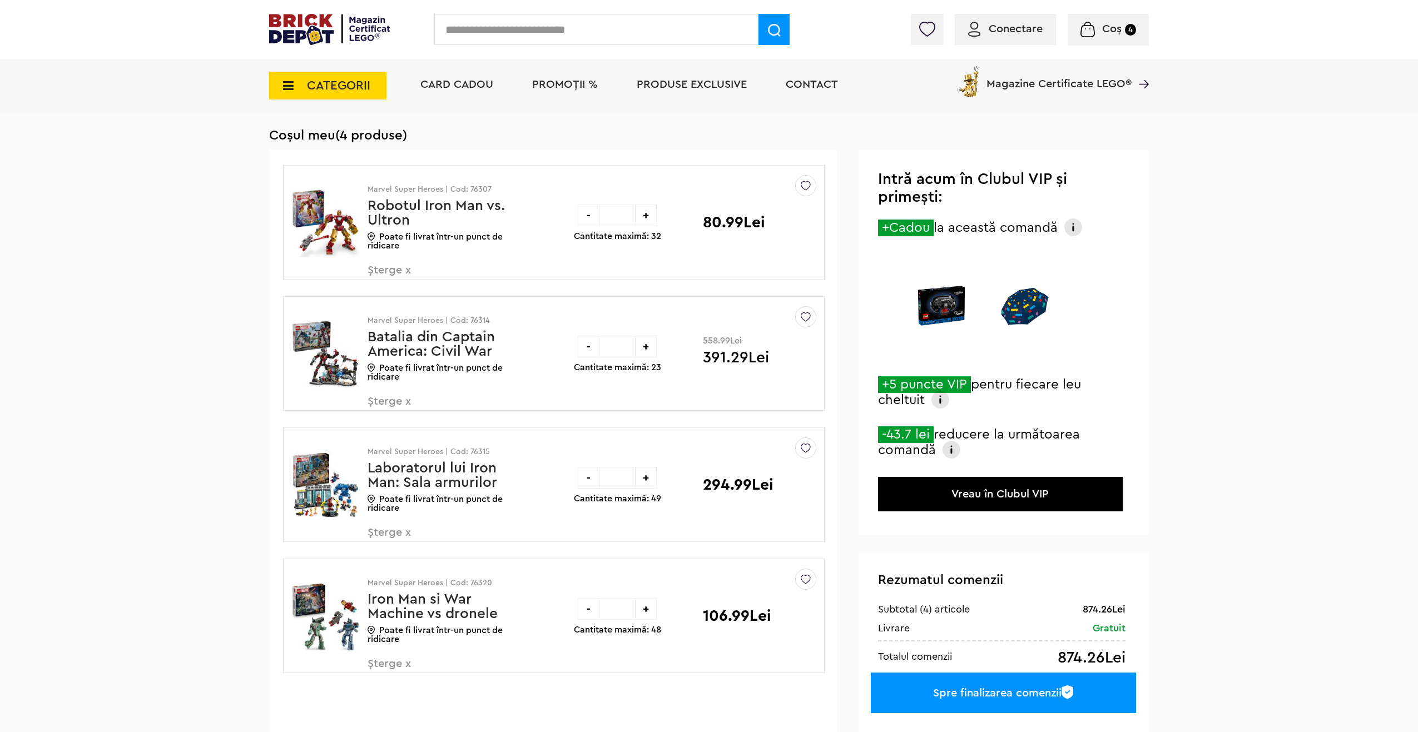
scroll to position [111, 0]
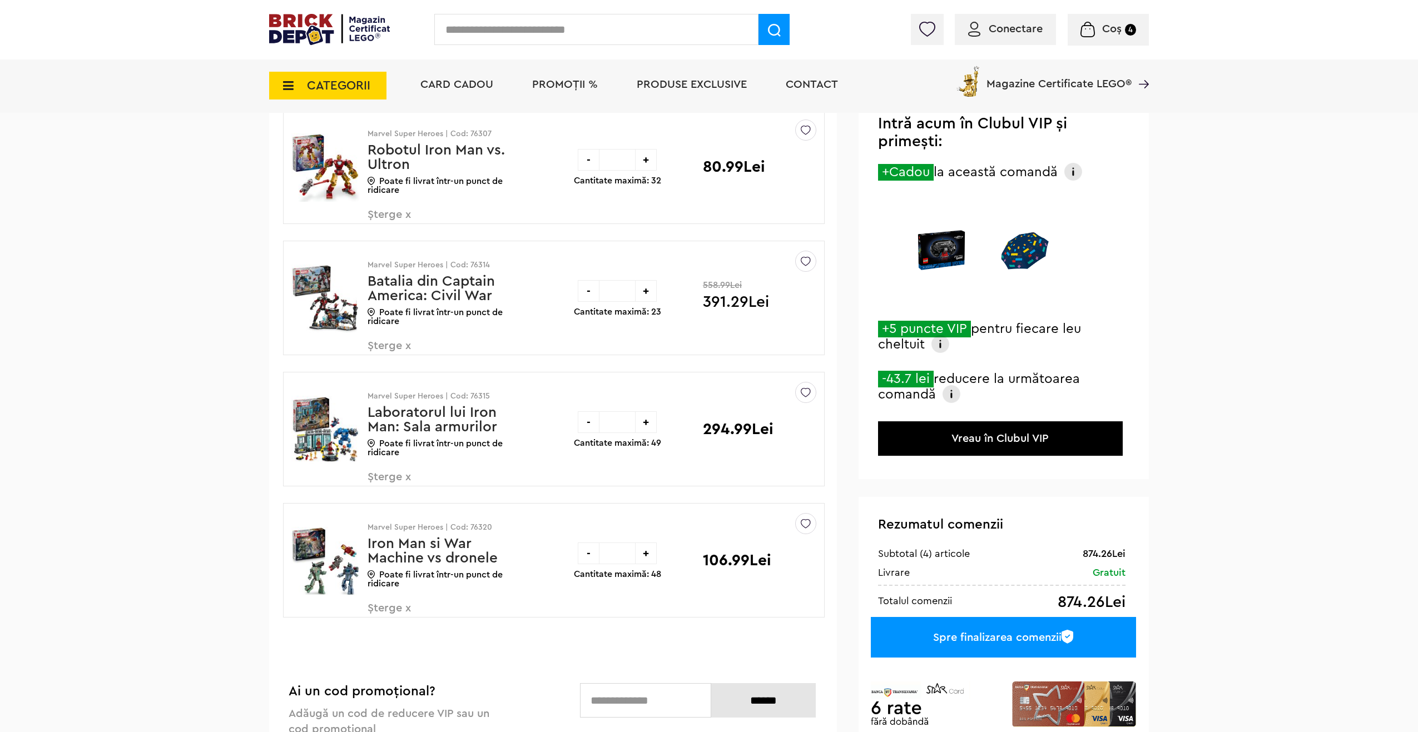
click at [586, 157] on div "-" at bounding box center [589, 160] width 22 height 22
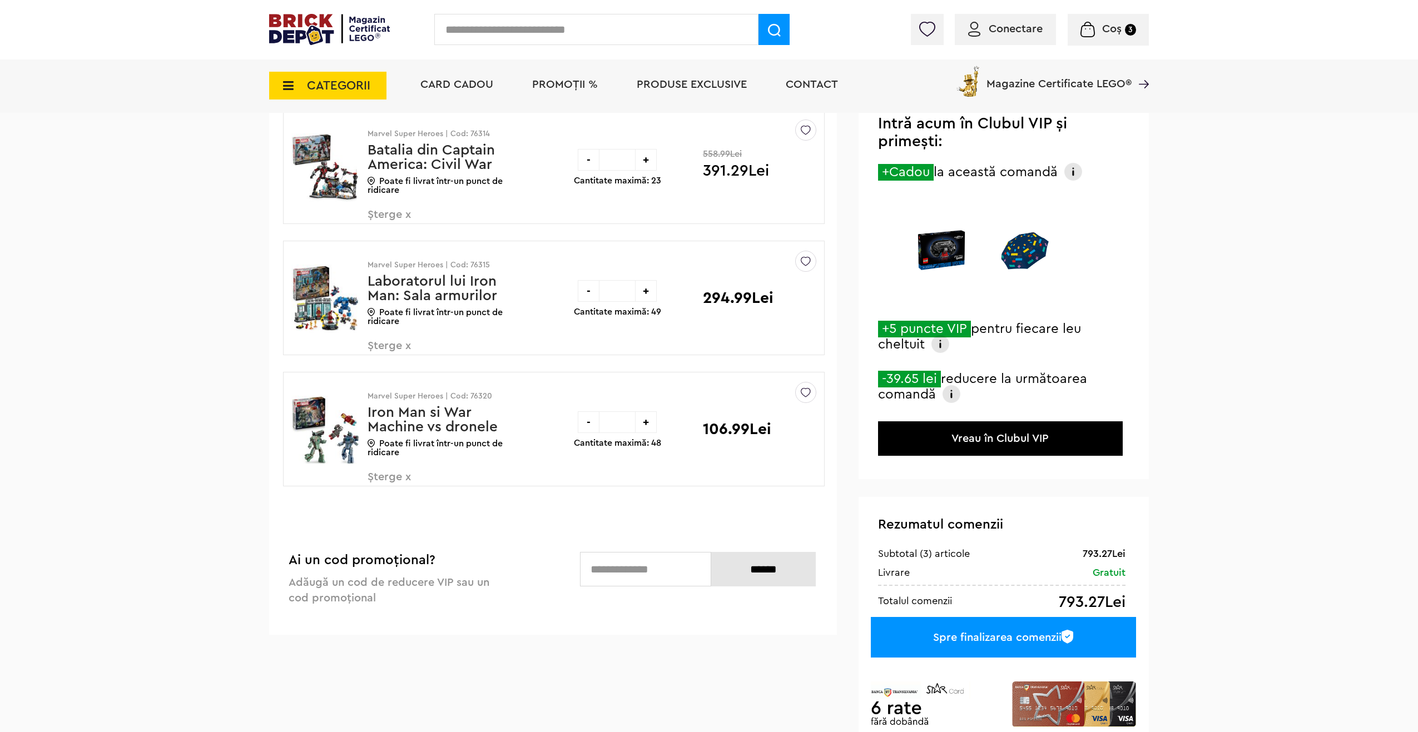
click at [585, 168] on div "-" at bounding box center [589, 160] width 22 height 22
